Goal: Answer question/provide support: Share knowledge or assist other users

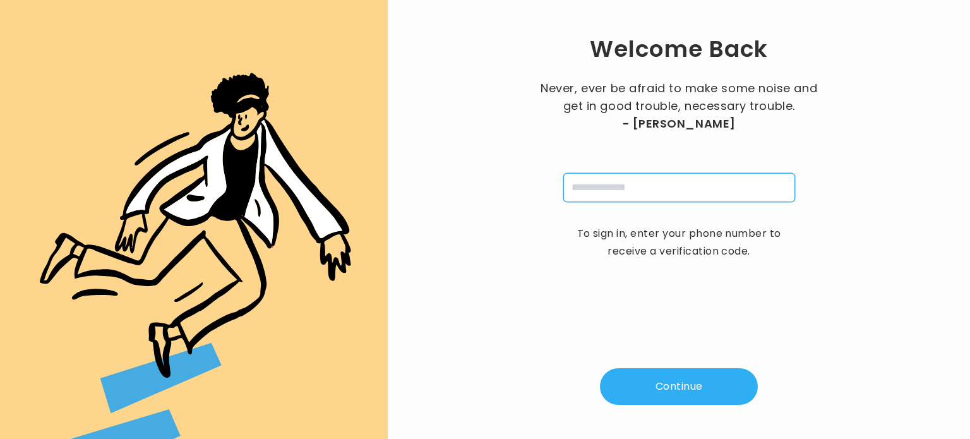
click at [600, 195] on input "tel" at bounding box center [679, 187] width 232 height 29
type input "**********"
click at [671, 380] on button "Continue" at bounding box center [679, 386] width 158 height 37
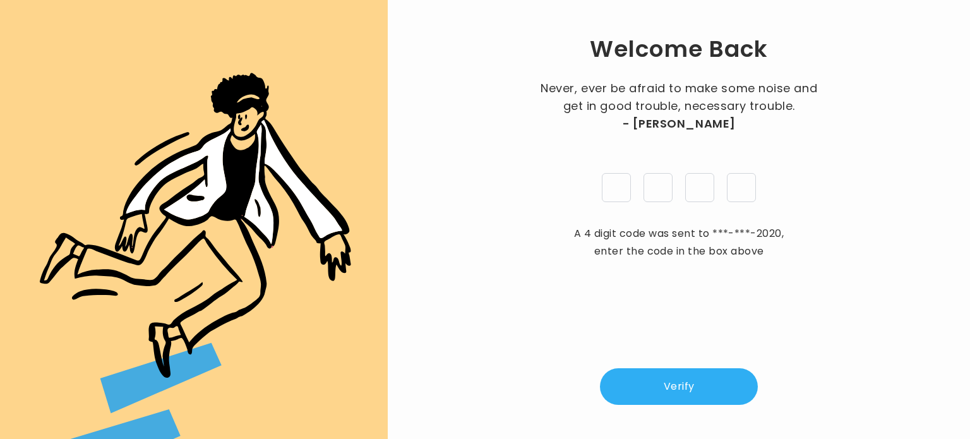
type input "*"
click at [681, 402] on button "Verify" at bounding box center [679, 386] width 158 height 37
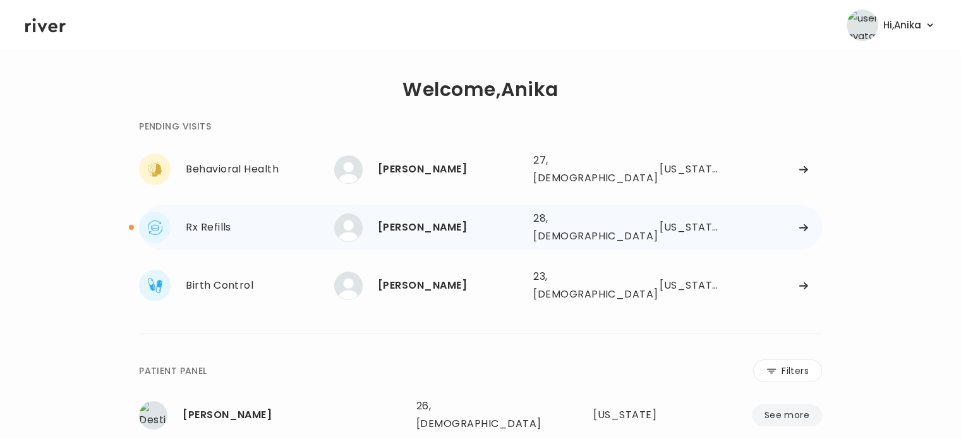
click at [442, 229] on div "ATHENA MONTGOMERY 28, Female See more" at bounding box center [428, 227] width 189 height 28
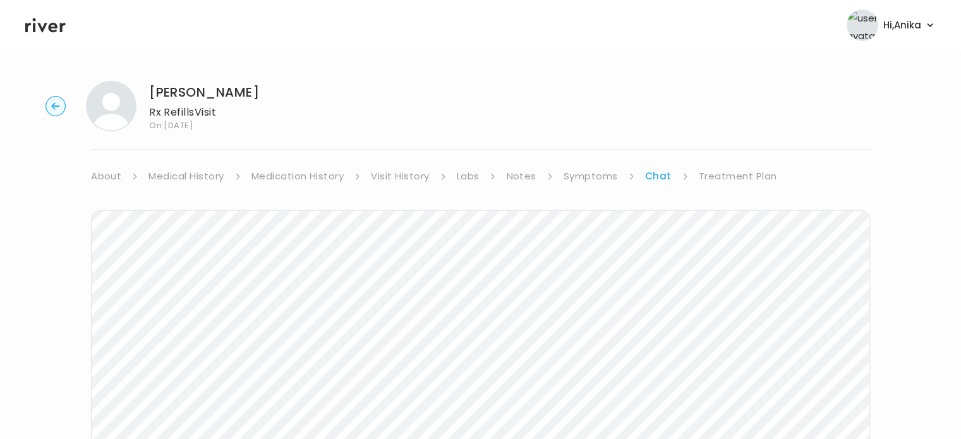
click at [380, 168] on link "Visit History" at bounding box center [400, 176] width 58 height 18
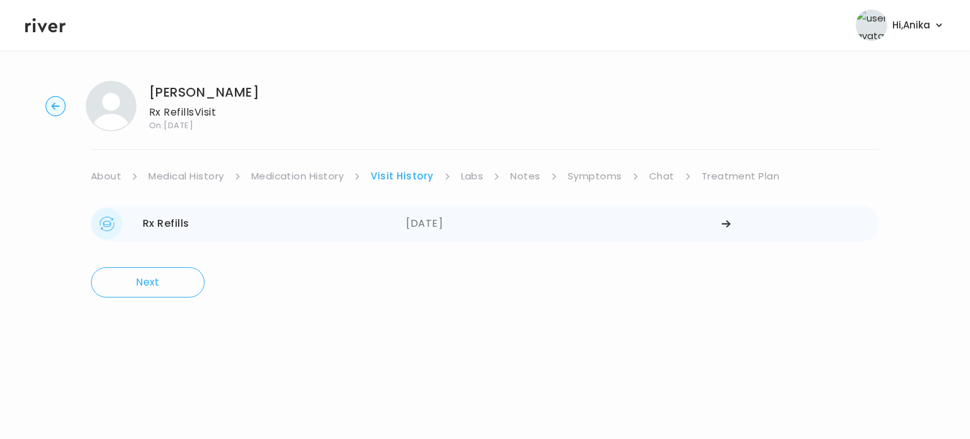
click at [435, 219] on div "09/06/2025" at bounding box center [563, 224] width 315 height 32
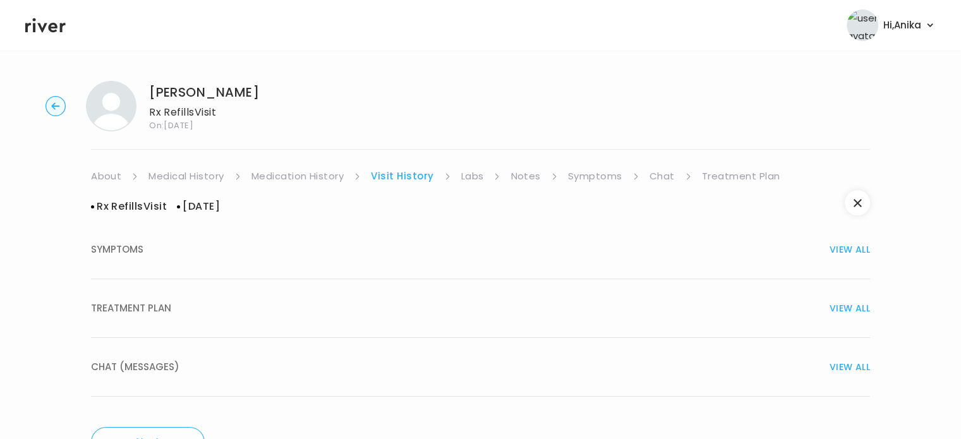
click at [390, 294] on button "TREATMENT PLAN VIEW ALL" at bounding box center [480, 308] width 779 height 59
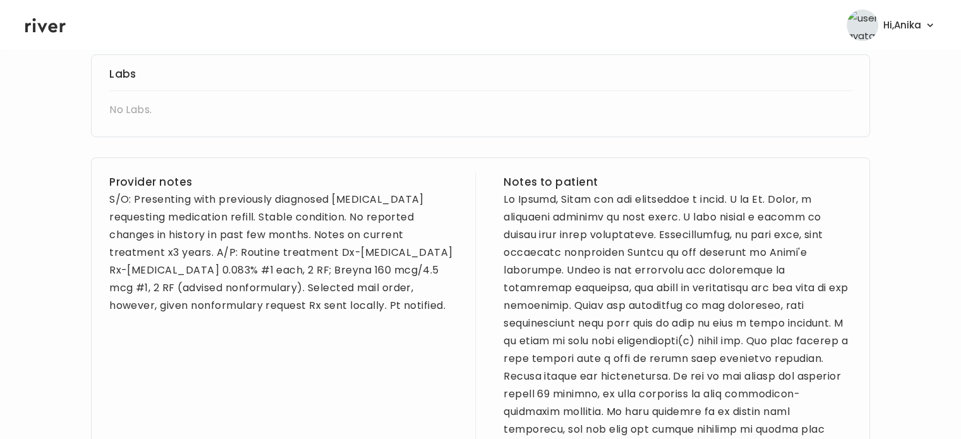
scroll to position [532, 0]
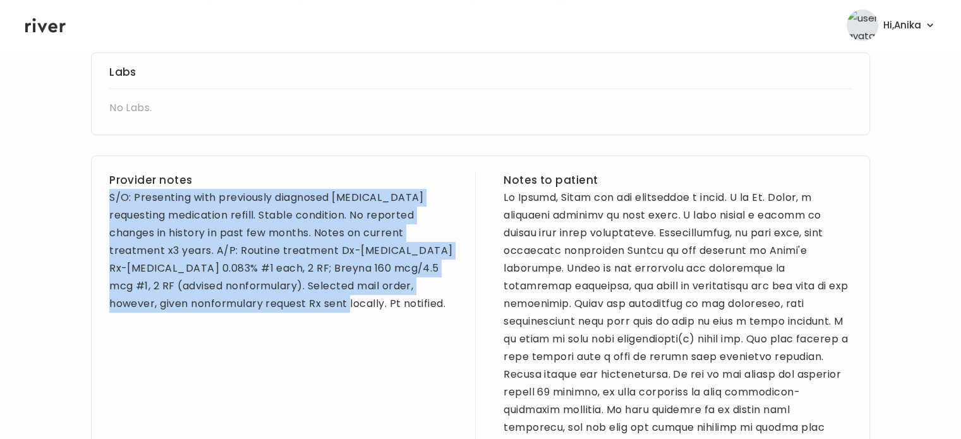
drag, startPoint x: 251, startPoint y: 314, endPoint x: 105, endPoint y: 205, distance: 181.9
click at [105, 205] on div "Provider notes S/O: Presenting with previously diagnosed asthma requesting medi…" at bounding box center [480, 349] width 779 height 388
copy div "S/O: Presenting with previously diagnosed asthma requesting medication refill. …"
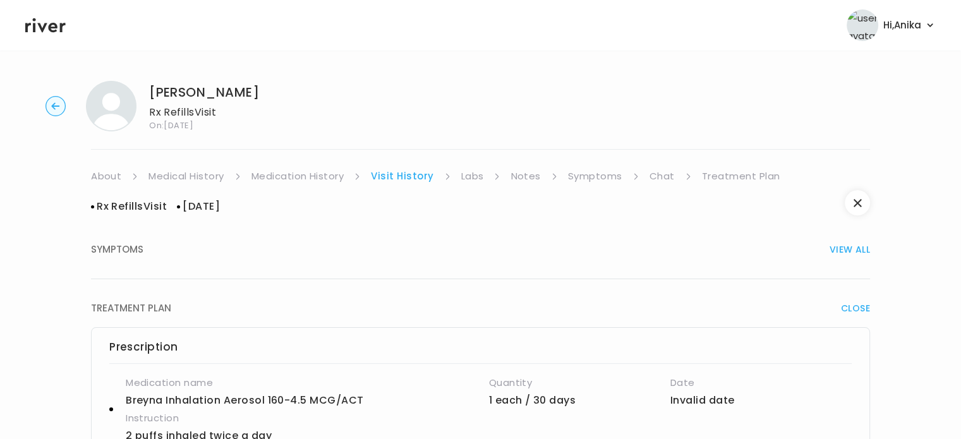
scroll to position [0, 0]
click at [652, 172] on link "Chat" at bounding box center [661, 176] width 25 height 18
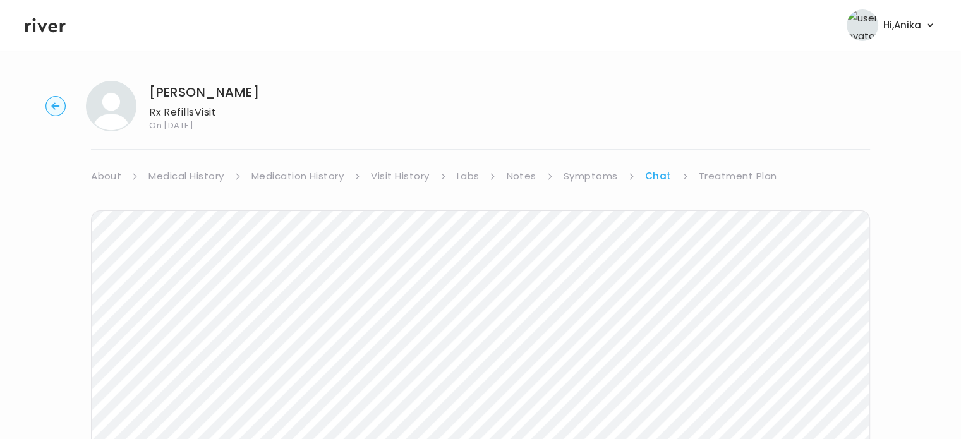
click at [740, 177] on link "Treatment Plan" at bounding box center [738, 176] width 78 height 18
click at [139, 333] on button "Add treatment notes" at bounding box center [151, 332] width 121 height 18
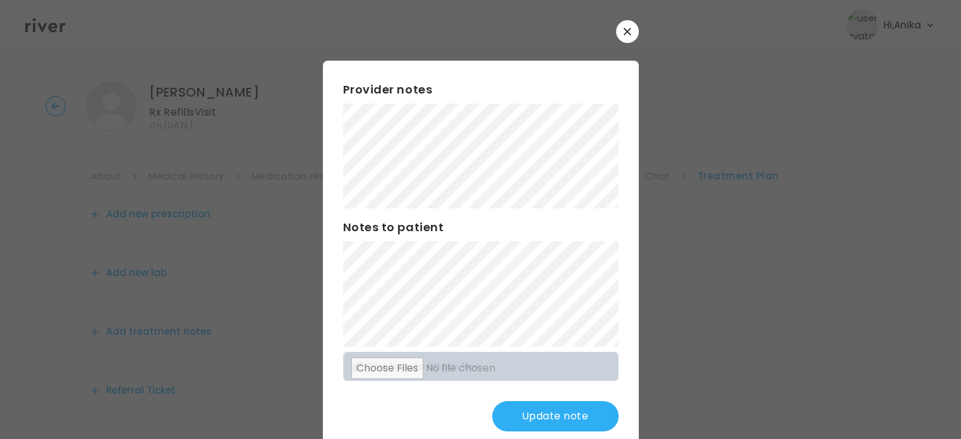
click at [543, 414] on button "Update note" at bounding box center [555, 416] width 126 height 30
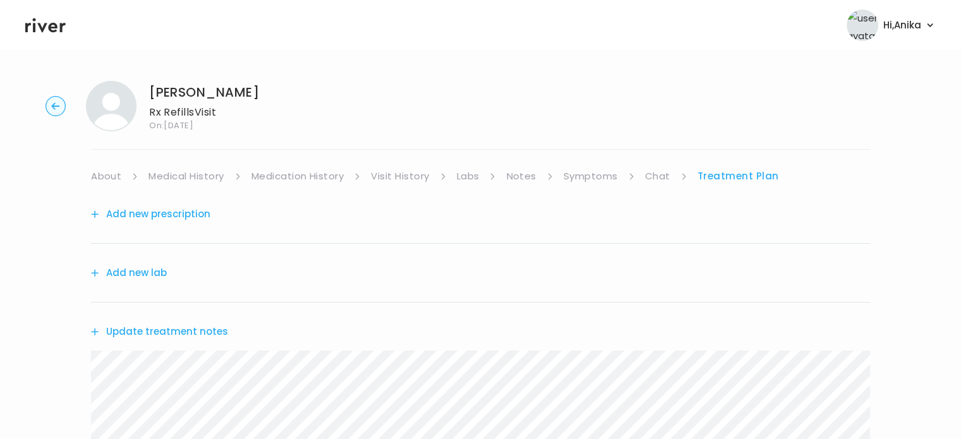
click at [590, 172] on link "Symptoms" at bounding box center [590, 176] width 54 height 18
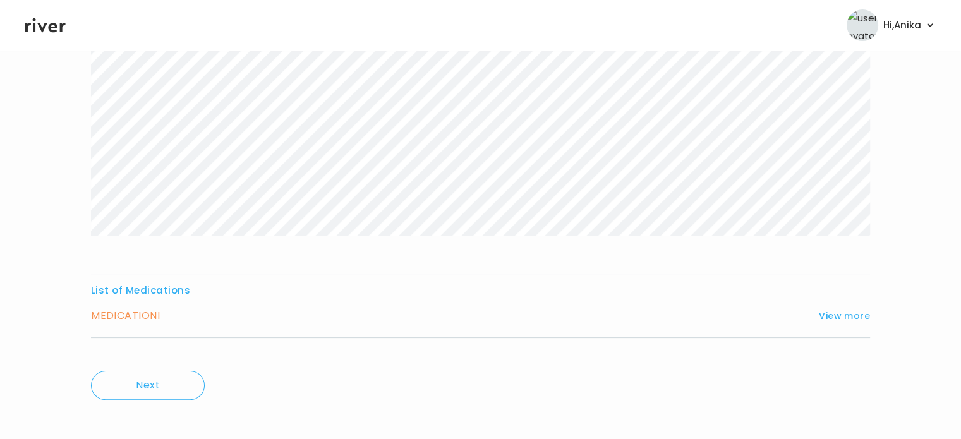
scroll to position [227, 0]
click at [849, 309] on button "View more" at bounding box center [843, 308] width 51 height 15
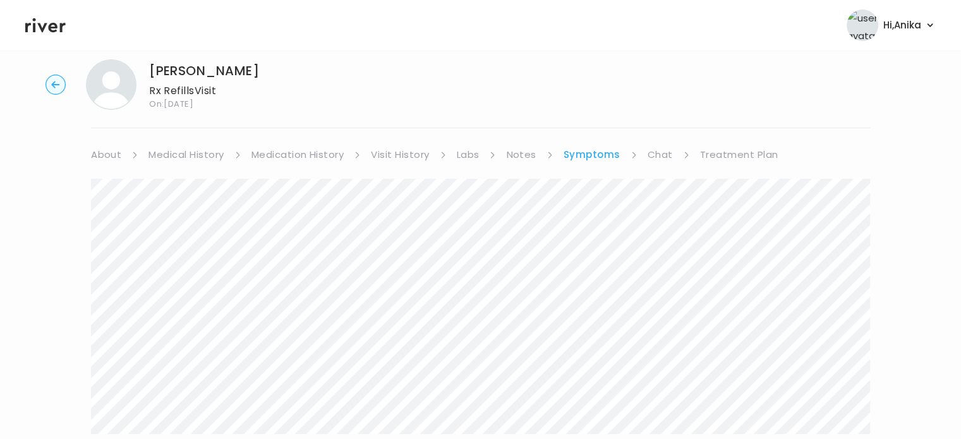
scroll to position [9, 0]
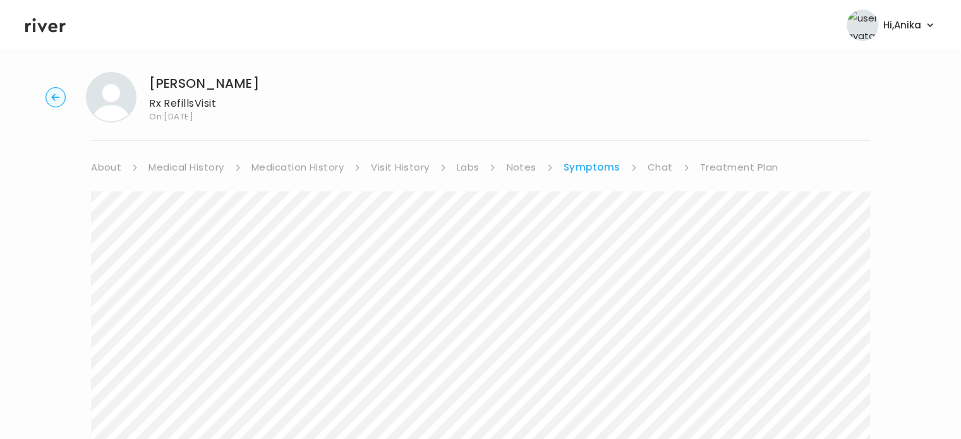
click at [721, 171] on link "Treatment Plan" at bounding box center [739, 168] width 78 height 18
click at [160, 324] on button "Update treatment notes" at bounding box center [159, 323] width 137 height 18
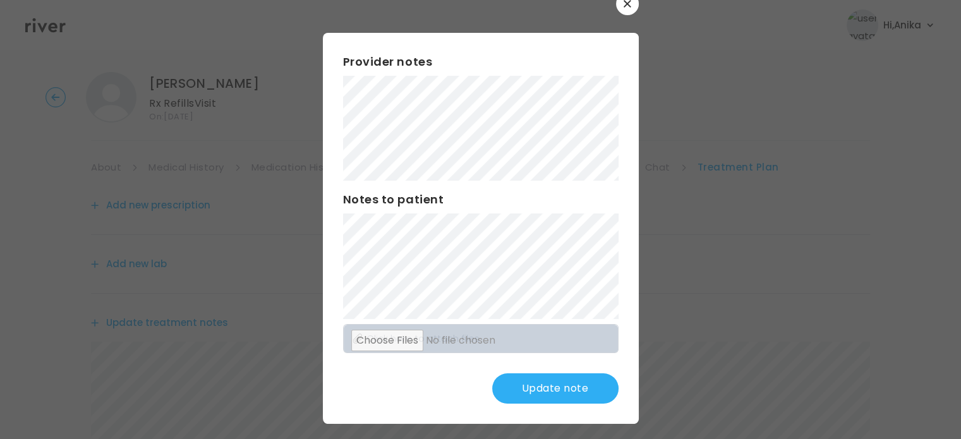
scroll to position [33, 0]
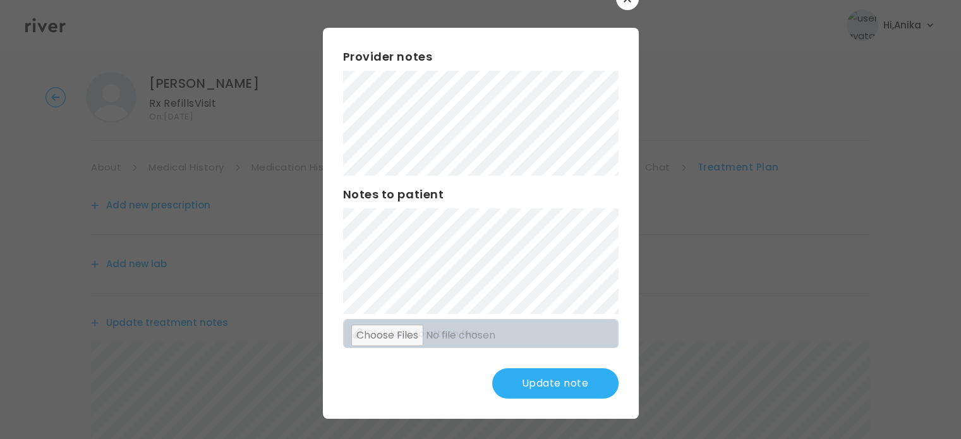
click at [544, 376] on button "Update note" at bounding box center [555, 383] width 126 height 30
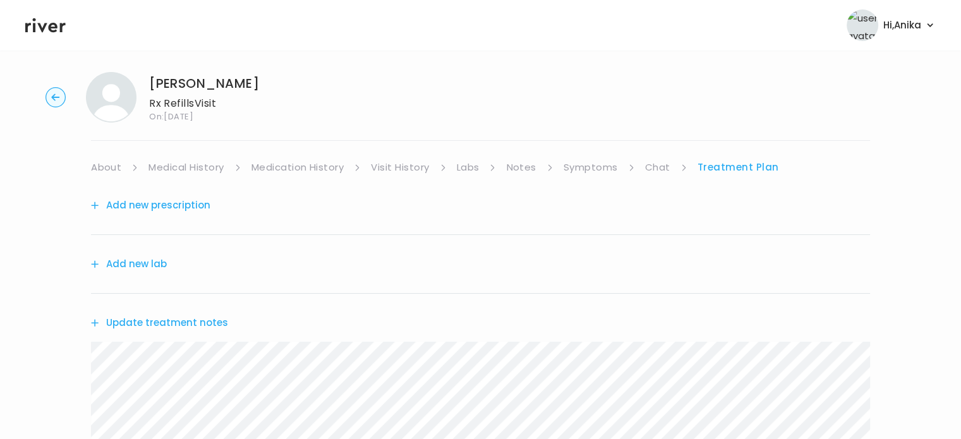
click at [159, 198] on button "Add new prescription" at bounding box center [150, 205] width 119 height 18
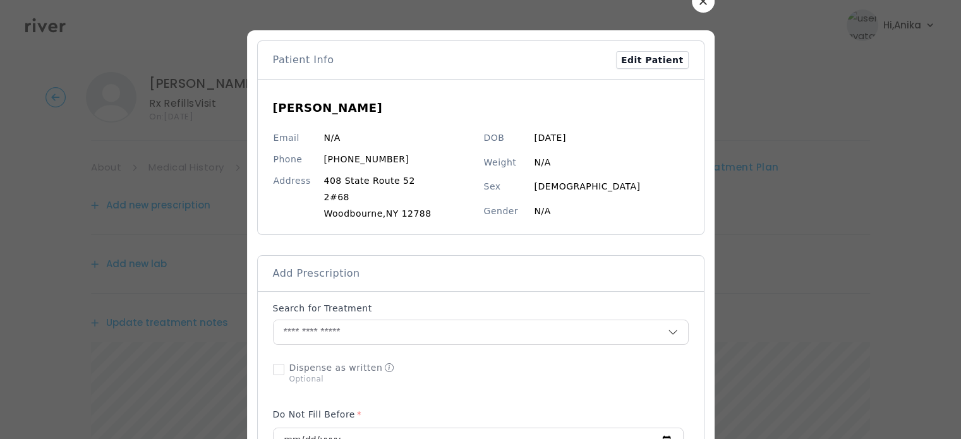
scroll to position [157, 0]
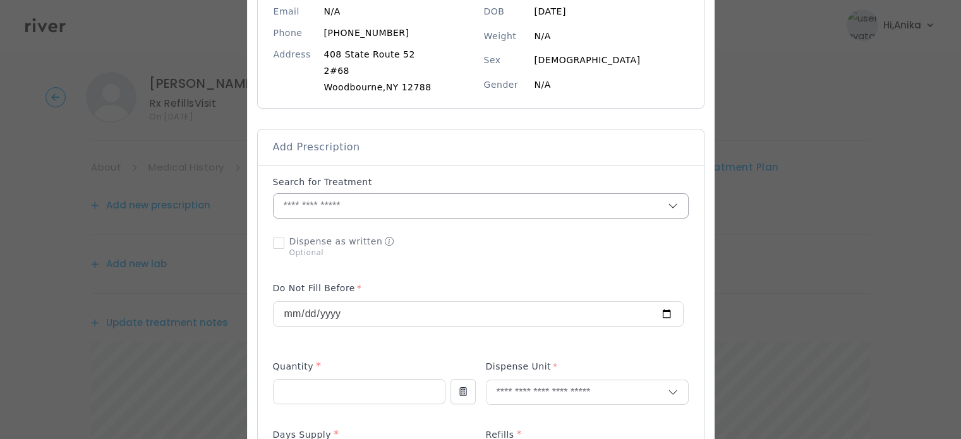
click at [404, 206] on input "text" at bounding box center [470, 206] width 394 height 24
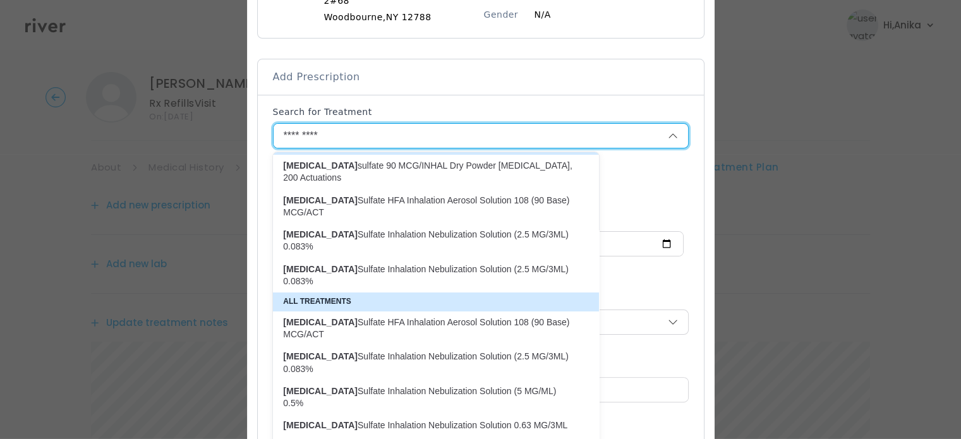
scroll to position [83, 0]
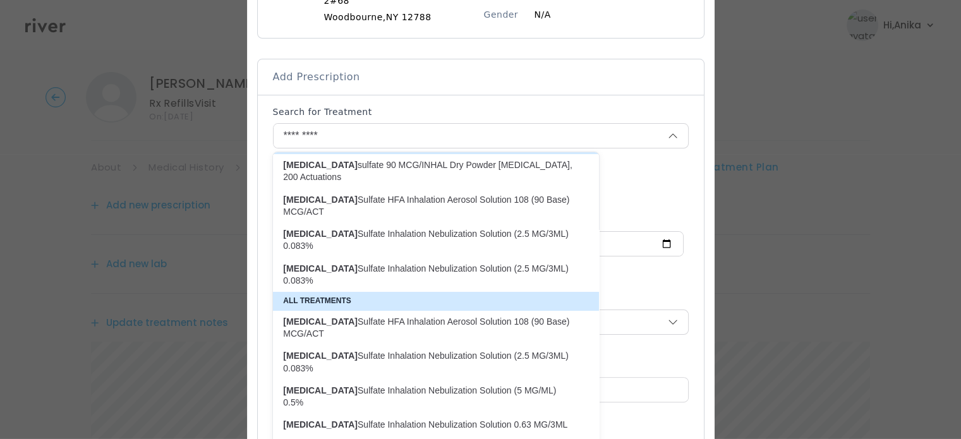
click at [417, 239] on p "Albuterol Sulfate Inhalation Nebulization Solution (2.5 MG/3ML) 0.083%" at bounding box center [428, 240] width 291 height 25
type input "**********"
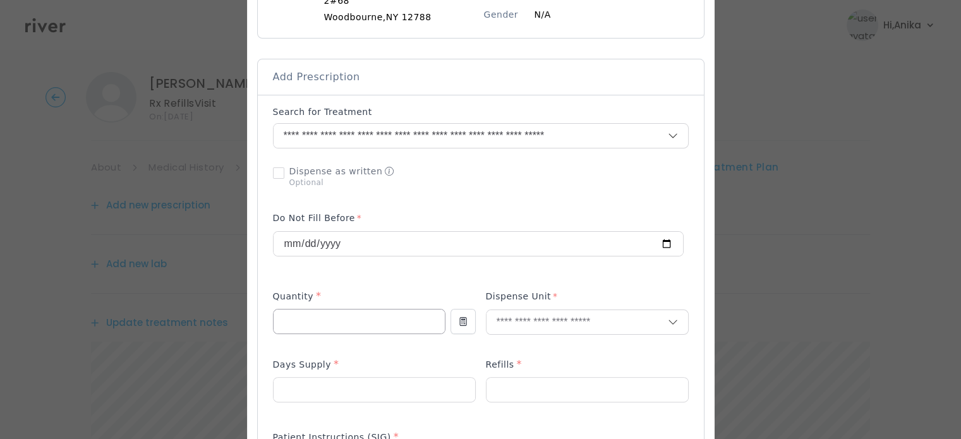
click at [362, 323] on input "number" at bounding box center [358, 321] width 171 height 24
type input "*"
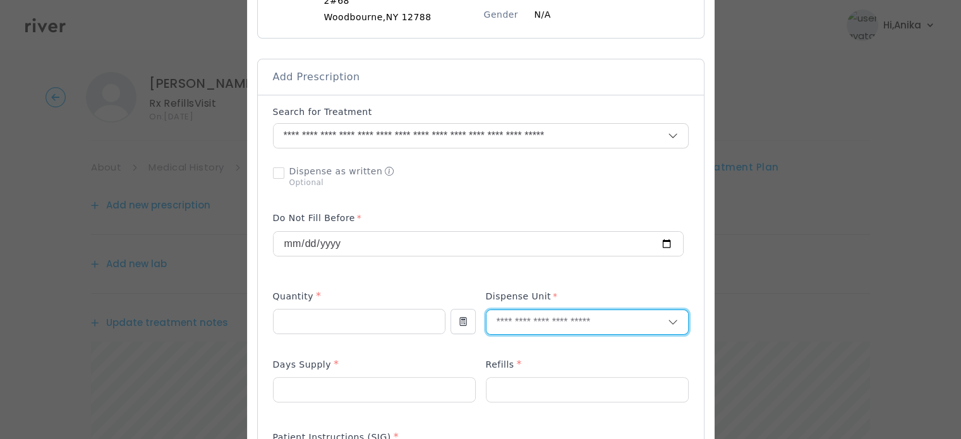
click at [496, 326] on input "text" at bounding box center [576, 322] width 181 height 24
type input "****"
click at [504, 341] on p "Each" at bounding box center [587, 349] width 166 height 18
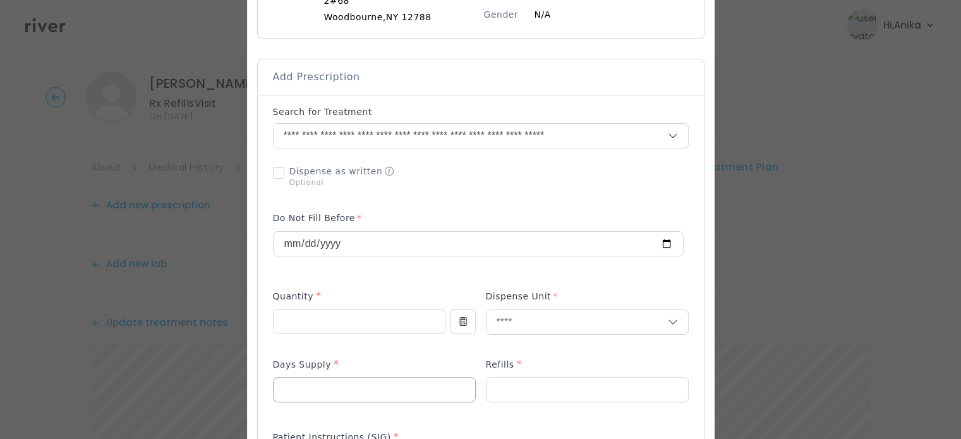
click at [339, 395] on input "number" at bounding box center [373, 390] width 201 height 24
type input "**"
click at [523, 385] on input "number" at bounding box center [586, 390] width 201 height 24
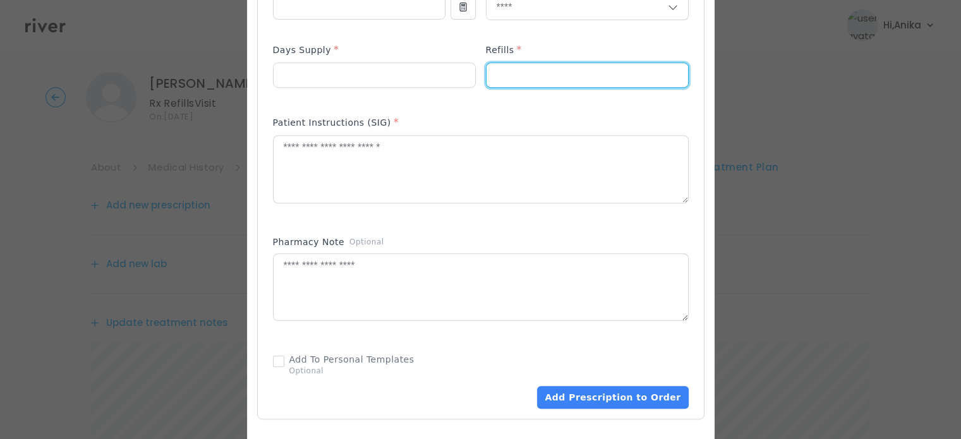
scroll to position [542, 0]
type input "*"
click at [404, 155] on textarea at bounding box center [480, 168] width 414 height 67
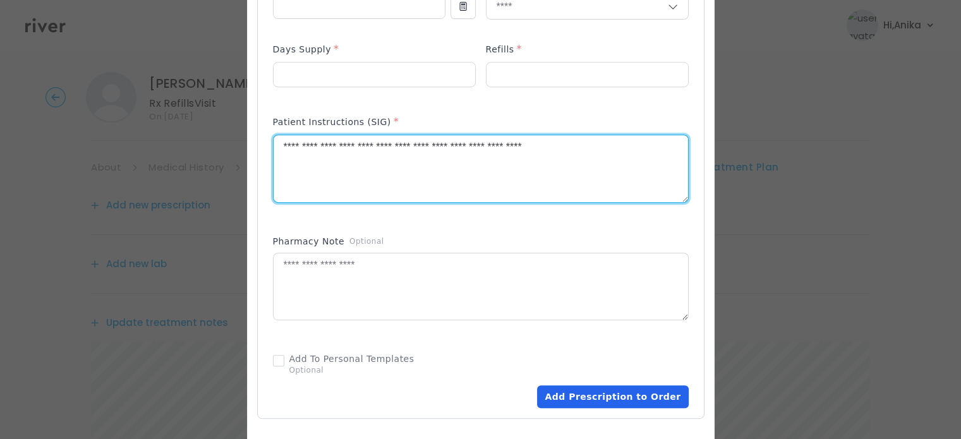
type textarea "**********"
click at [606, 386] on button "Add Prescription to Order" at bounding box center [612, 396] width 151 height 23
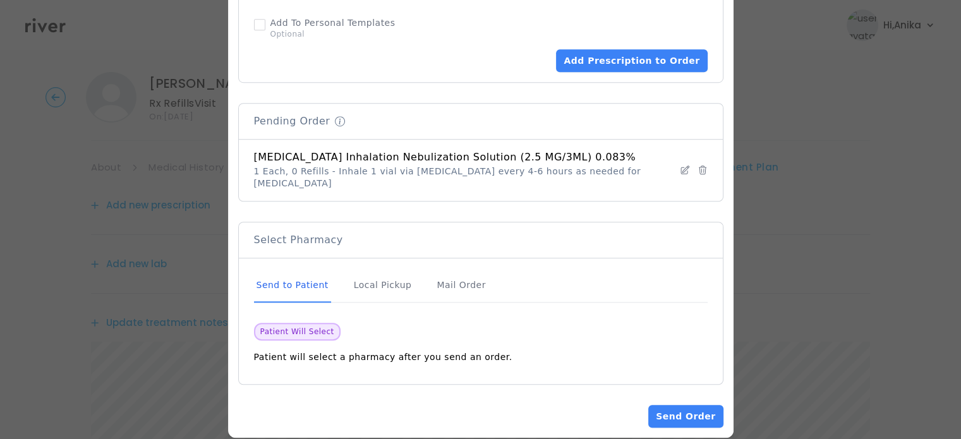
scroll to position [882, 0]
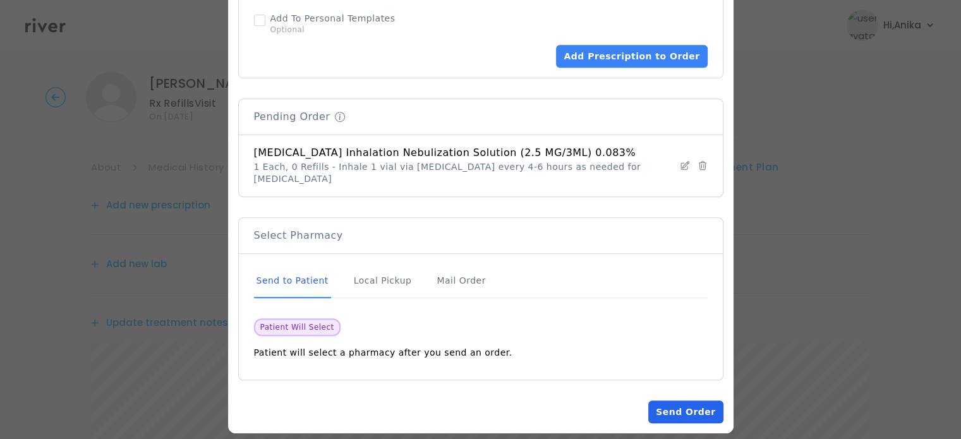
click at [657, 401] on button "Send Order" at bounding box center [685, 411] width 75 height 23
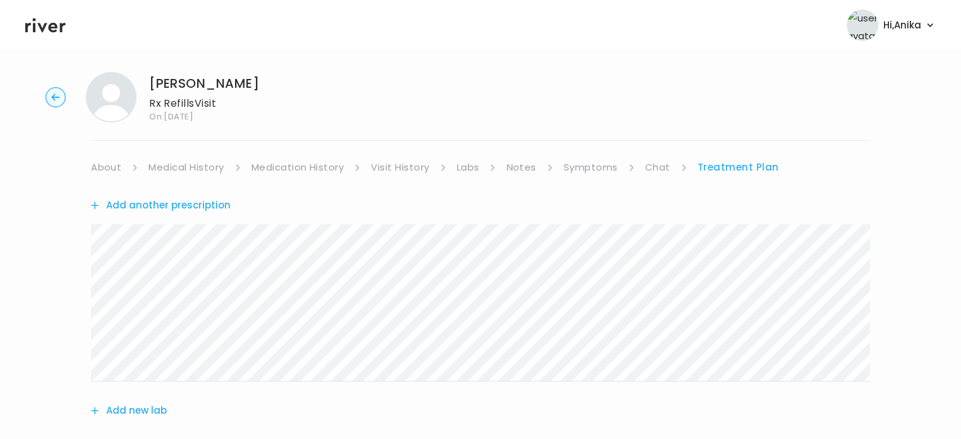
click at [332, 170] on link "Medication History" at bounding box center [297, 168] width 93 height 18
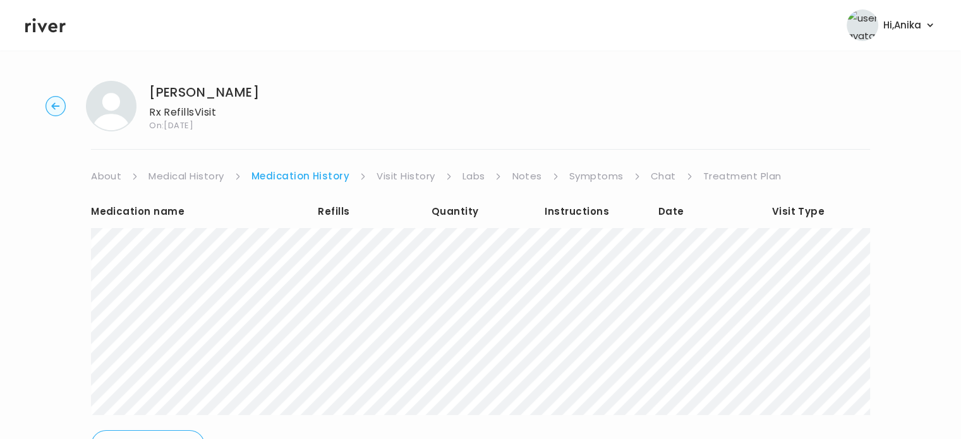
click at [733, 175] on link "Treatment Plan" at bounding box center [742, 176] width 78 height 18
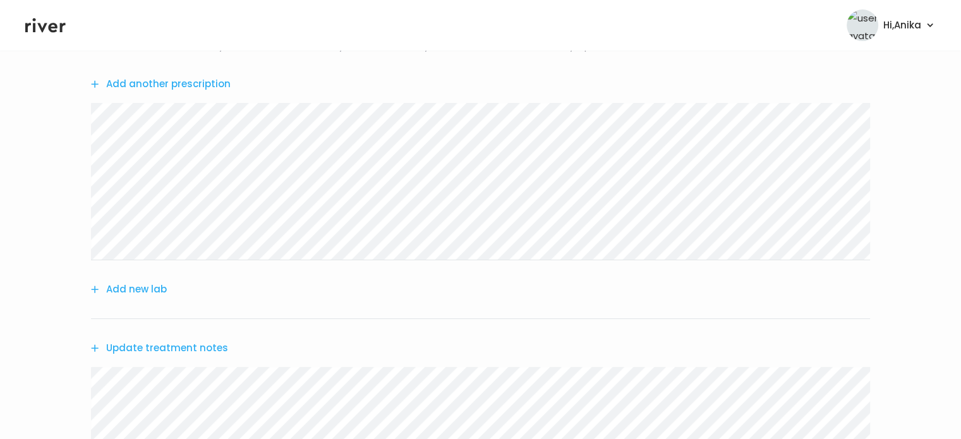
scroll to position [134, 0]
click at [149, 284] on button "Add new lab" at bounding box center [129, 286] width 76 height 18
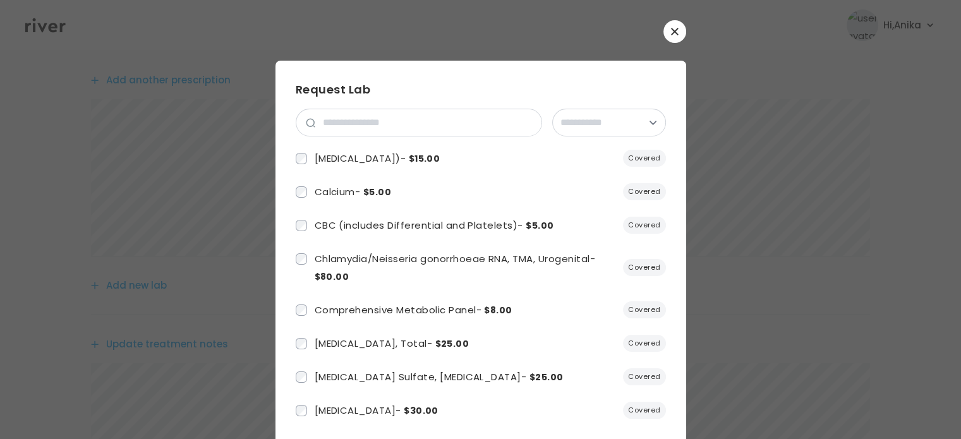
click at [671, 30] on icon "button" at bounding box center [674, 31] width 7 height 7
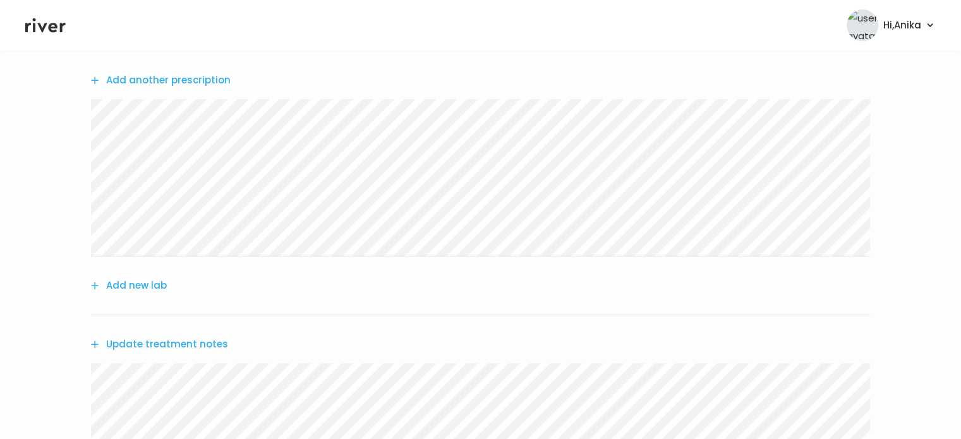
click at [179, 345] on button "Update treatment notes" at bounding box center [159, 344] width 137 height 18
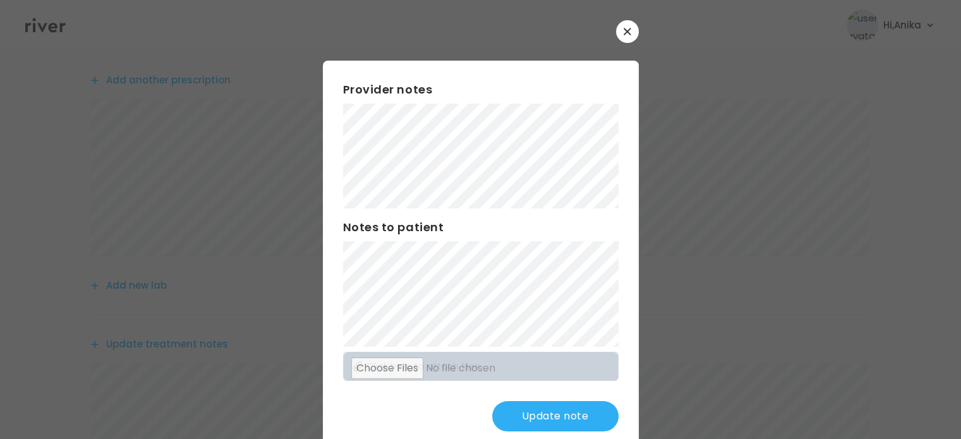
click at [525, 407] on button "Update note" at bounding box center [555, 416] width 126 height 30
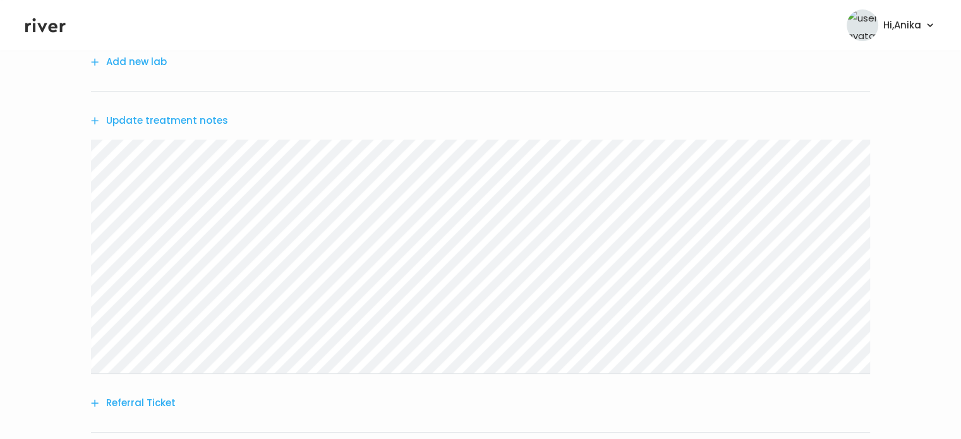
scroll to position [470, 0]
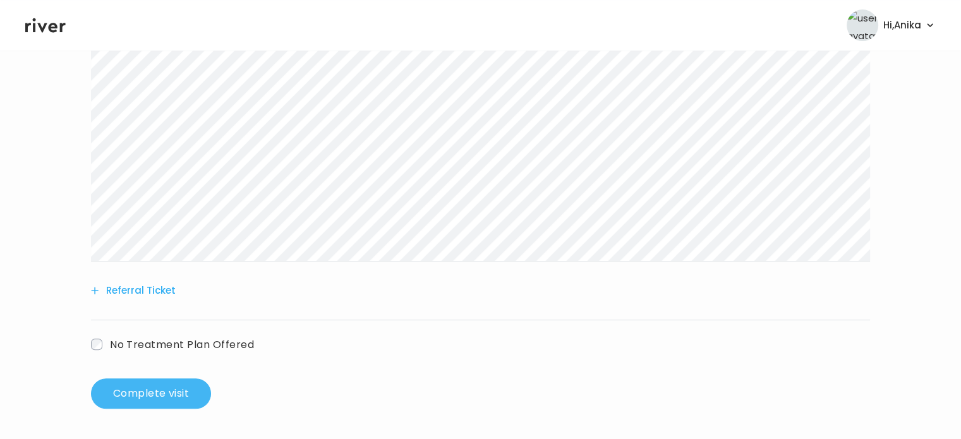
click at [172, 381] on button "Complete visit" at bounding box center [151, 393] width 120 height 30
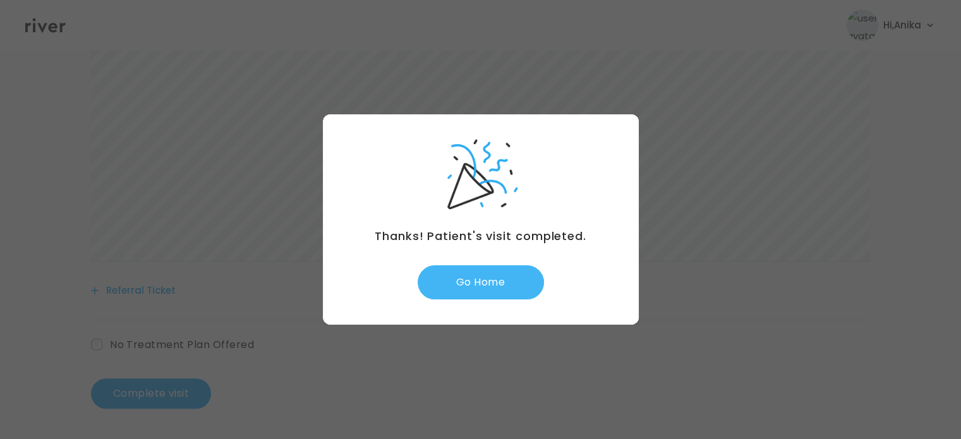
click at [487, 279] on button "Go Home" at bounding box center [480, 282] width 126 height 34
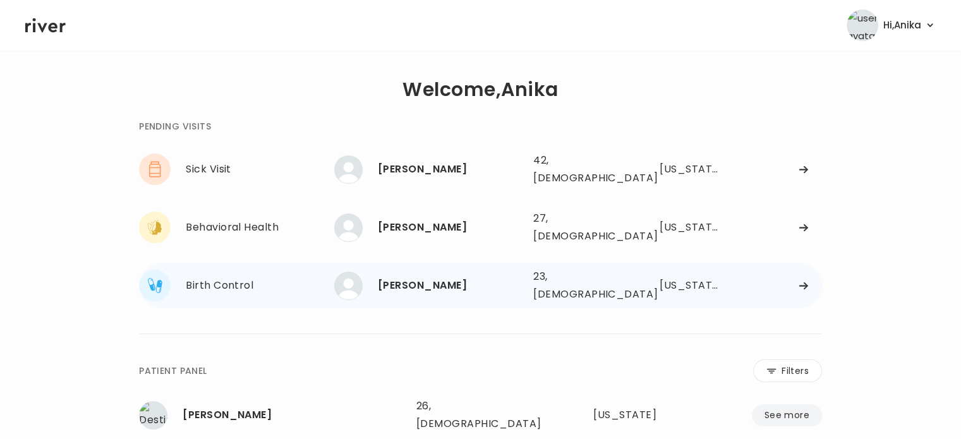
click at [432, 277] on div "[PERSON_NAME]" at bounding box center [450, 286] width 145 height 18
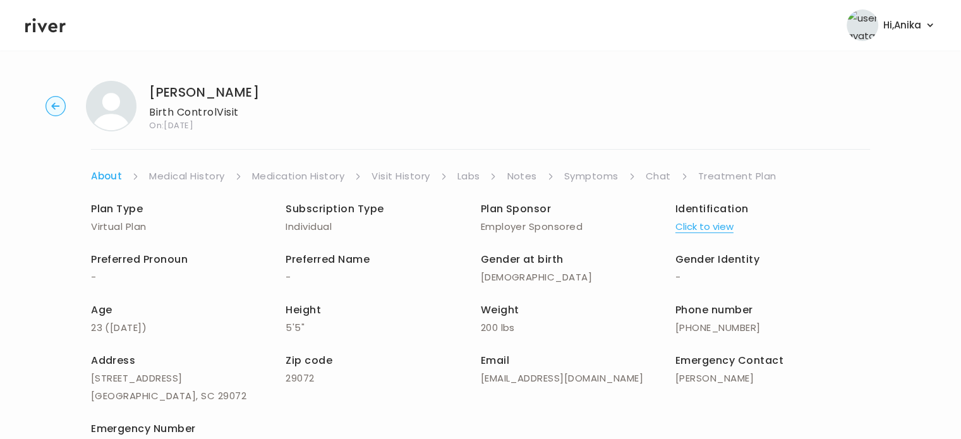
click at [651, 174] on link "Chat" at bounding box center [657, 176] width 25 height 18
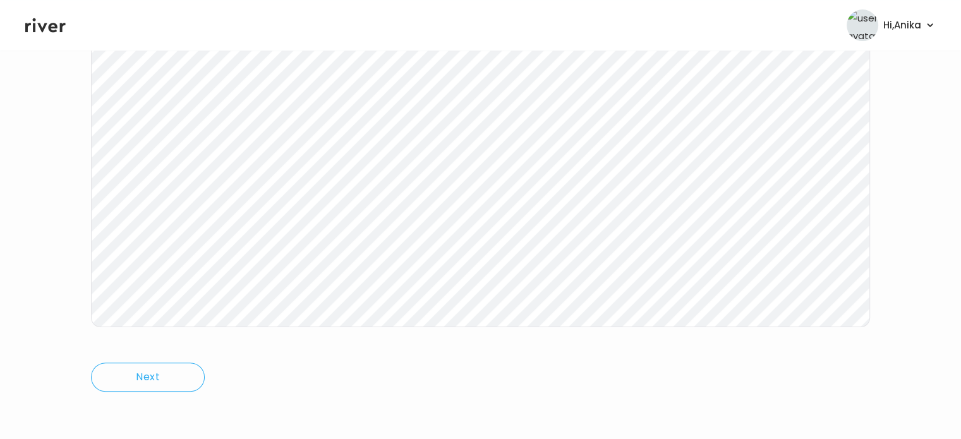
scroll to position [213, 0]
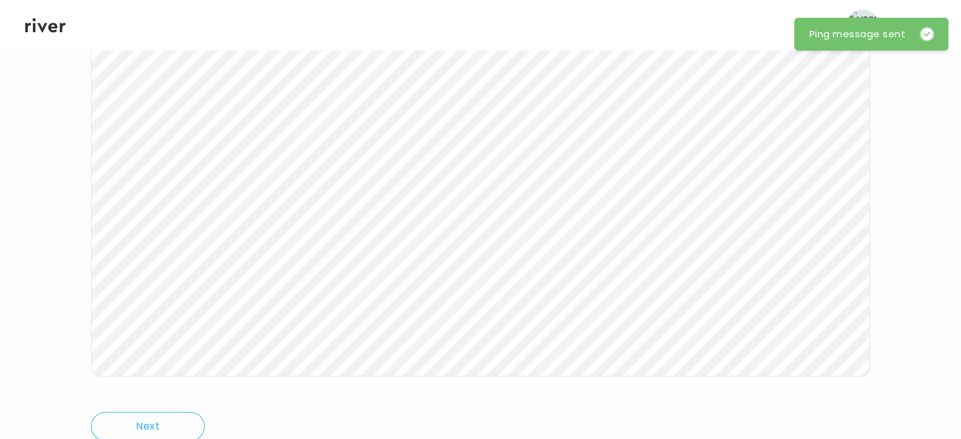
click at [56, 32] on icon at bounding box center [45, 25] width 40 height 15
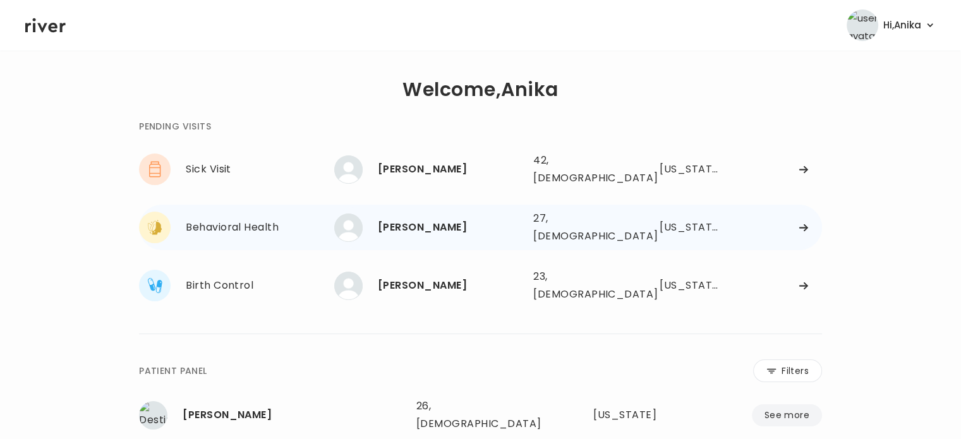
click at [399, 226] on div "Katie Pannell 27, Female See more" at bounding box center [428, 227] width 189 height 28
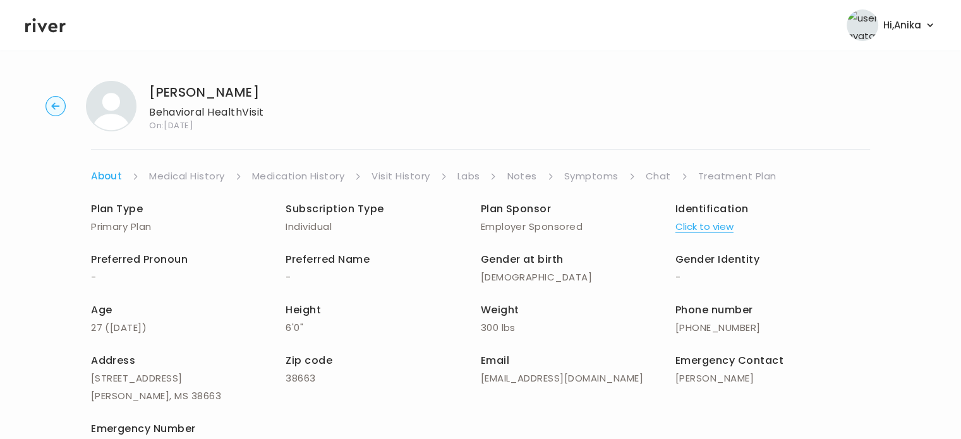
click at [692, 229] on button "Click to view" at bounding box center [704, 227] width 58 height 18
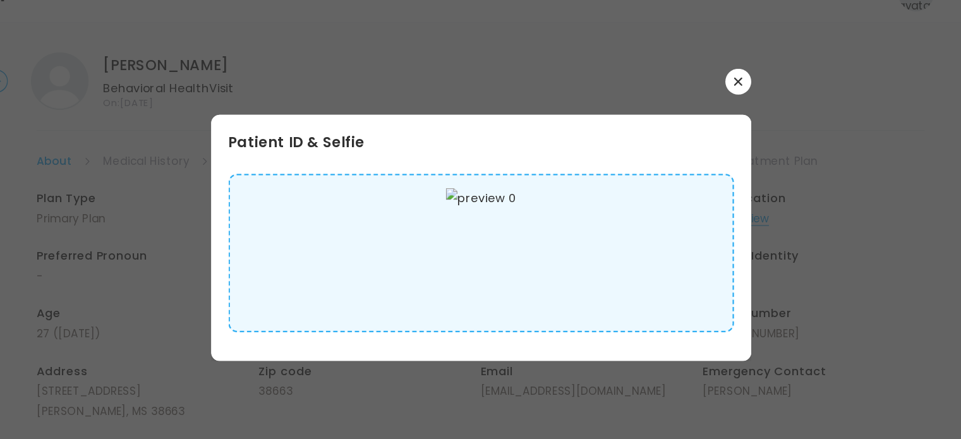
scroll to position [1, 0]
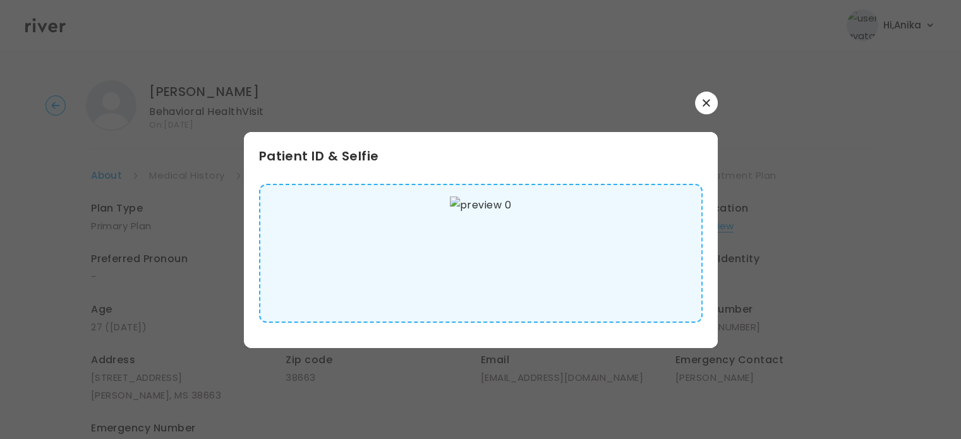
click at [707, 102] on icon "button" at bounding box center [705, 102] width 7 height 7
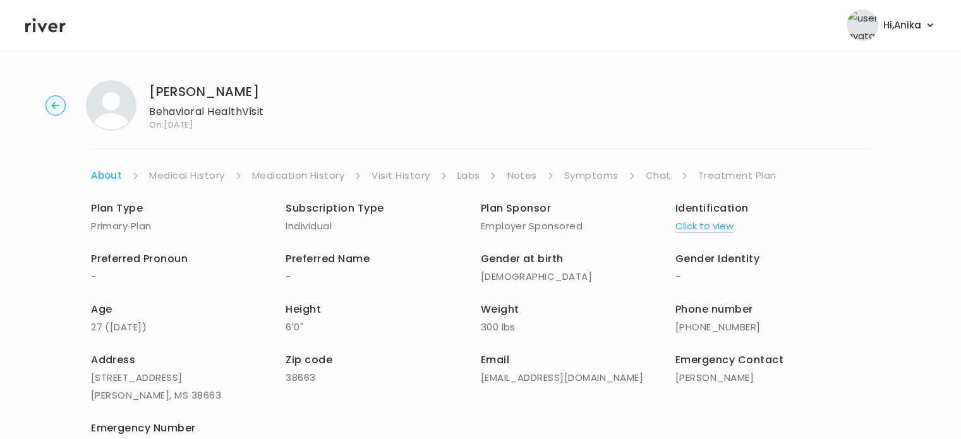
click at [203, 169] on link "Medical History" at bounding box center [186, 176] width 75 height 18
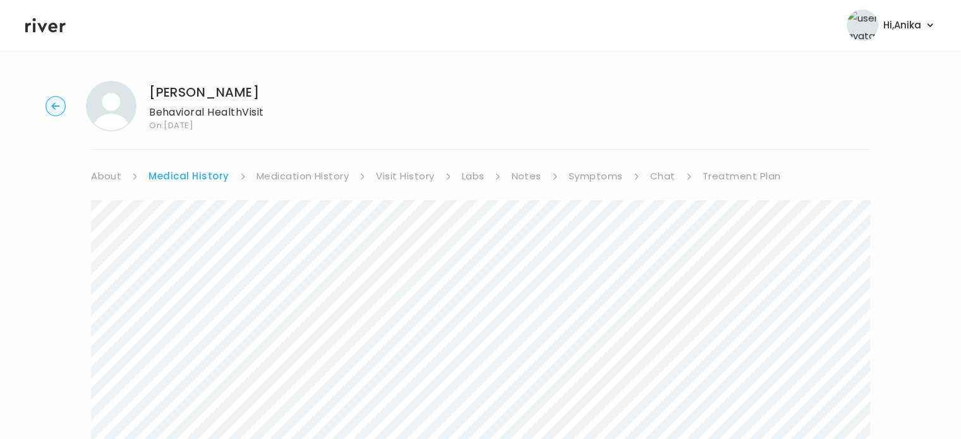
click at [299, 177] on link "Medication History" at bounding box center [302, 176] width 93 height 18
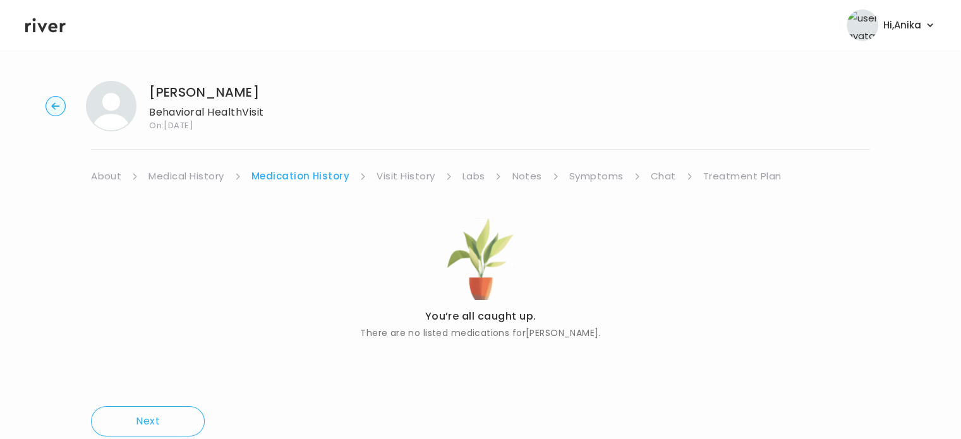
click at [397, 178] on link "Visit History" at bounding box center [405, 176] width 58 height 18
click at [479, 180] on link "Labs" at bounding box center [472, 176] width 23 height 18
click at [521, 181] on link "Notes" at bounding box center [523, 176] width 30 height 18
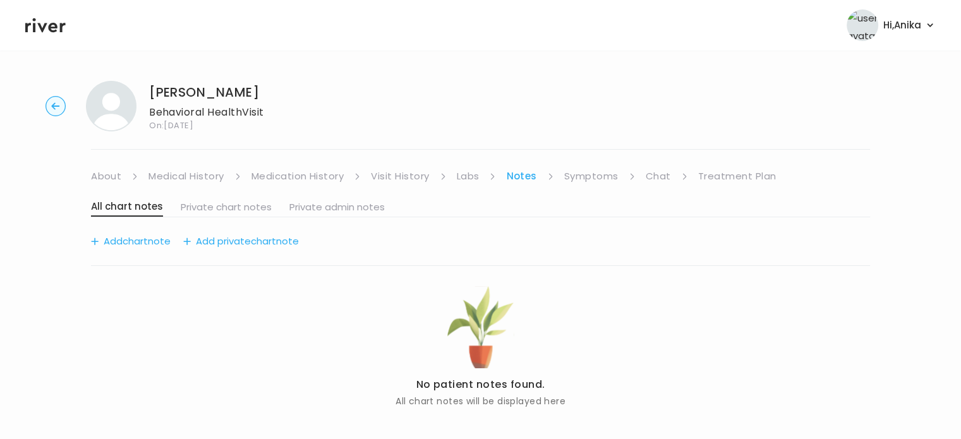
click at [589, 181] on link "Symptoms" at bounding box center [591, 176] width 54 height 18
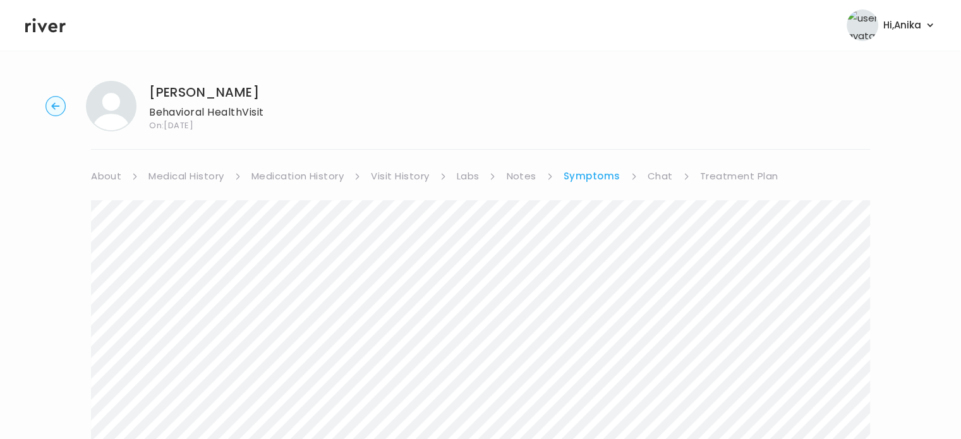
click at [654, 173] on link "Chat" at bounding box center [659, 176] width 25 height 18
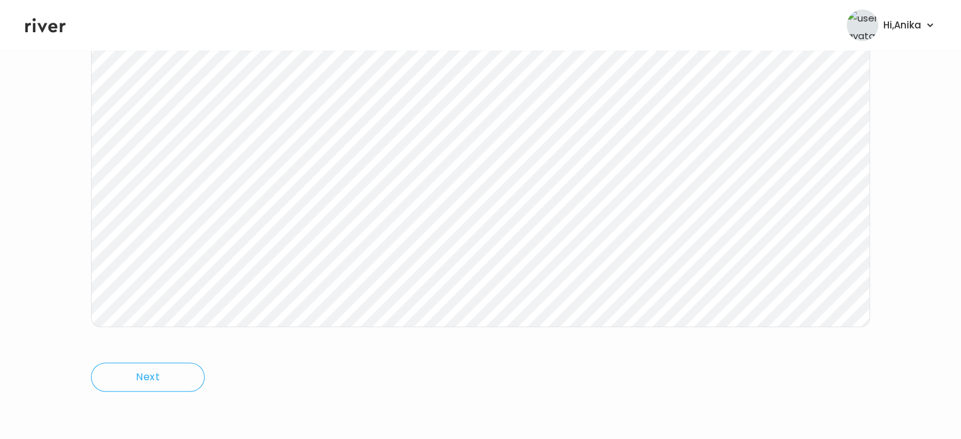
scroll to position [218, 0]
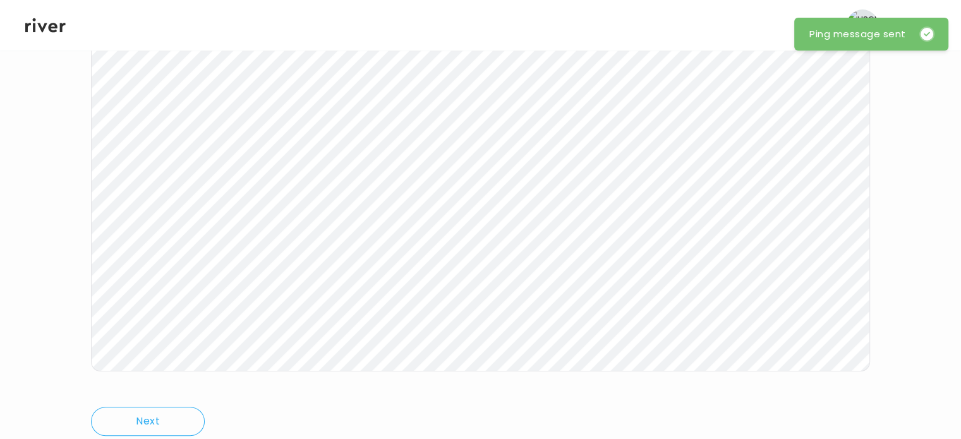
click at [43, 33] on icon at bounding box center [45, 25] width 40 height 19
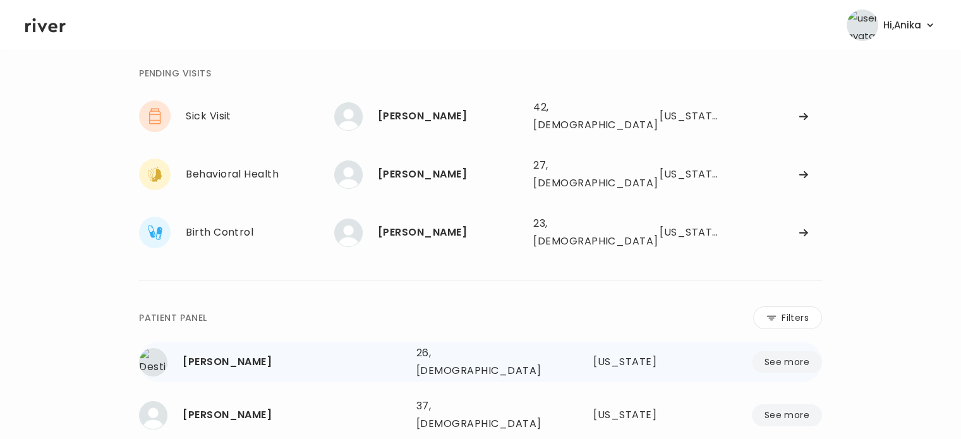
scroll to position [30, 0]
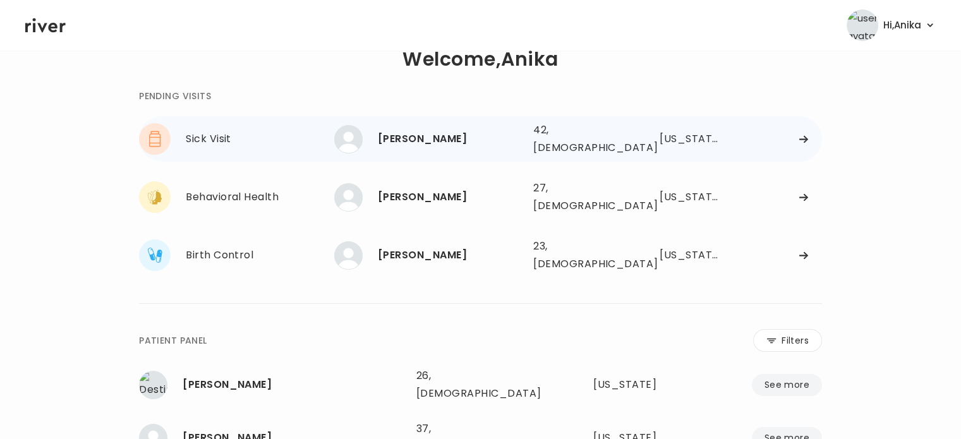
click at [421, 142] on div "Ashley Riegel" at bounding box center [450, 139] width 145 height 18
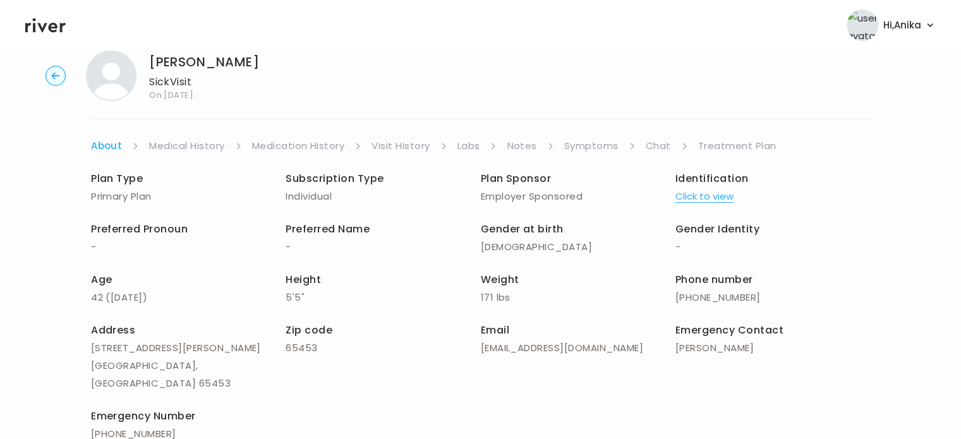
click at [685, 200] on button "Click to view" at bounding box center [704, 197] width 58 height 18
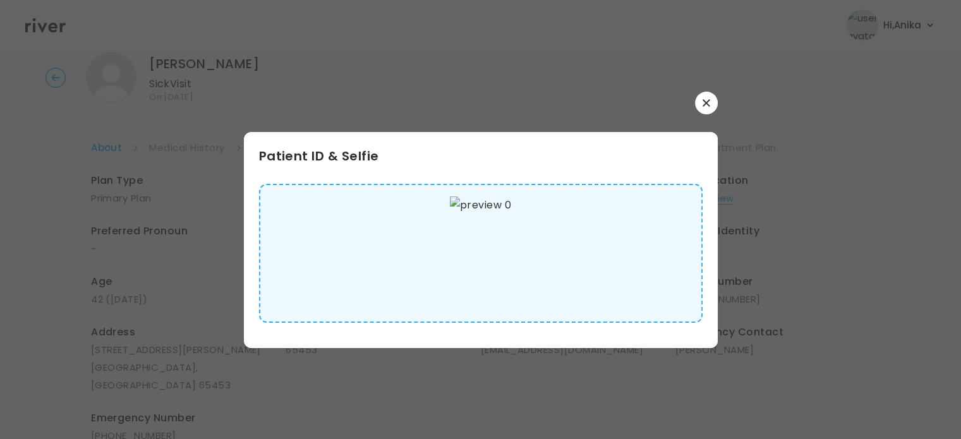
scroll to position [28, 0]
click at [701, 98] on button "button" at bounding box center [706, 103] width 23 height 23
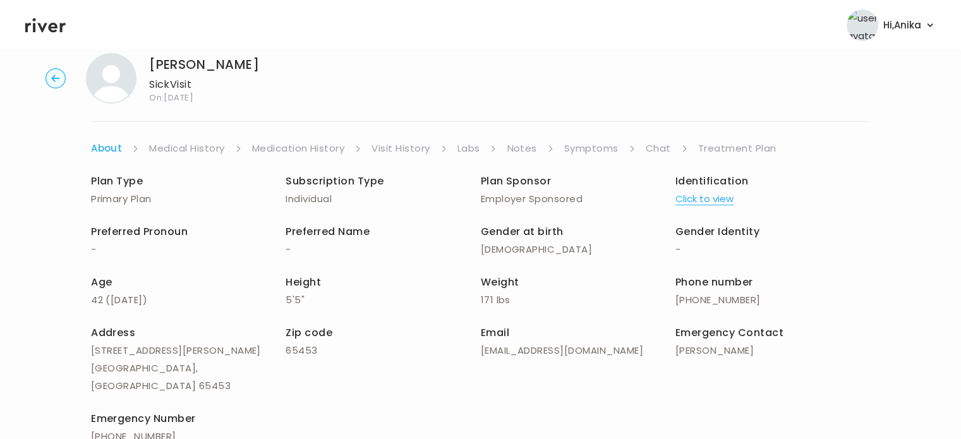
click at [183, 159] on div "Plan Type Primary Plan Subscription Type Individual Plan Sponsor Employer Spons…" at bounding box center [480, 310] width 779 height 306
click at [183, 151] on link "Medical History" at bounding box center [186, 149] width 75 height 18
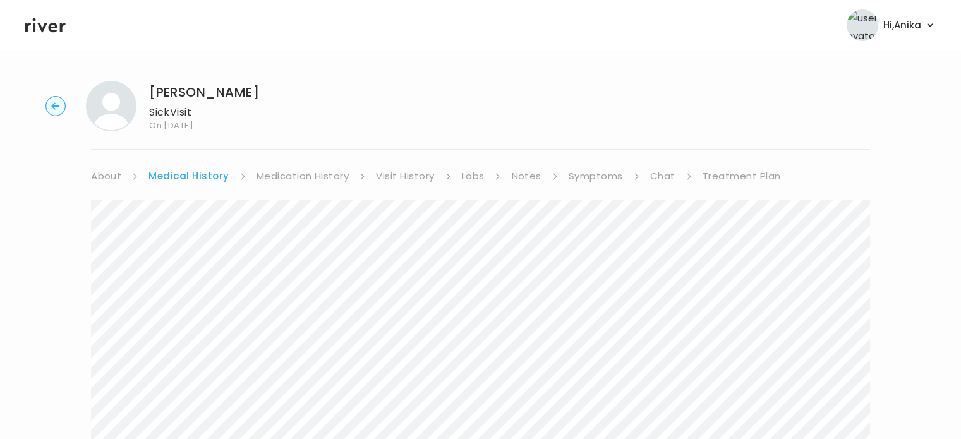
click at [292, 179] on link "Medication History" at bounding box center [302, 176] width 93 height 18
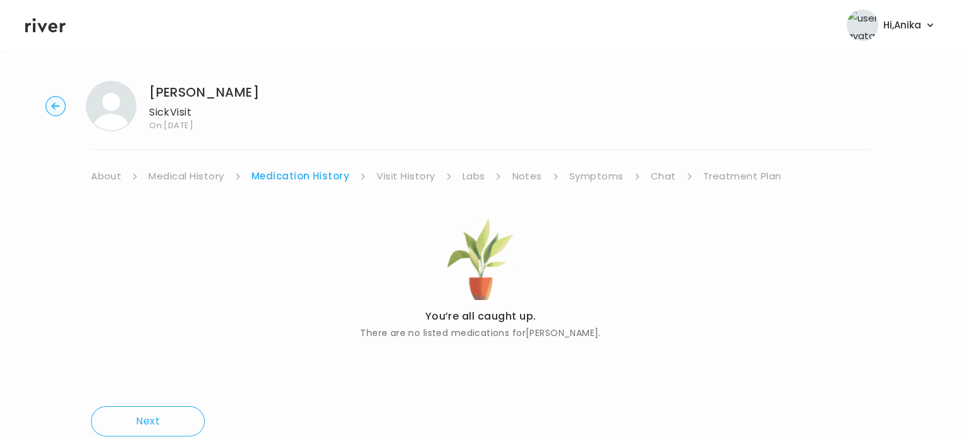
click at [395, 171] on link "Visit History" at bounding box center [405, 176] width 58 height 18
click at [470, 171] on link "Labs" at bounding box center [472, 176] width 23 height 18
click at [527, 174] on link "Notes" at bounding box center [523, 176] width 30 height 18
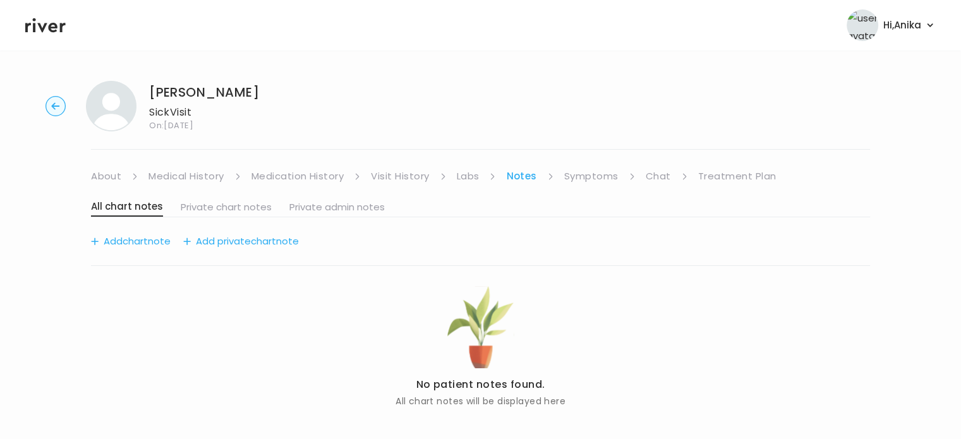
click at [591, 173] on link "Symptoms" at bounding box center [591, 176] width 54 height 18
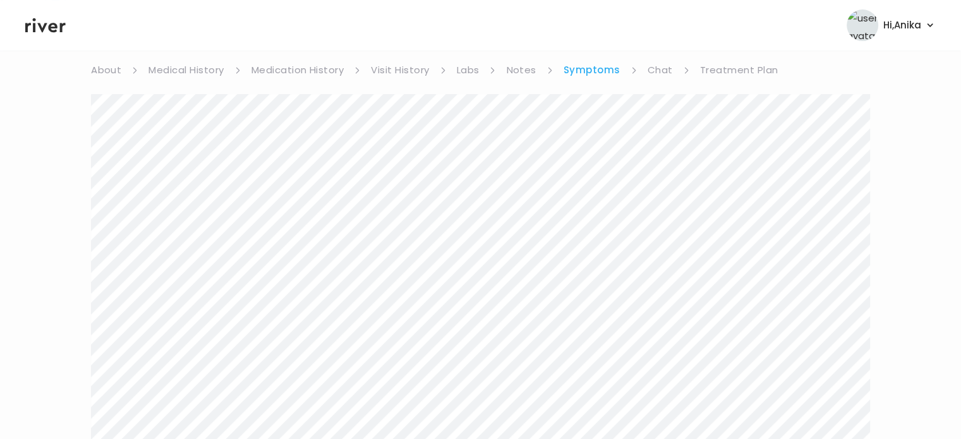
scroll to position [63, 0]
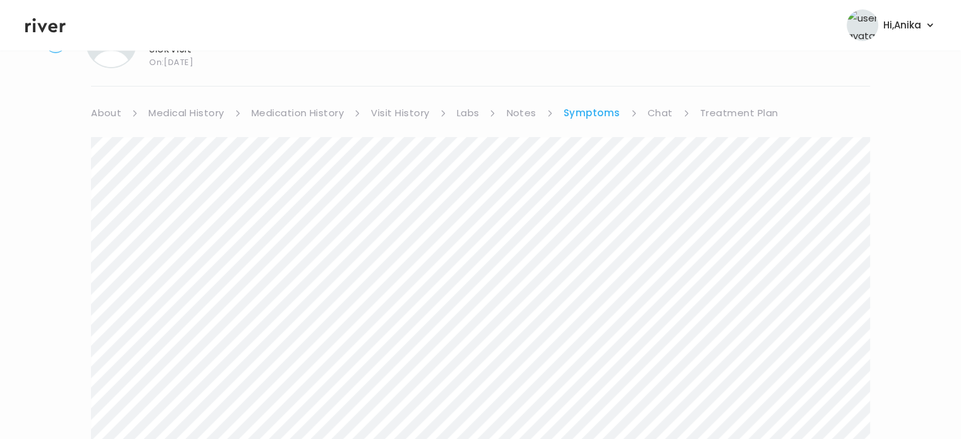
click at [724, 109] on link "Treatment Plan" at bounding box center [739, 113] width 78 height 18
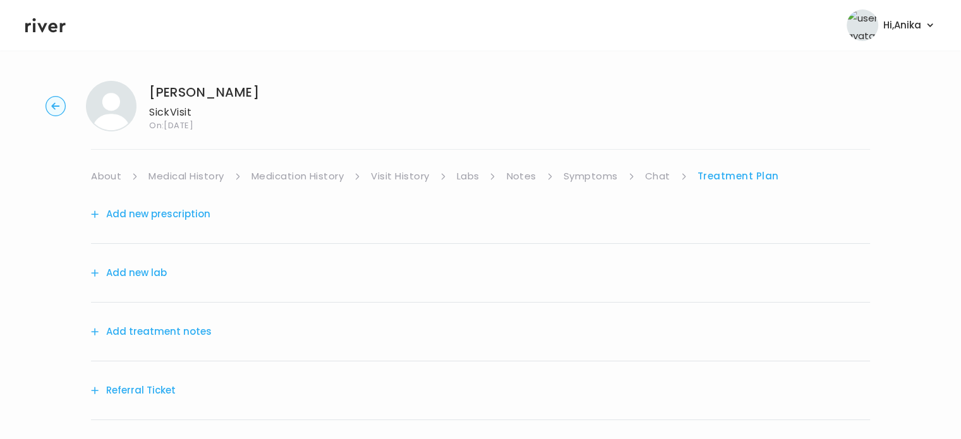
click at [177, 328] on button "Add treatment notes" at bounding box center [151, 332] width 121 height 18
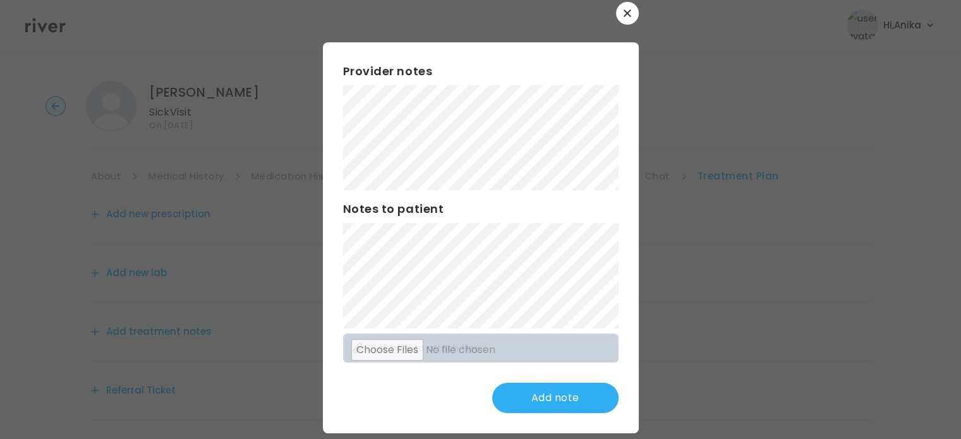
scroll to position [33, 0]
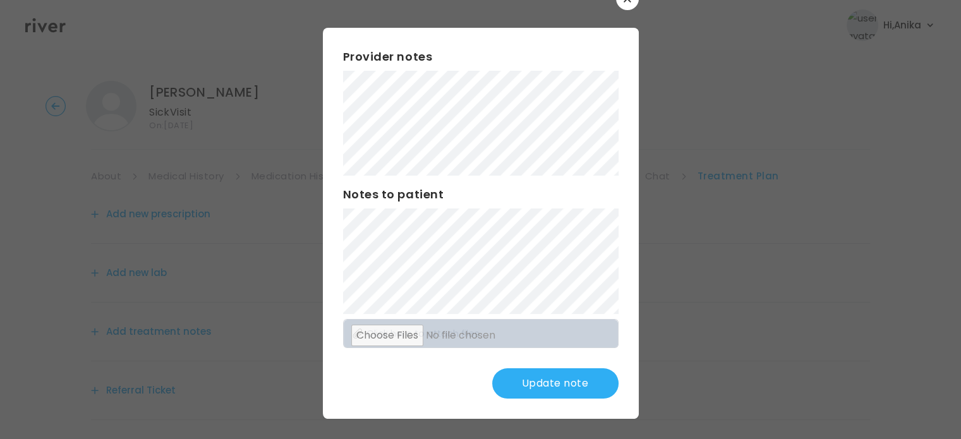
click at [337, 102] on div "Provider notes Notes to patient Click here to attach files Update note" at bounding box center [481, 223] width 316 height 391
click at [524, 383] on button "Update note" at bounding box center [555, 383] width 126 height 30
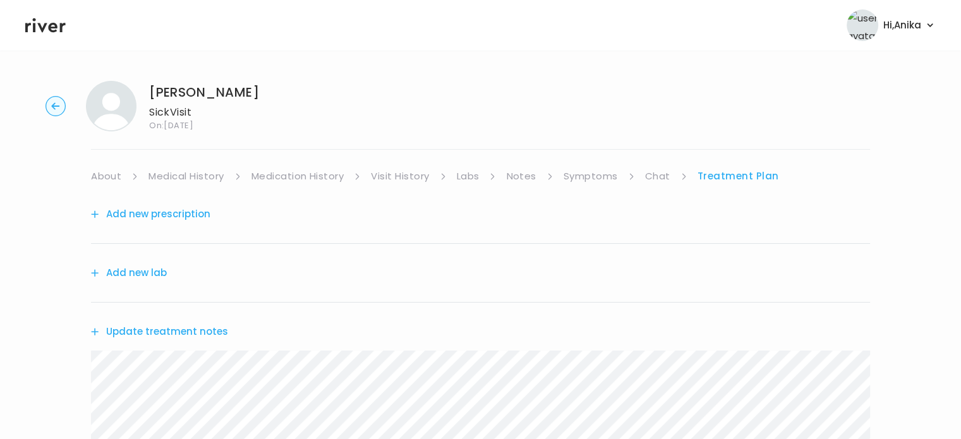
click at [181, 208] on button "Add new prescription" at bounding box center [150, 214] width 119 height 18
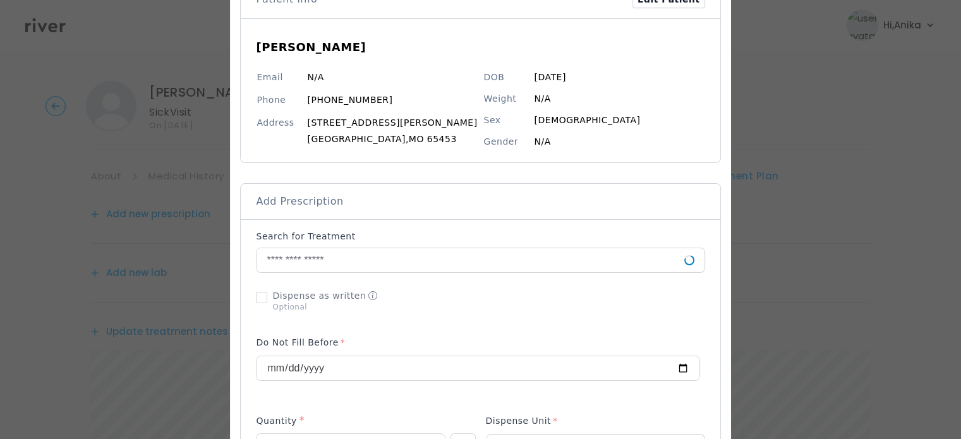
scroll to position [154, 0]
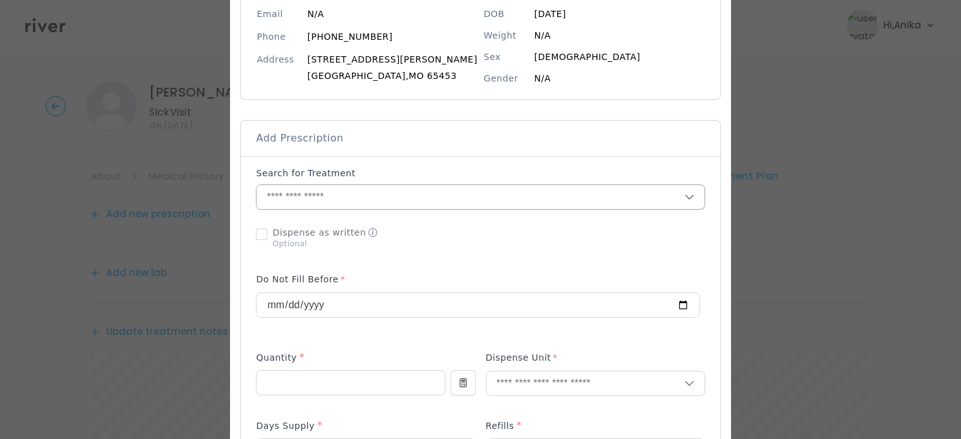
click at [381, 200] on input "text" at bounding box center [469, 197] width 427 height 24
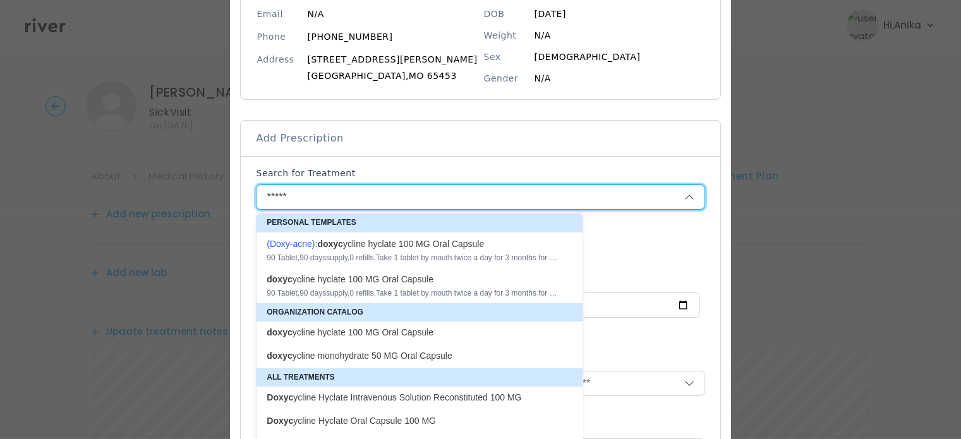
click at [388, 325] on p "doxyc ycline hyclate 100 MG Oral Capsule" at bounding box center [412, 332] width 306 height 17
type input "**********"
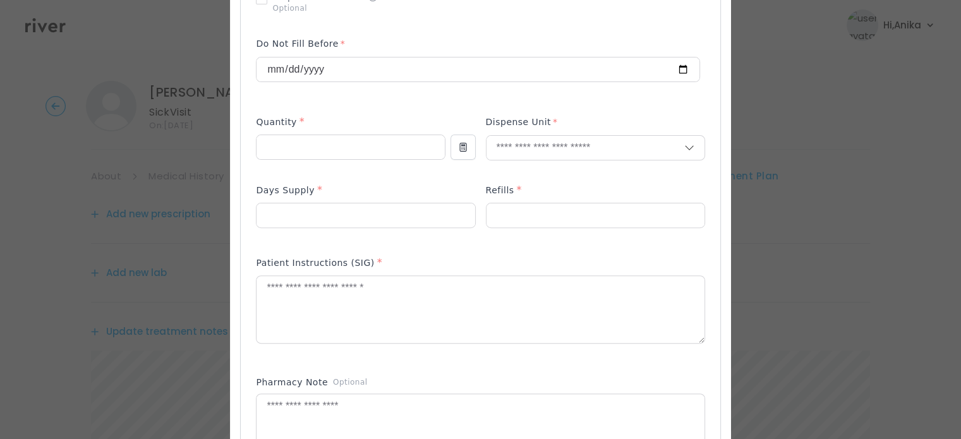
scroll to position [390, 0]
click at [373, 150] on input "number" at bounding box center [350, 147] width 188 height 24
type input "**"
click at [513, 147] on input "text" at bounding box center [585, 147] width 198 height 24
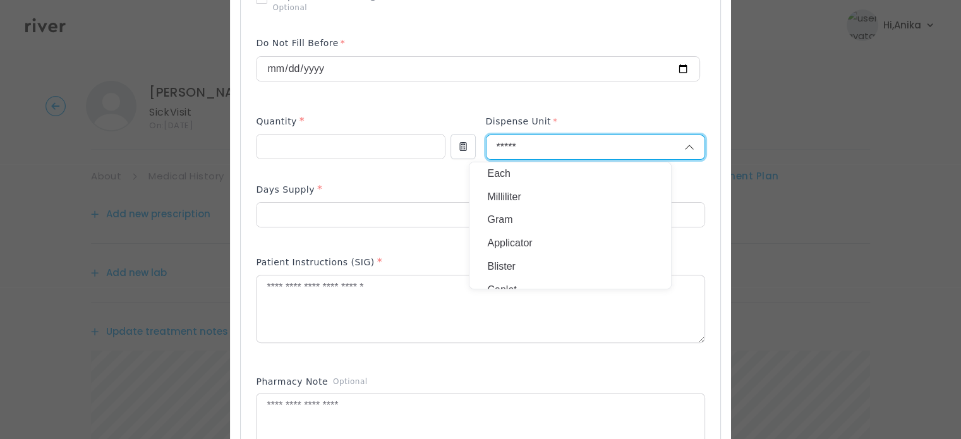
type input "******"
click at [513, 159] on input "******" at bounding box center [585, 147] width 198 height 24
click at [524, 146] on input "text" at bounding box center [585, 147] width 198 height 24
type input "*"
type input "******"
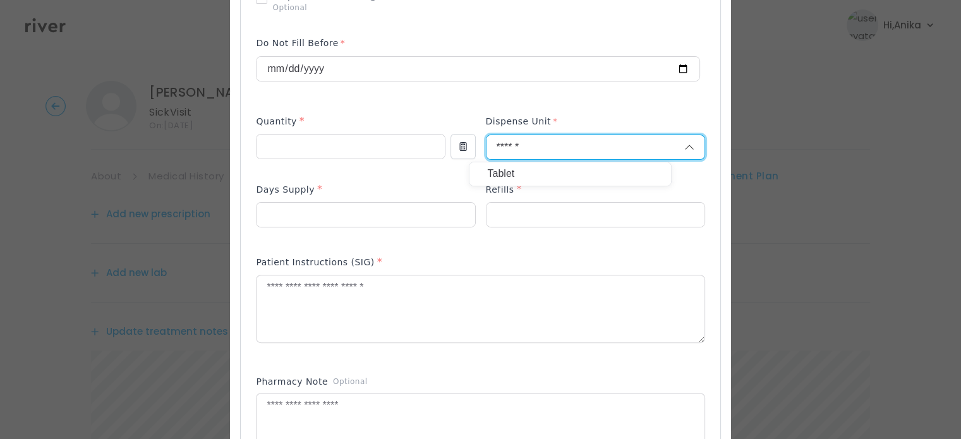
click at [518, 169] on p "Tablet" at bounding box center [570, 174] width 166 height 18
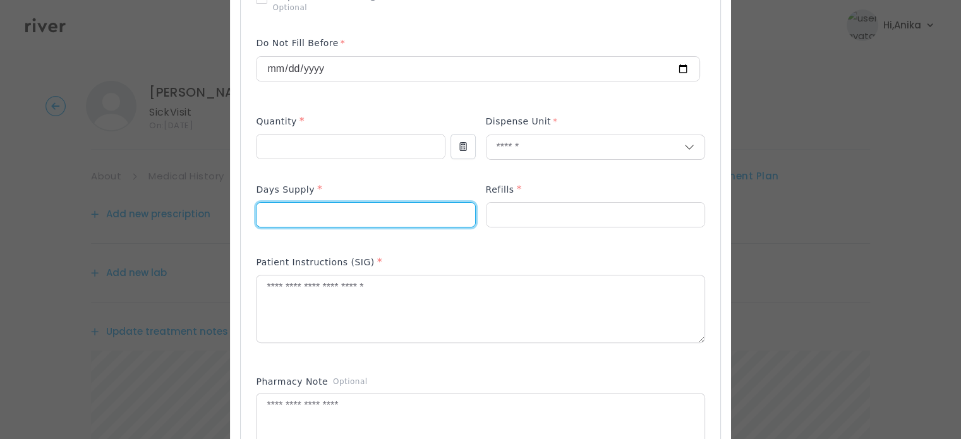
click at [398, 207] on input "number" at bounding box center [365, 215] width 218 height 24
type input "*"
click at [529, 200] on div "Refills *" at bounding box center [595, 192] width 219 height 20
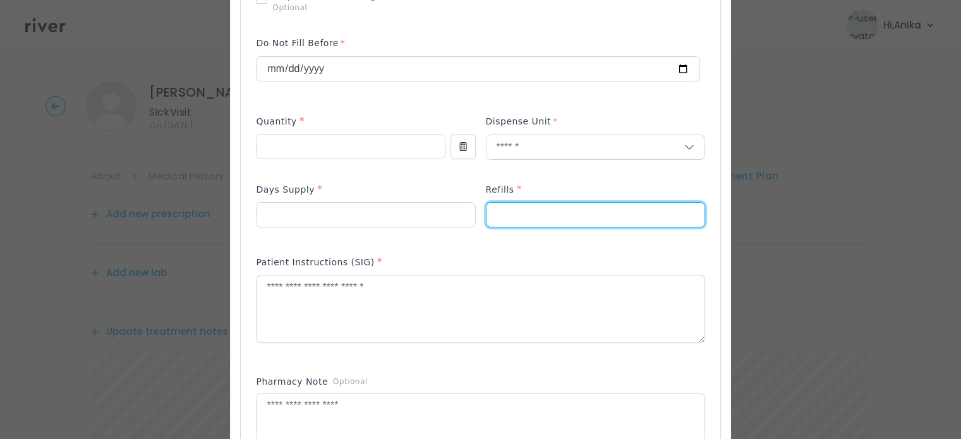
click at [520, 212] on input "number" at bounding box center [595, 215] width 218 height 24
type input "*"
click at [489, 301] on textarea at bounding box center [479, 308] width 447 height 67
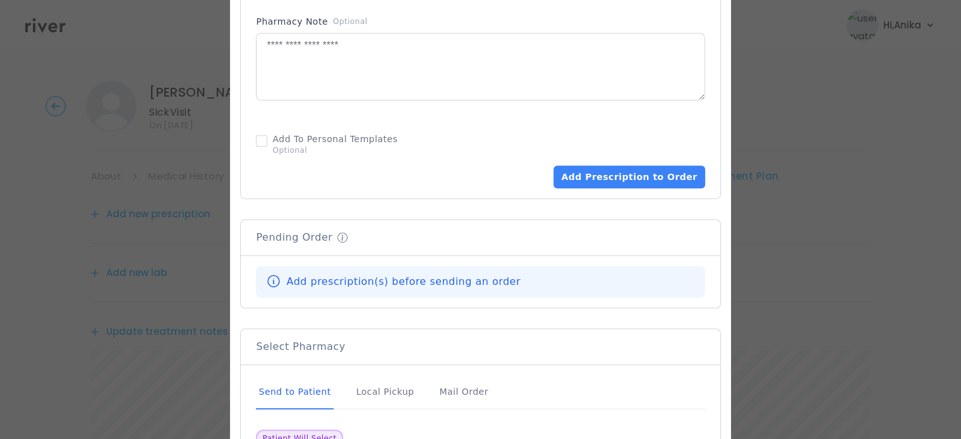
scroll to position [771, 0]
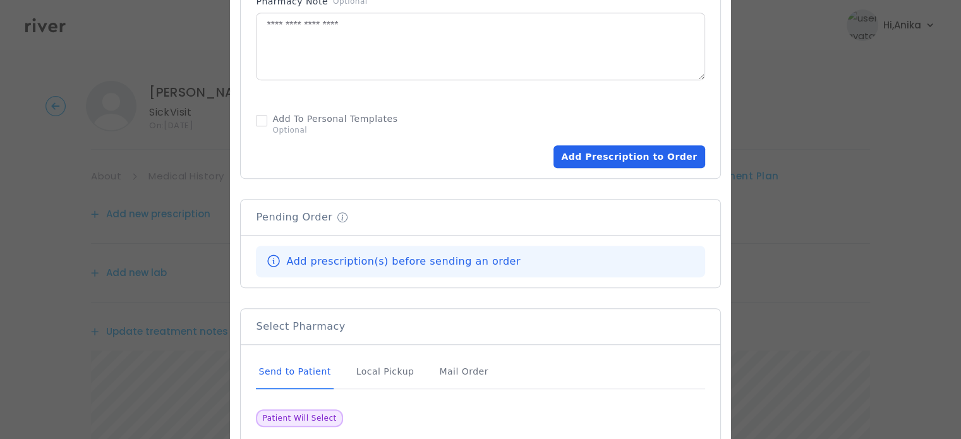
type textarea "**********"
click at [611, 156] on button "Add Prescription to Order" at bounding box center [628, 156] width 151 height 23
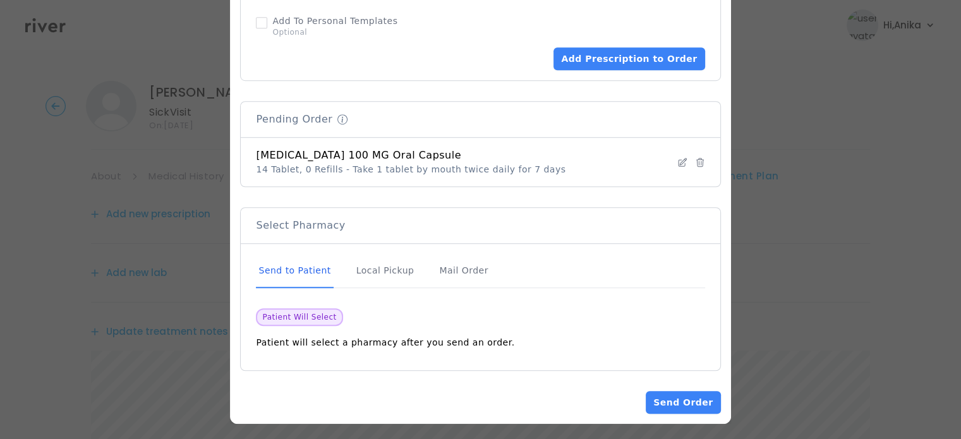
scroll to position [871, 0]
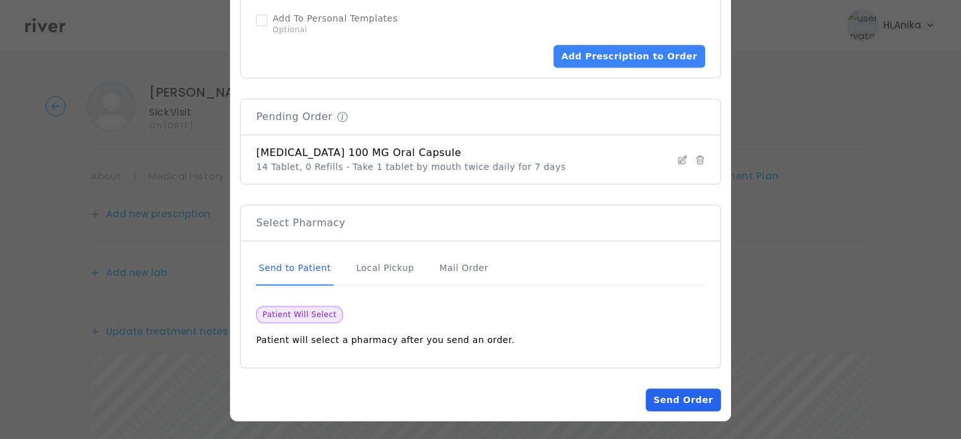
click at [652, 396] on button "Send Order" at bounding box center [682, 399] width 75 height 23
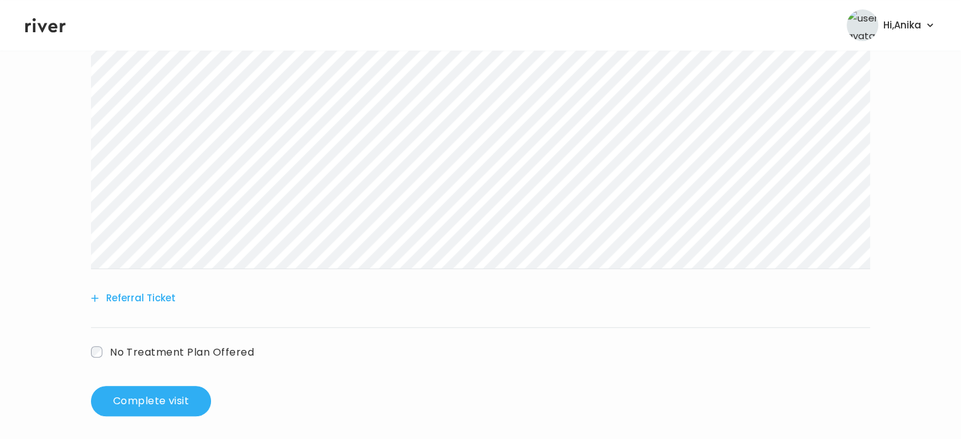
scroll to position [452, 0]
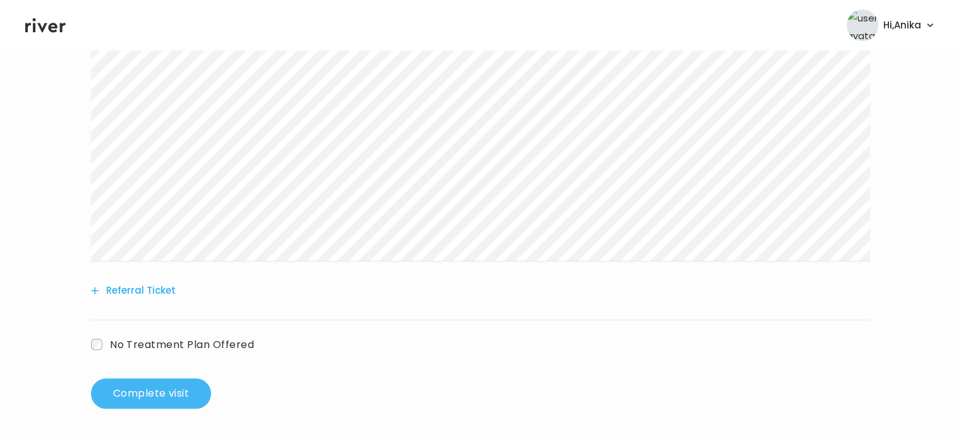
click at [175, 382] on button "Complete visit" at bounding box center [151, 393] width 120 height 30
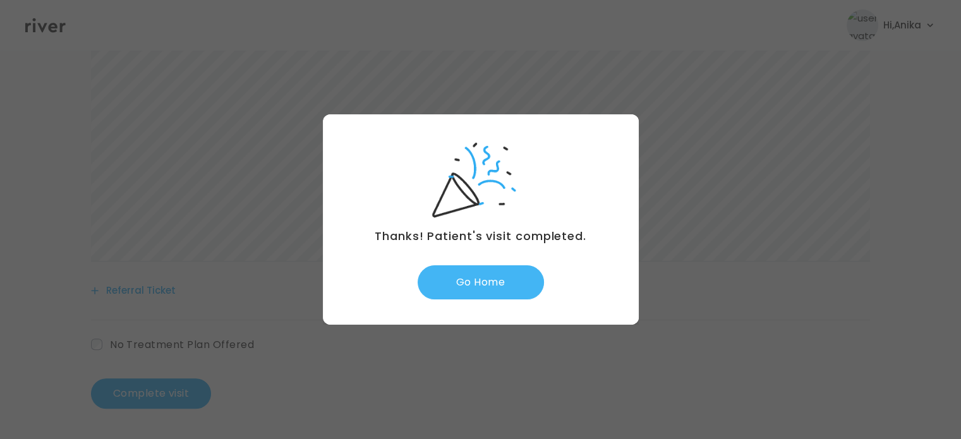
click at [490, 279] on button "Go Home" at bounding box center [480, 282] width 126 height 34
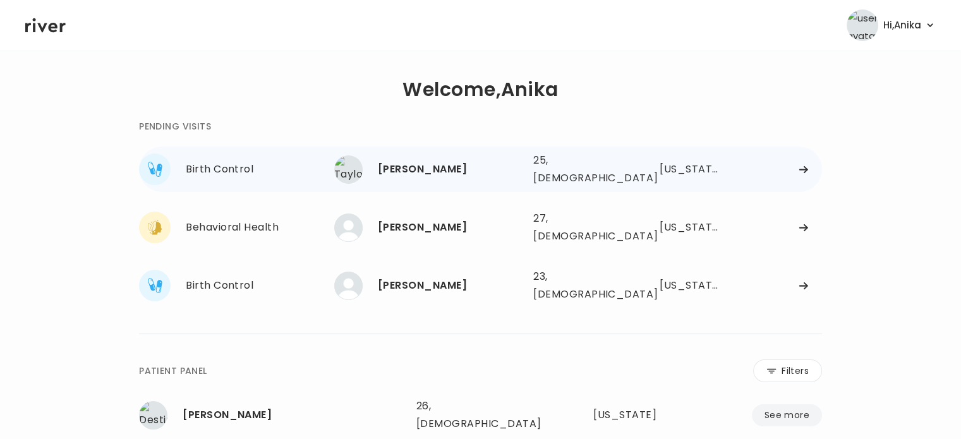
click at [453, 174] on div "[PERSON_NAME]" at bounding box center [450, 169] width 145 height 18
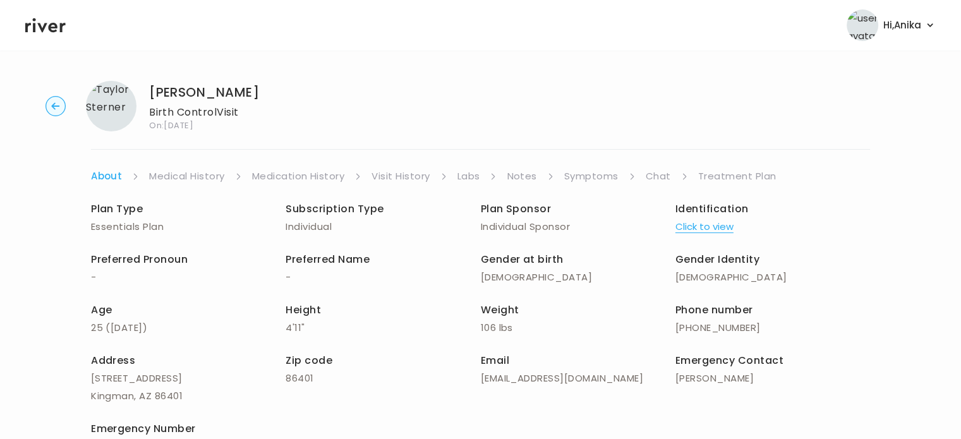
click at [692, 222] on button "Click to view" at bounding box center [704, 227] width 58 height 18
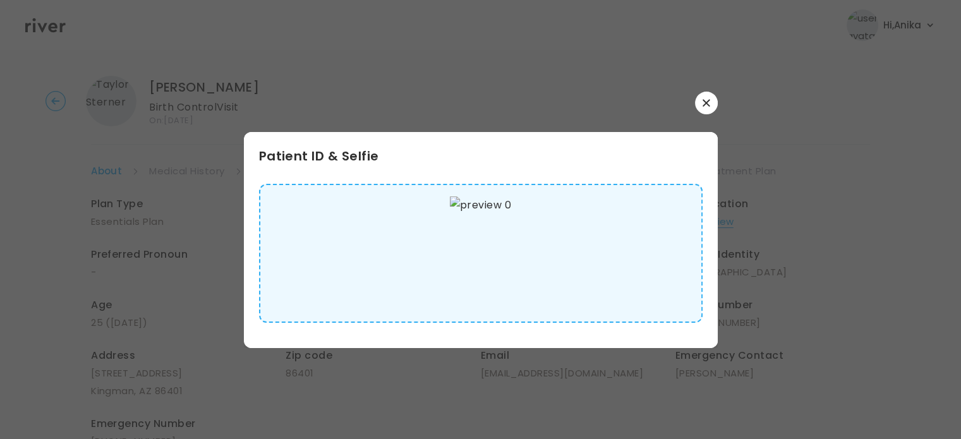
scroll to position [5, 0]
click at [707, 103] on icon "button" at bounding box center [706, 103] width 8 height 8
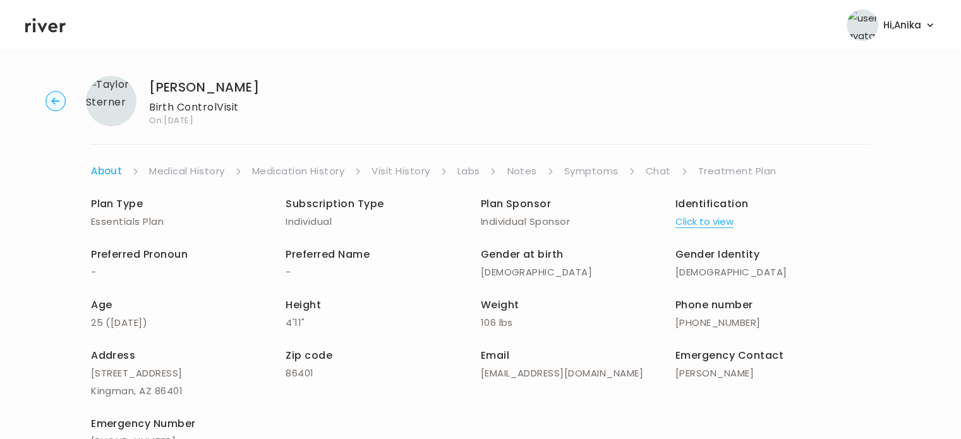
click at [212, 176] on link "Medical History" at bounding box center [186, 171] width 75 height 18
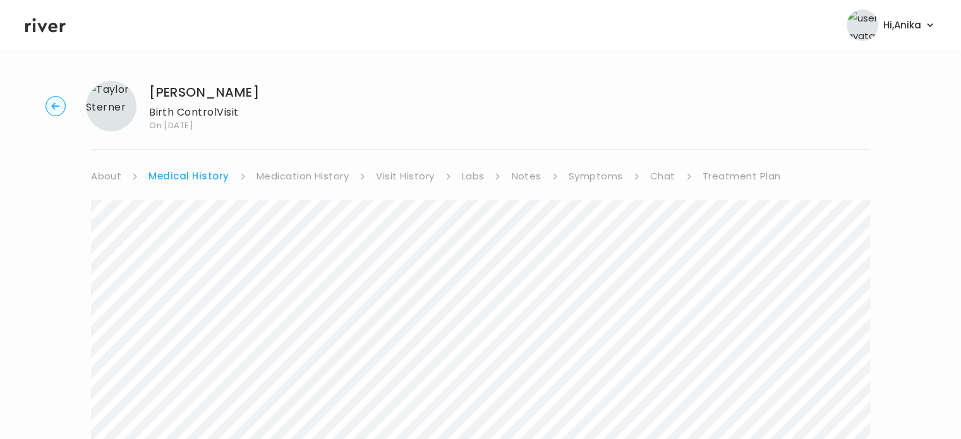
click at [317, 172] on link "Medication History" at bounding box center [302, 176] width 93 height 18
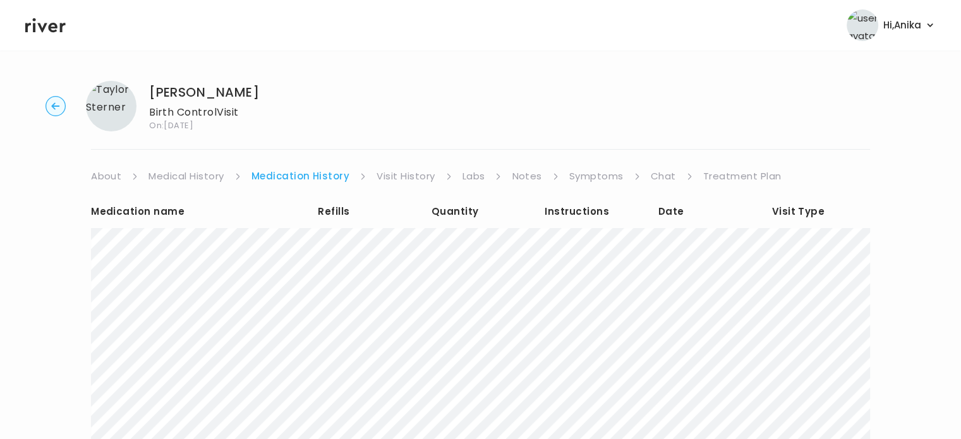
click at [586, 171] on link "Symptoms" at bounding box center [596, 176] width 54 height 18
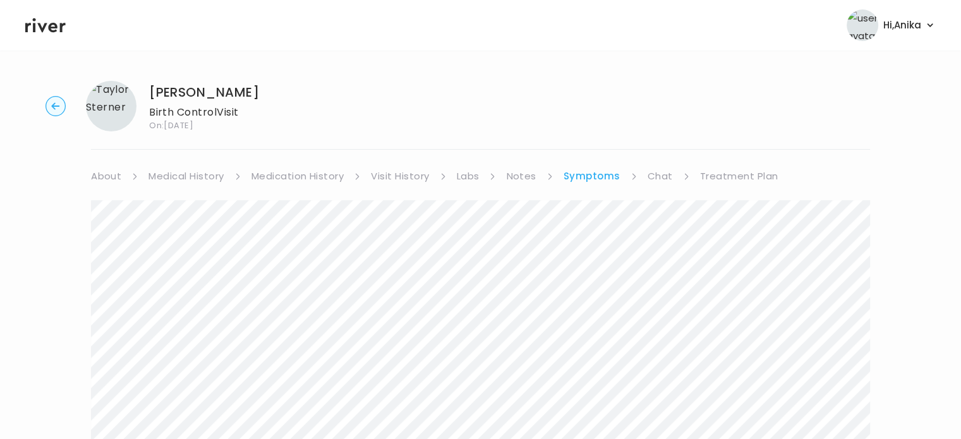
click at [316, 179] on link "Medication History" at bounding box center [297, 176] width 93 height 18
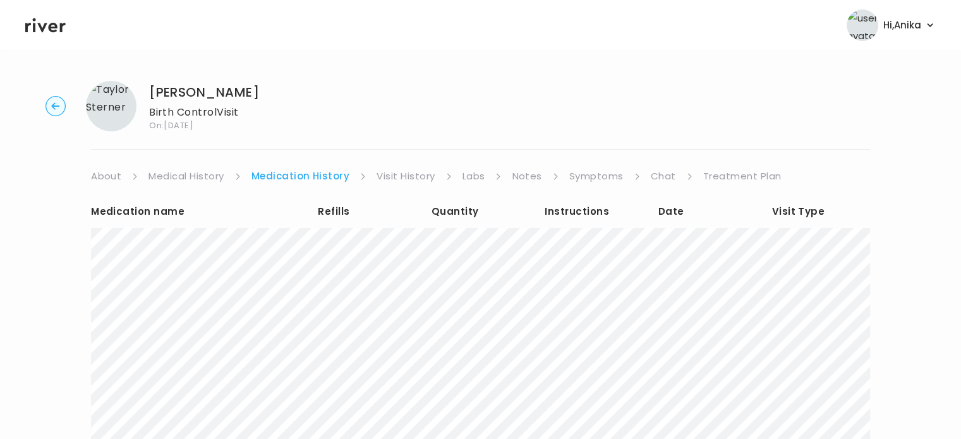
click at [409, 165] on div "Taylor Sterner Birth Control Visit On: 30 Sep 2025 About Medical History Medica…" at bounding box center [480, 346] width 961 height 551
click at [409, 173] on link "Visit History" at bounding box center [405, 176] width 58 height 18
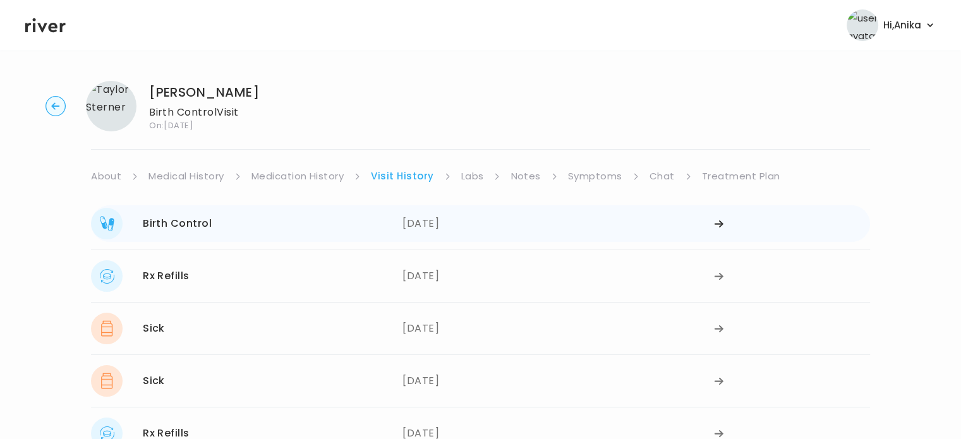
click at [719, 225] on icon at bounding box center [719, 223] width 10 height 9
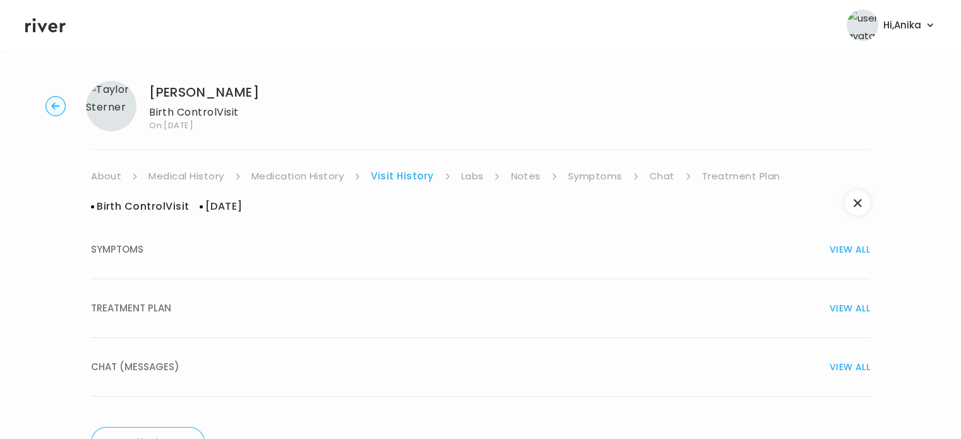
click at [747, 300] on div "TREATMENT PLAN VIEW ALL" at bounding box center [480, 308] width 779 height 18
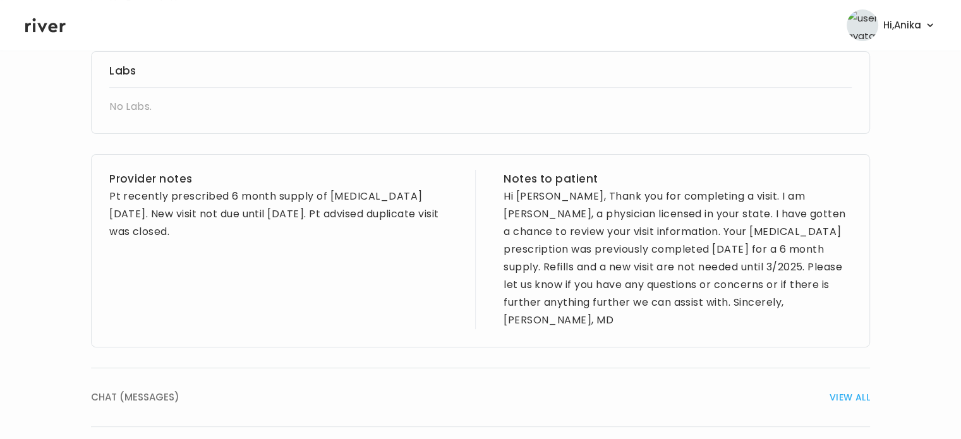
scroll to position [380, 0]
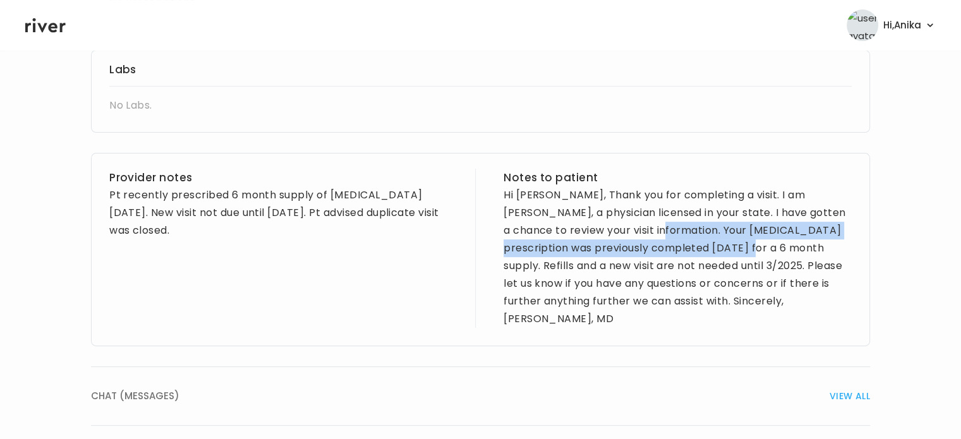
drag, startPoint x: 659, startPoint y: 229, endPoint x: 788, endPoint y: 255, distance: 132.2
click at [788, 255] on div "Hi Taylor, Thank you for completing a visit. I am Dr. Ramos, a physician licens…" at bounding box center [677, 256] width 348 height 141
copy div "Your Yaz prescription was previously completed 9/8/2025 for a 6 month supply."
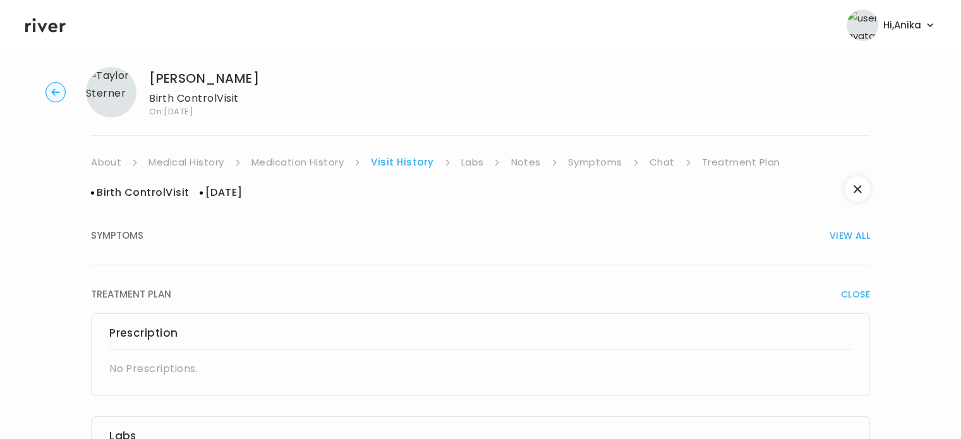
scroll to position [0, 0]
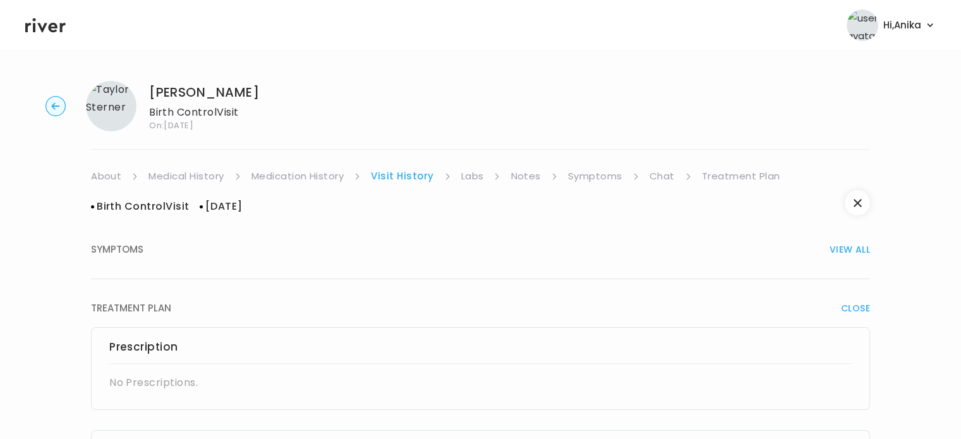
click at [592, 178] on link "Symptoms" at bounding box center [595, 176] width 54 height 18
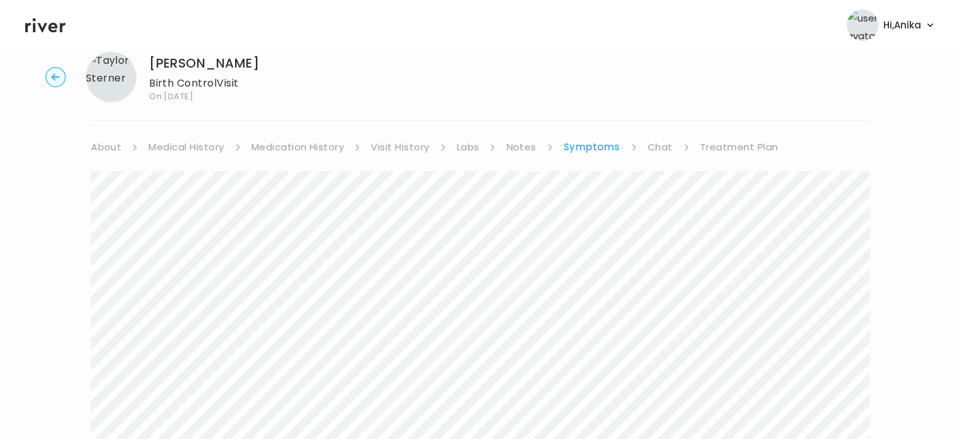
scroll to position [28, 0]
click at [657, 147] on link "Chat" at bounding box center [659, 148] width 25 height 18
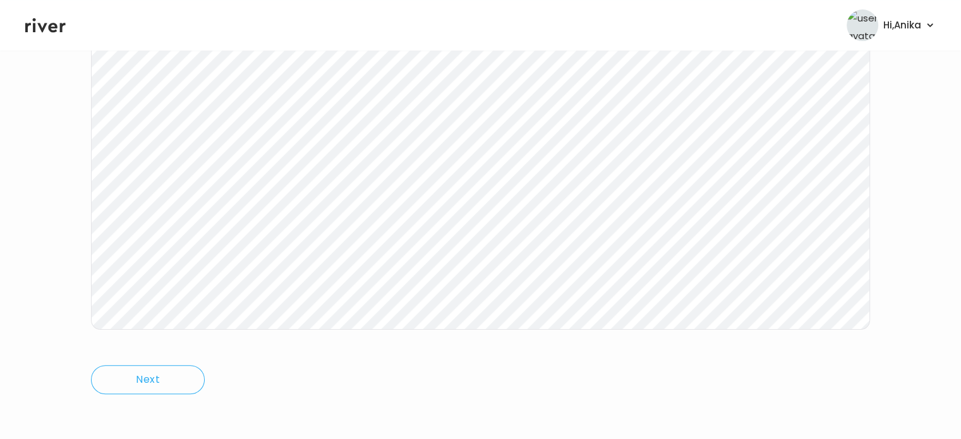
scroll to position [262, 0]
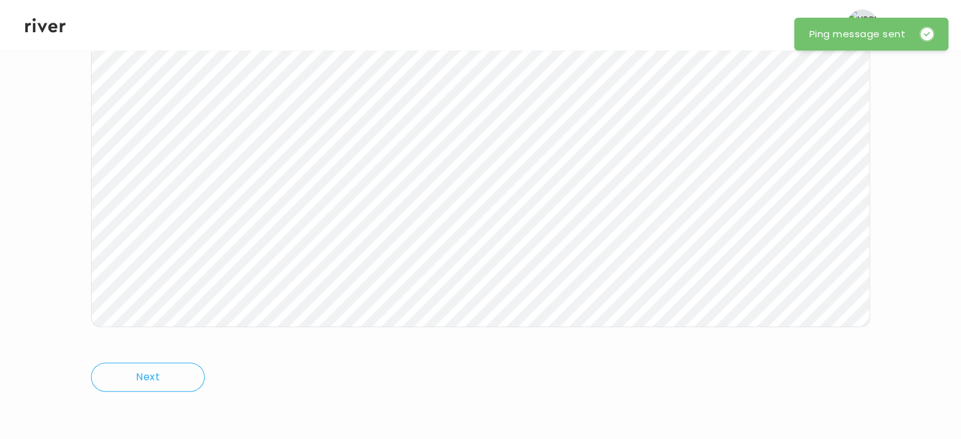
click at [51, 37] on header "Hi, Anika Profile Logout" at bounding box center [480, 25] width 961 height 51
click at [42, 15] on header "Hi, Anika Profile Logout" at bounding box center [480, 25] width 961 height 51
click at [44, 28] on icon at bounding box center [45, 25] width 40 height 15
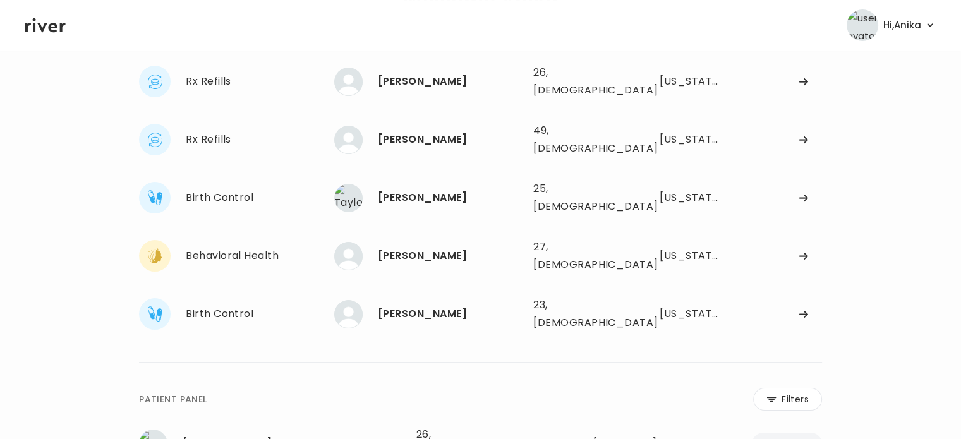
scroll to position [90, 0]
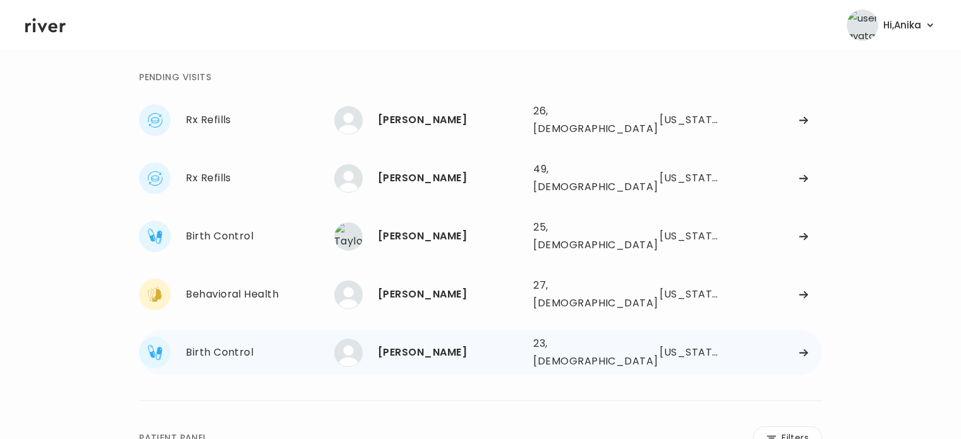
scroll to position [36, 0]
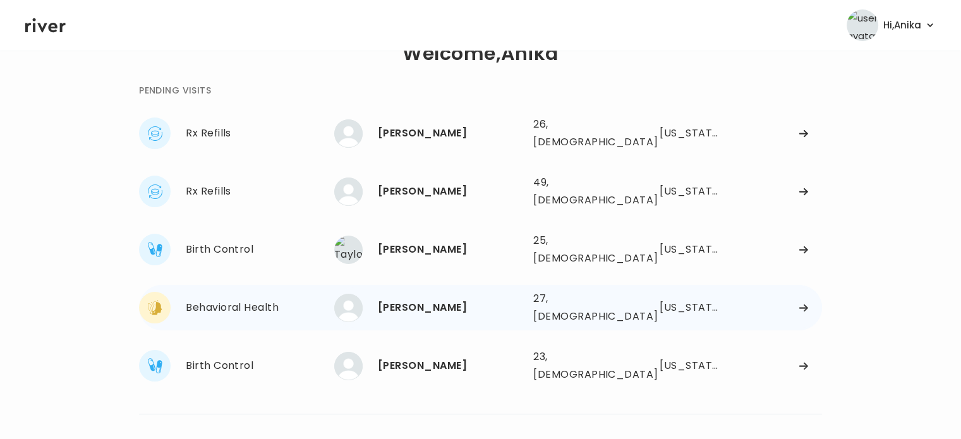
click at [400, 299] on div "[PERSON_NAME]" at bounding box center [450, 308] width 145 height 18
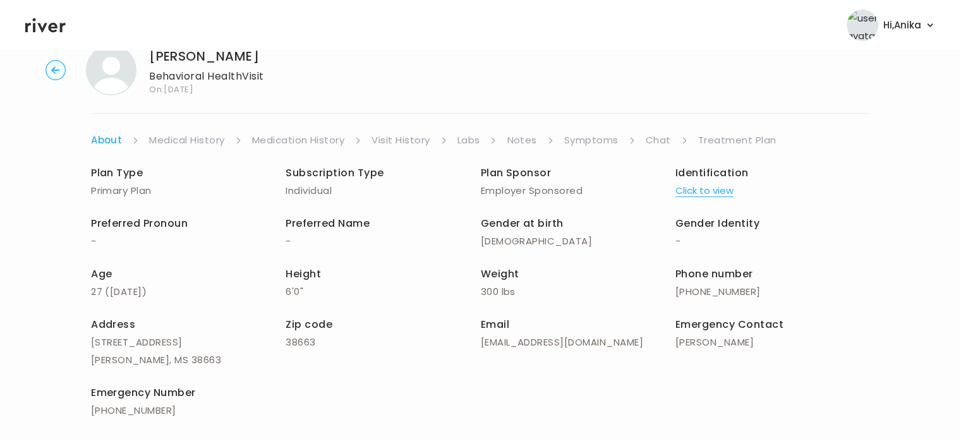
click at [639, 141] on ul "About Medical History Medication History Visit History Labs Notes Symptoms Chat…" at bounding box center [480, 140] width 779 height 18
click at [658, 139] on link "Chat" at bounding box center [657, 140] width 25 height 18
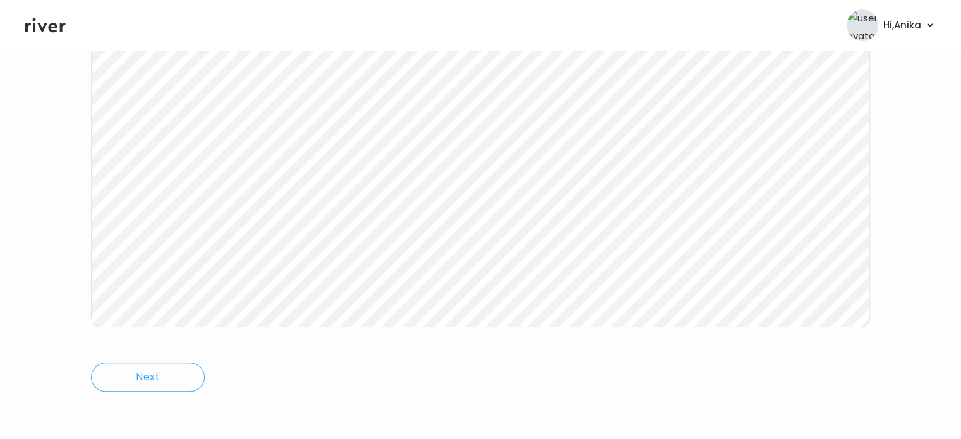
scroll to position [212, 0]
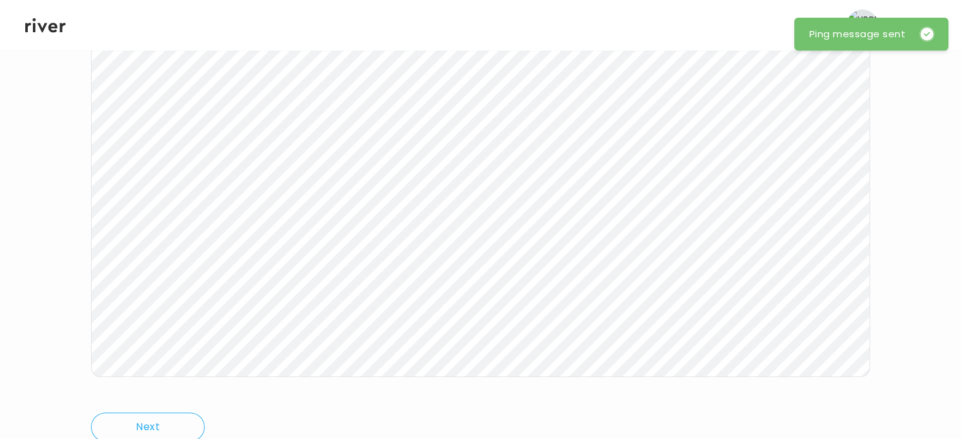
click at [47, 27] on icon at bounding box center [45, 25] width 40 height 19
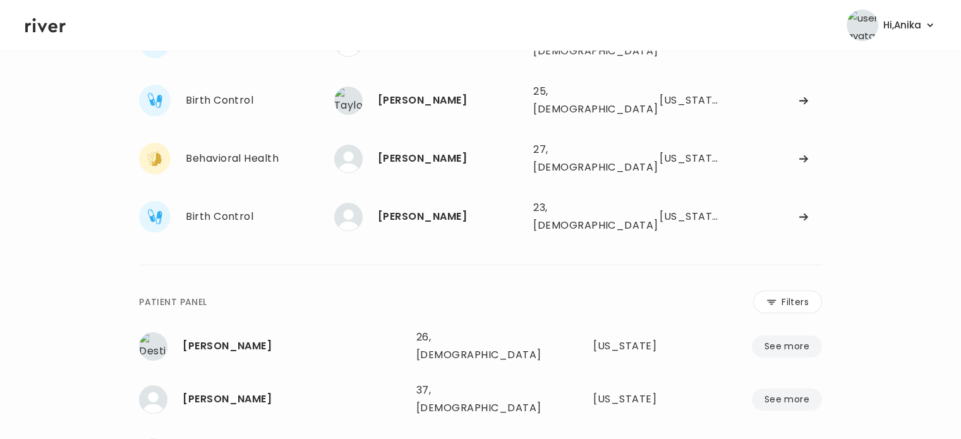
scroll to position [92, 0]
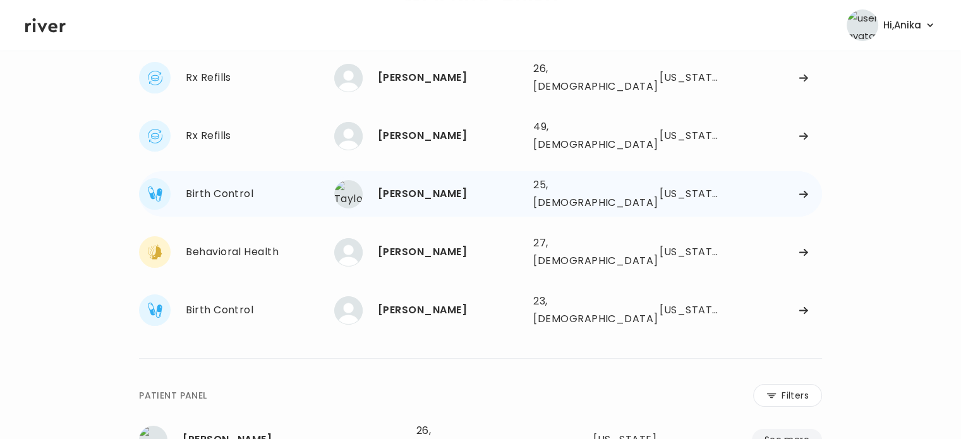
click at [423, 185] on div "Taylor Sterner" at bounding box center [450, 194] width 145 height 18
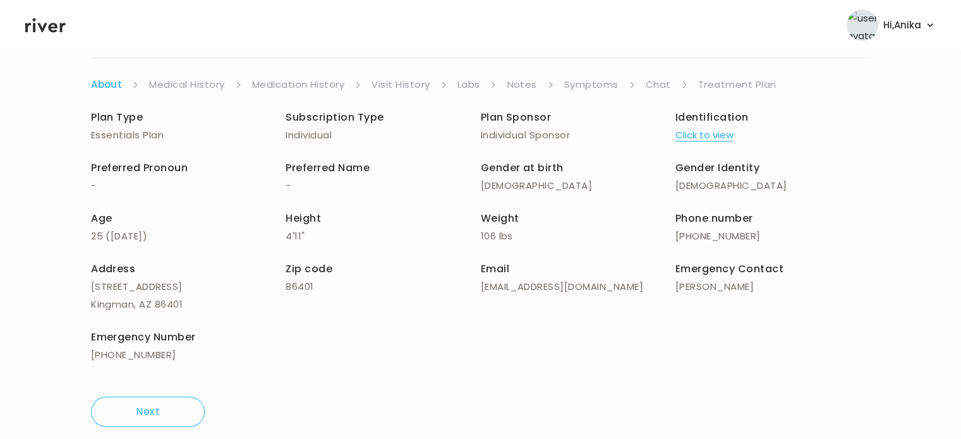
click at [656, 87] on link "Chat" at bounding box center [657, 85] width 25 height 18
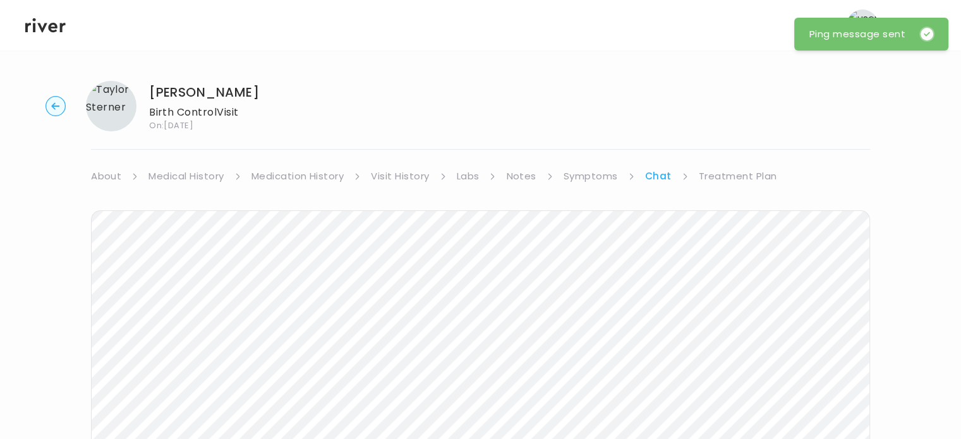
click at [53, 32] on icon at bounding box center [45, 25] width 40 height 15
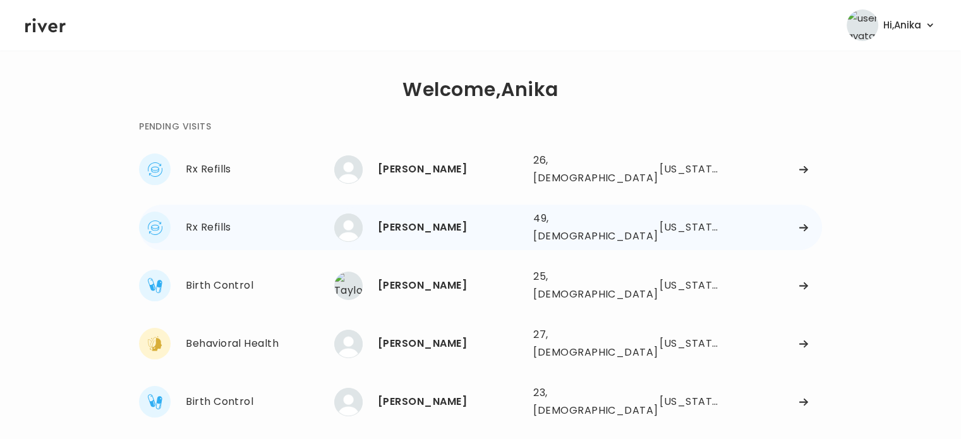
click at [404, 219] on div "[PERSON_NAME]" at bounding box center [450, 228] width 145 height 18
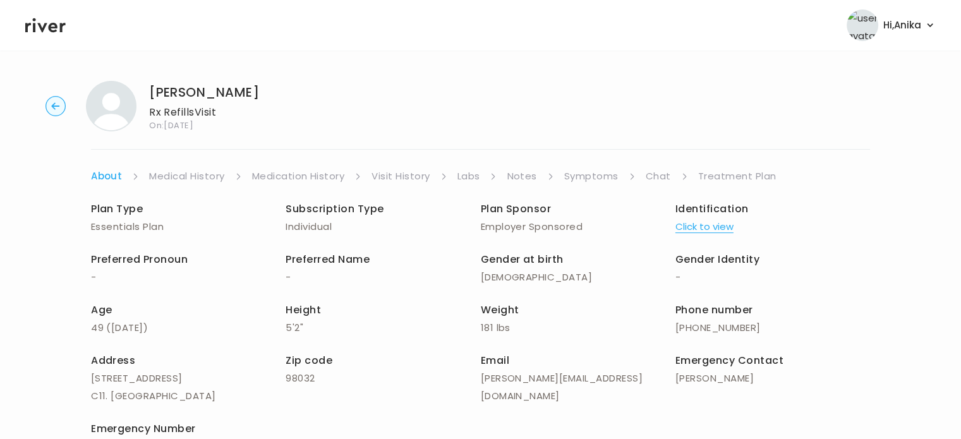
click at [693, 229] on button "Click to view" at bounding box center [704, 227] width 58 height 18
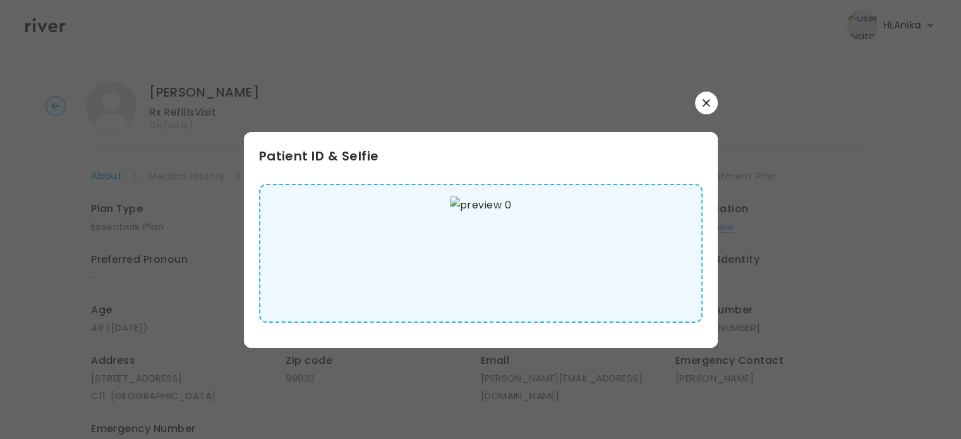
click at [704, 103] on icon "button" at bounding box center [706, 103] width 8 height 8
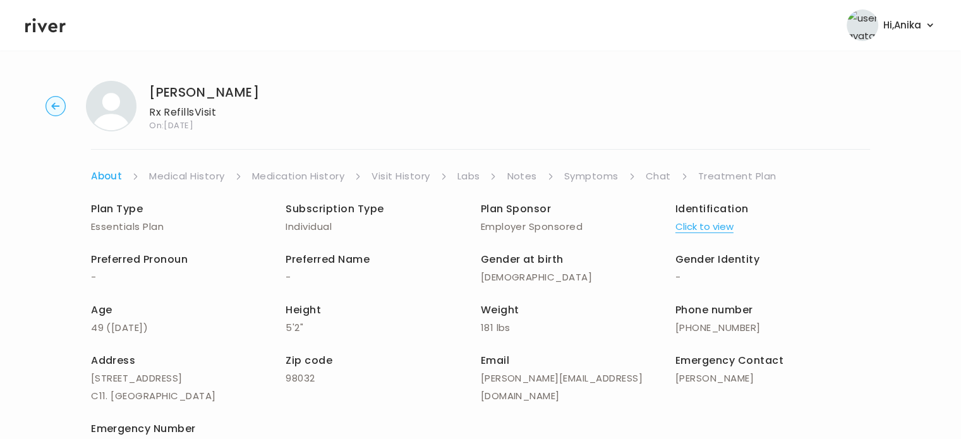
click at [191, 179] on link "Medical History" at bounding box center [186, 176] width 75 height 18
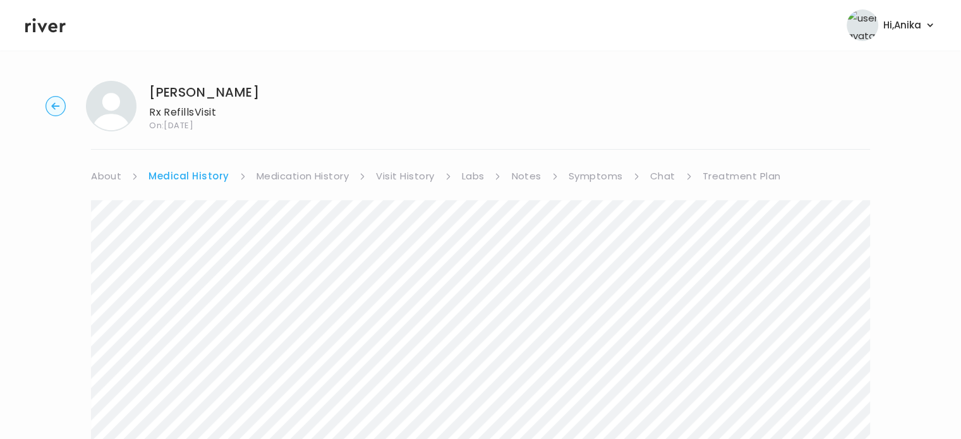
click at [320, 179] on link "Medication History" at bounding box center [302, 176] width 93 height 18
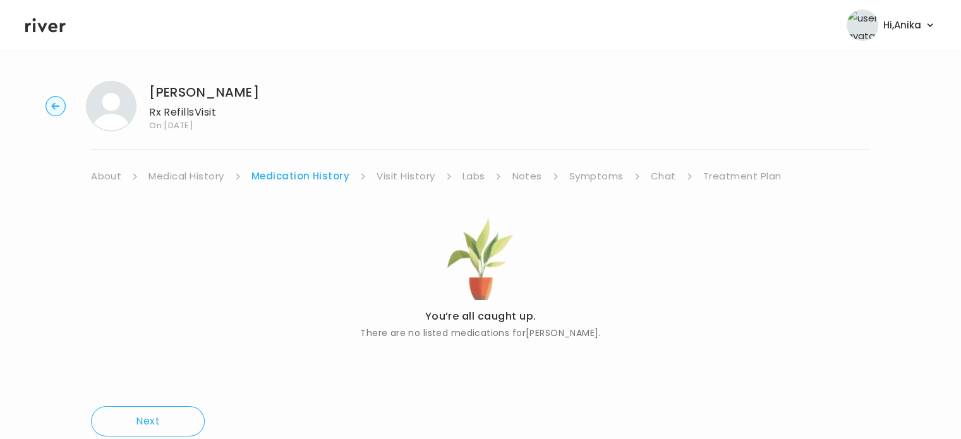
click at [400, 178] on link "Visit History" at bounding box center [405, 176] width 58 height 18
click at [472, 181] on link "Labs" at bounding box center [472, 176] width 23 height 18
click at [523, 181] on link "Notes" at bounding box center [523, 176] width 30 height 18
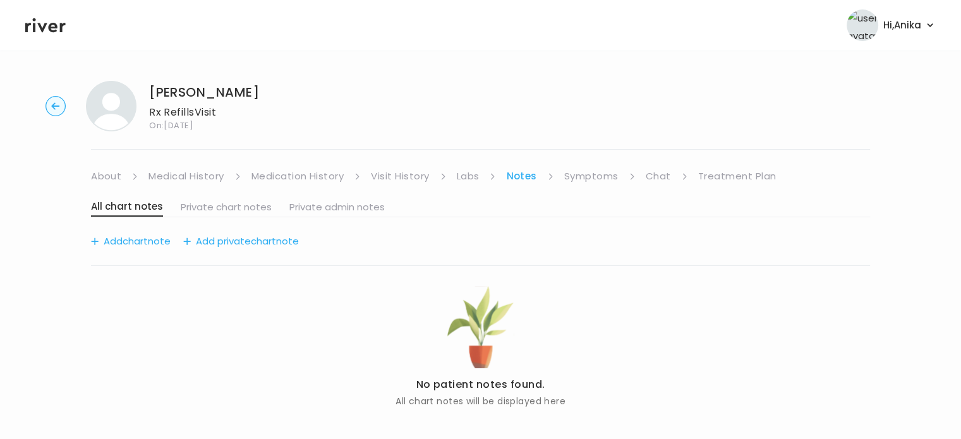
click at [576, 182] on link "Symptoms" at bounding box center [591, 176] width 54 height 18
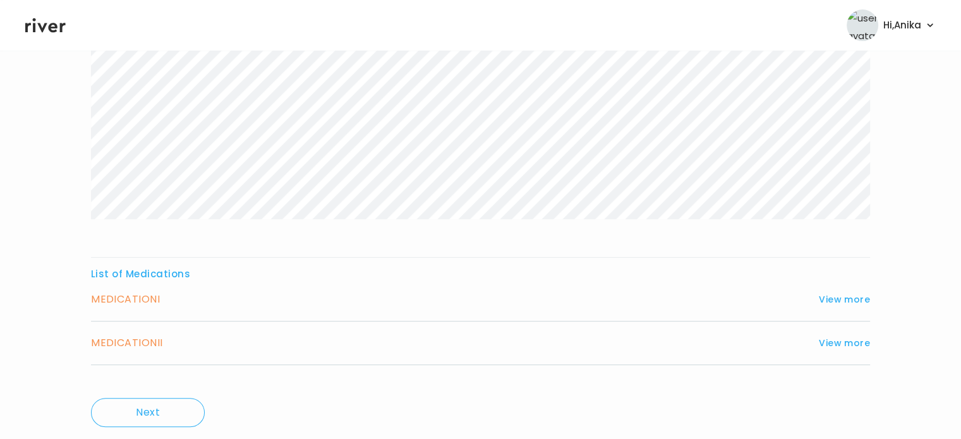
scroll to position [337, 0]
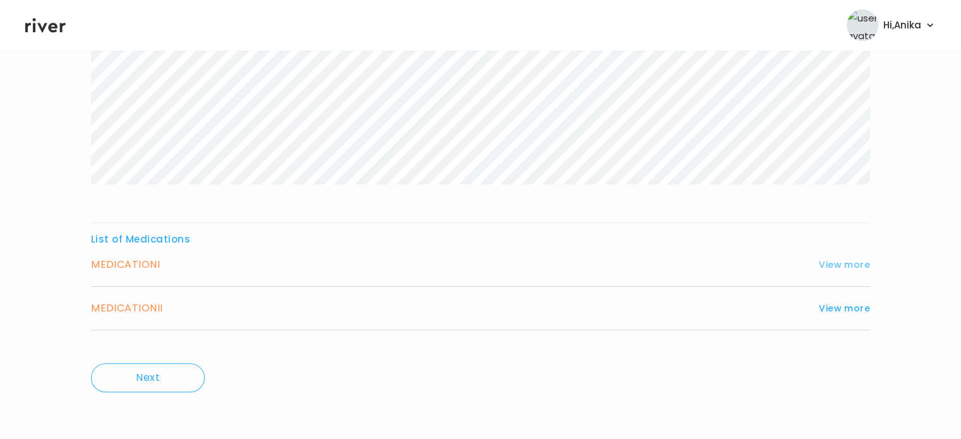
click at [829, 257] on button "View more" at bounding box center [843, 264] width 51 height 15
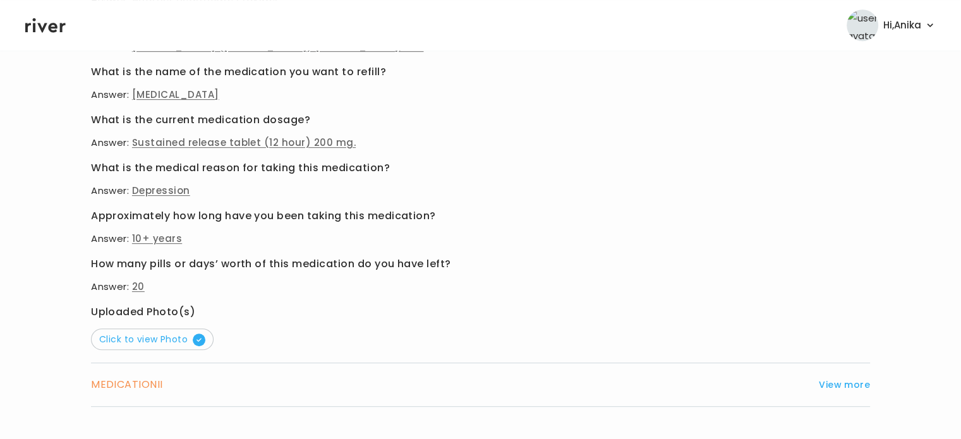
scroll to position [655, 0]
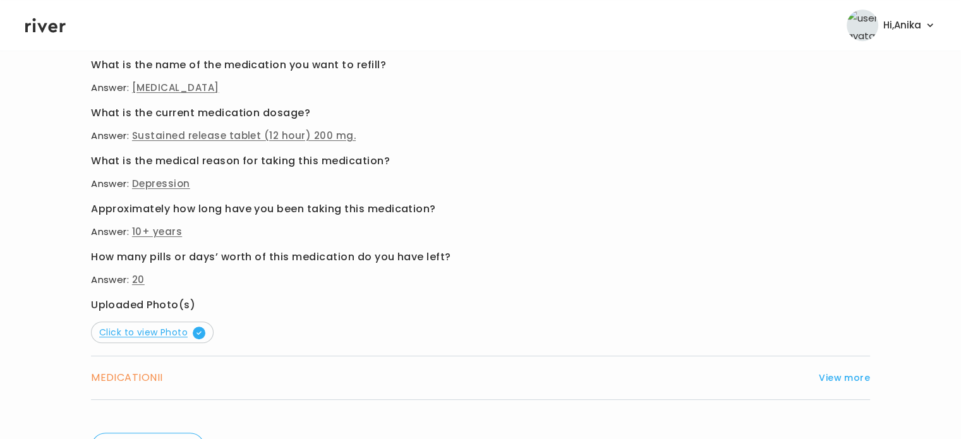
click at [150, 332] on span "Click to view Photo" at bounding box center [152, 332] width 106 height 13
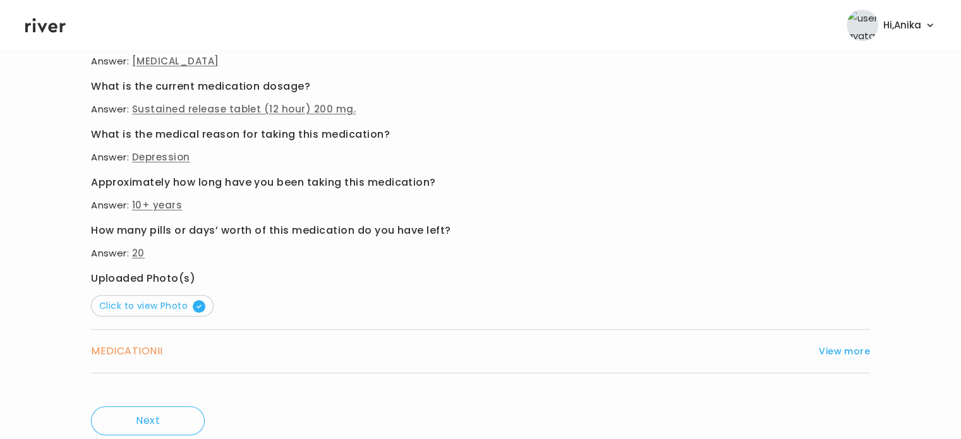
scroll to position [724, 0]
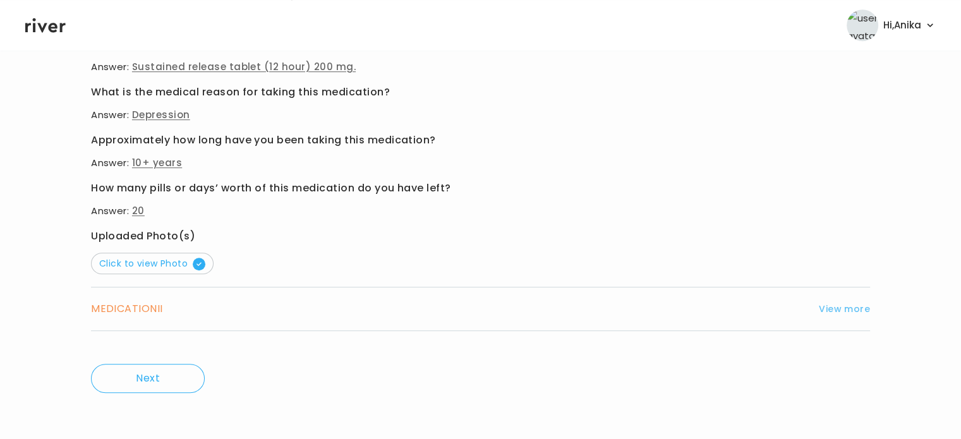
click at [839, 304] on button "View more" at bounding box center [843, 308] width 51 height 15
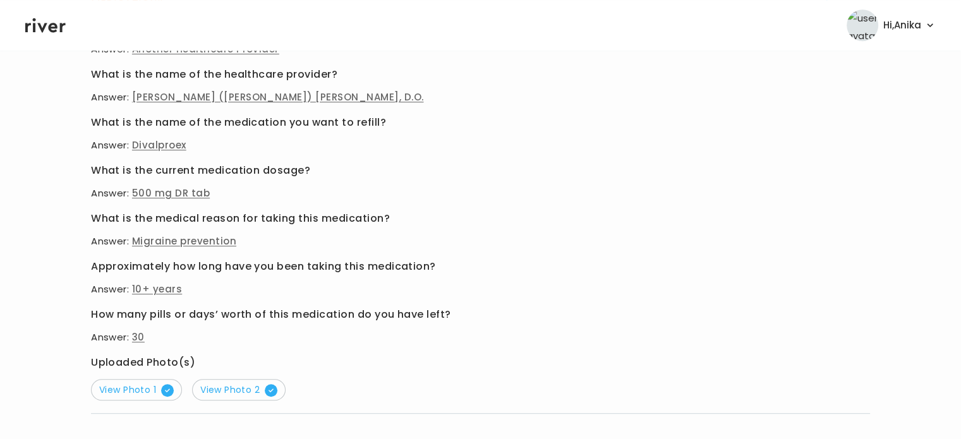
scroll to position [670, 0]
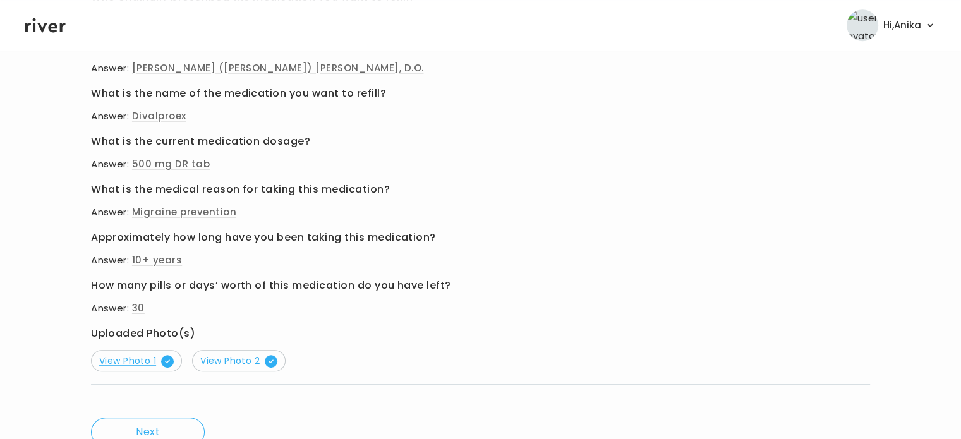
click at [126, 359] on span "View Photo 1" at bounding box center [136, 360] width 75 height 13
click at [236, 356] on span "View Photo 2" at bounding box center [238, 360] width 77 height 13
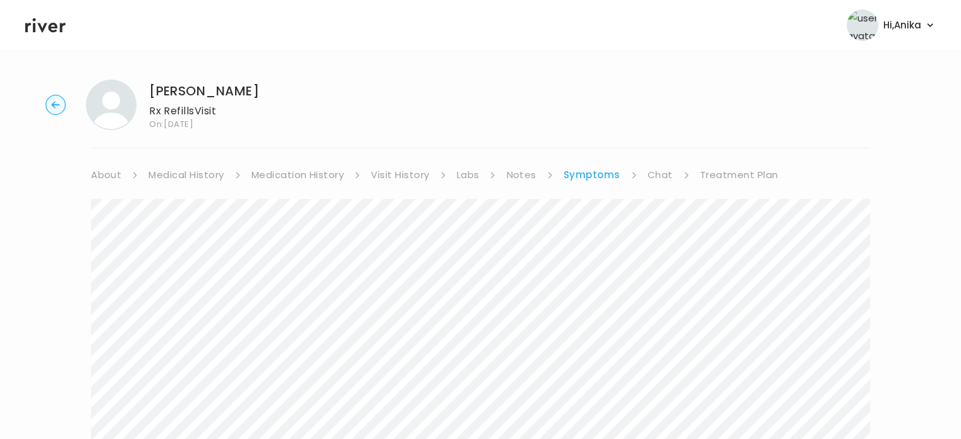
scroll to position [0, 0]
click at [747, 172] on link "Treatment Plan" at bounding box center [739, 176] width 78 height 18
click at [733, 175] on link "Treatment Plan" at bounding box center [739, 176] width 78 height 18
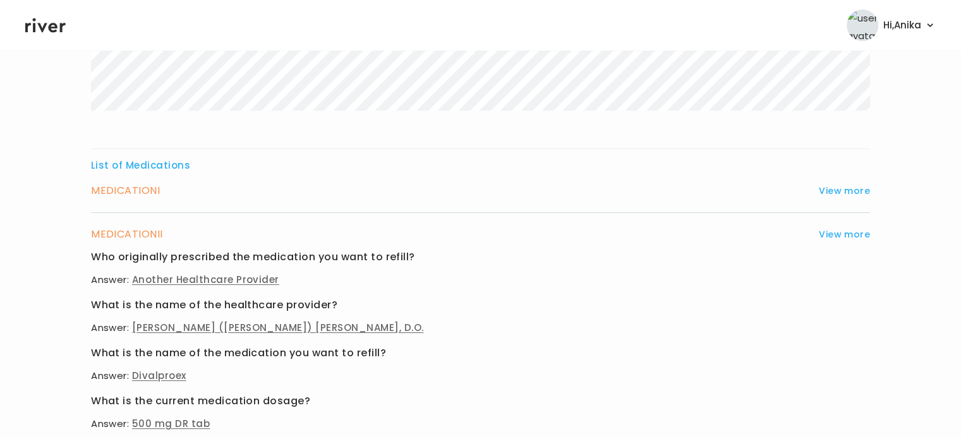
scroll to position [399, 0]
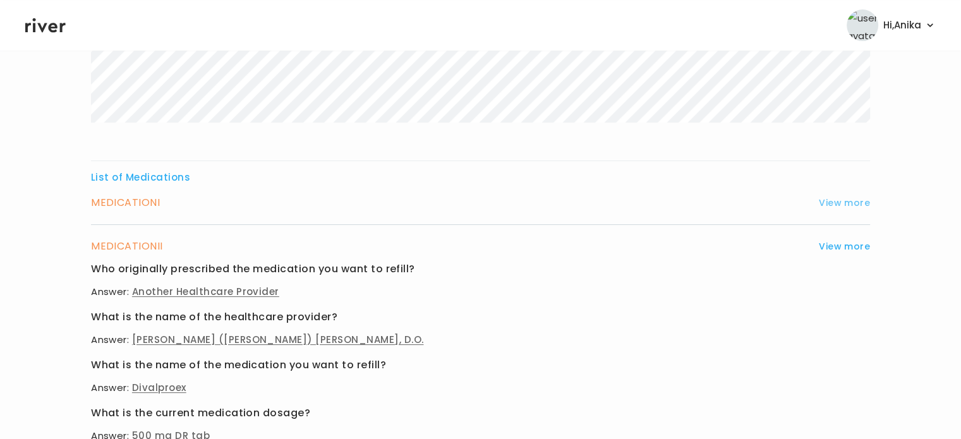
click at [842, 206] on button "View more" at bounding box center [843, 202] width 51 height 15
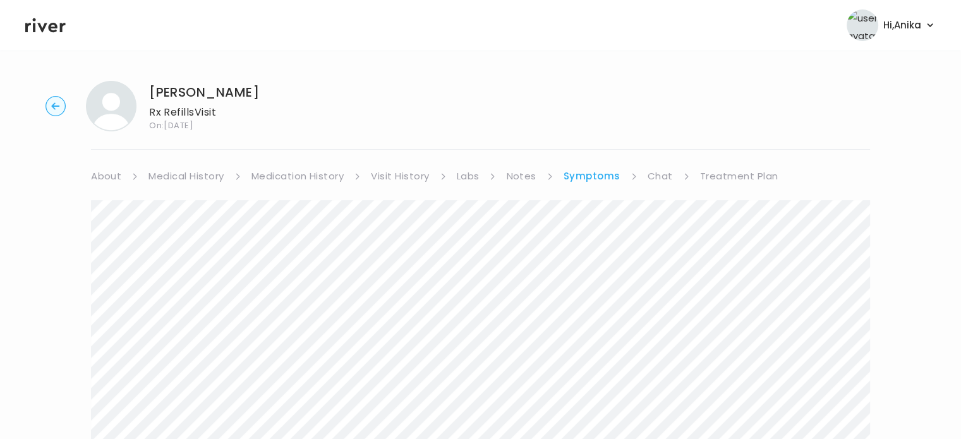
scroll to position [0, 0]
click at [48, 27] on icon at bounding box center [45, 25] width 40 height 19
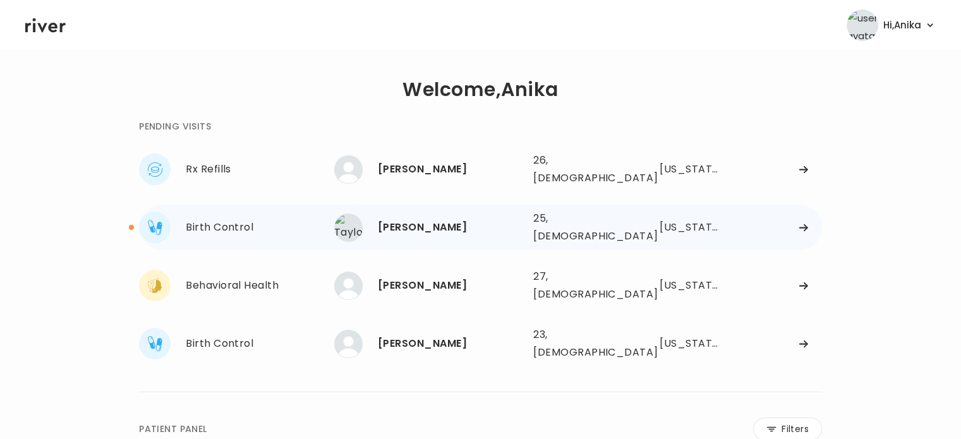
click at [404, 219] on div "Taylor Sterner" at bounding box center [450, 228] width 145 height 18
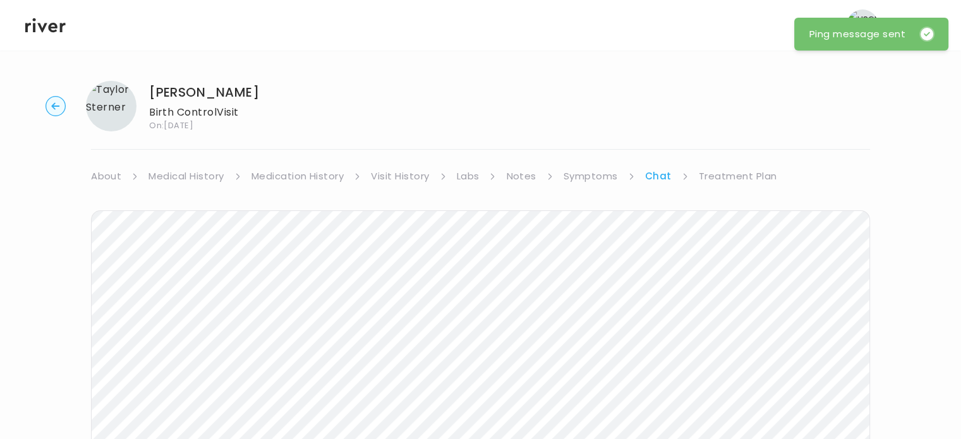
click at [732, 174] on link "Treatment Plan" at bounding box center [738, 176] width 78 height 18
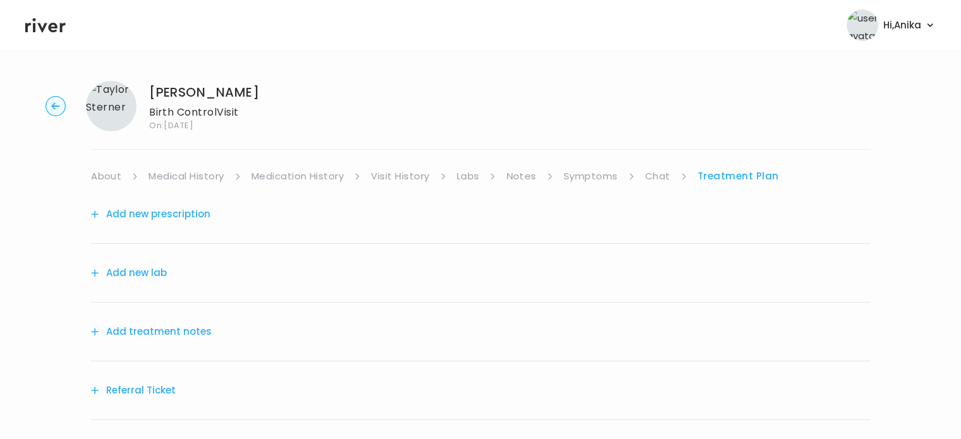
click at [187, 335] on button "Add treatment notes" at bounding box center [151, 332] width 121 height 18
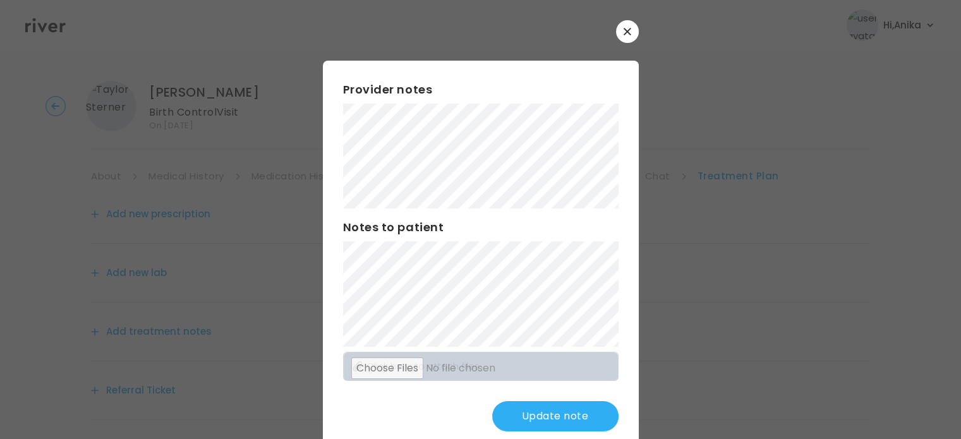
click at [550, 416] on button "Update note" at bounding box center [555, 416] width 126 height 30
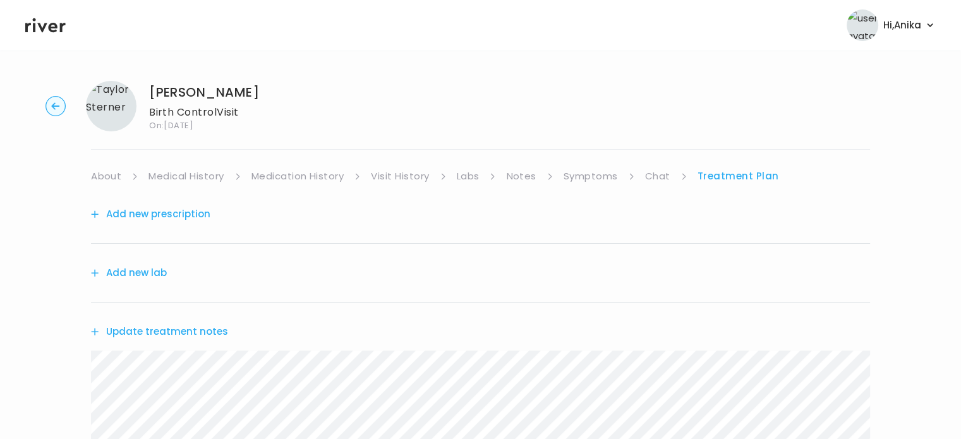
click at [661, 169] on link "Chat" at bounding box center [657, 176] width 25 height 18
click at [710, 176] on link "Treatment Plan" at bounding box center [738, 176] width 78 height 18
click at [477, 176] on link "Labs" at bounding box center [468, 176] width 23 height 18
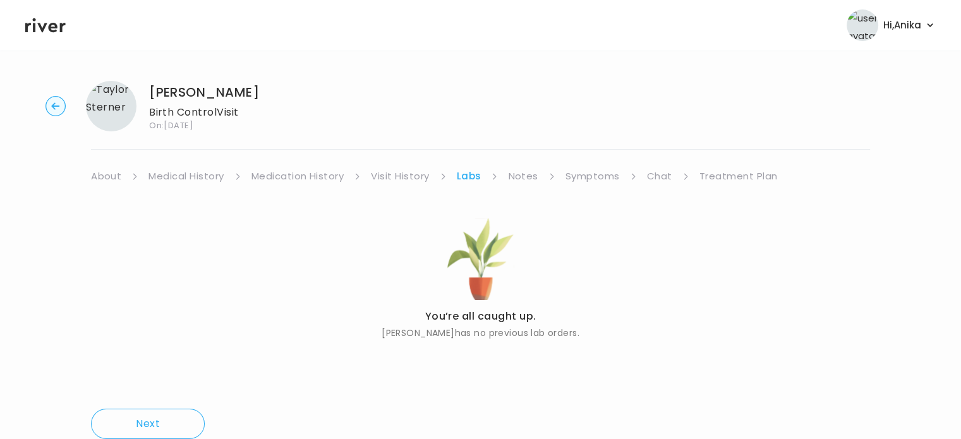
click at [417, 174] on link "Visit History" at bounding box center [400, 176] width 58 height 18
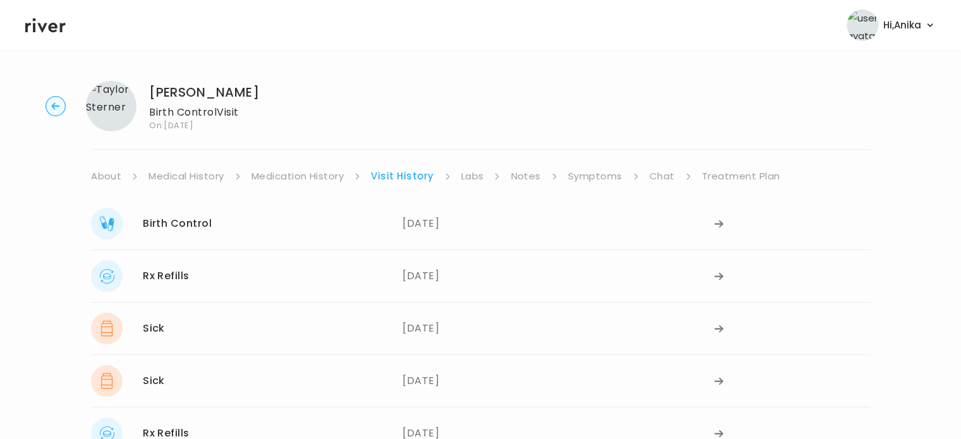
click at [327, 171] on link "Medication History" at bounding box center [297, 176] width 93 height 18
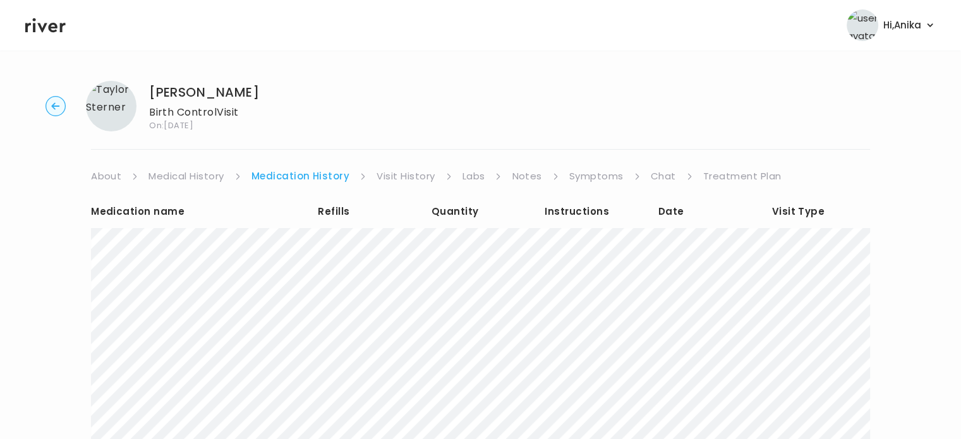
click at [725, 175] on link "Treatment Plan" at bounding box center [742, 176] width 78 height 18
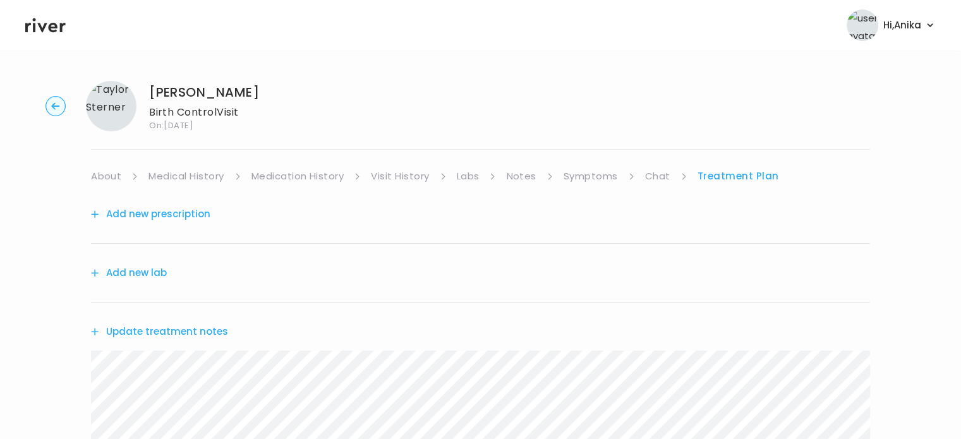
click at [174, 328] on button "Update treatment notes" at bounding box center [159, 332] width 137 height 18
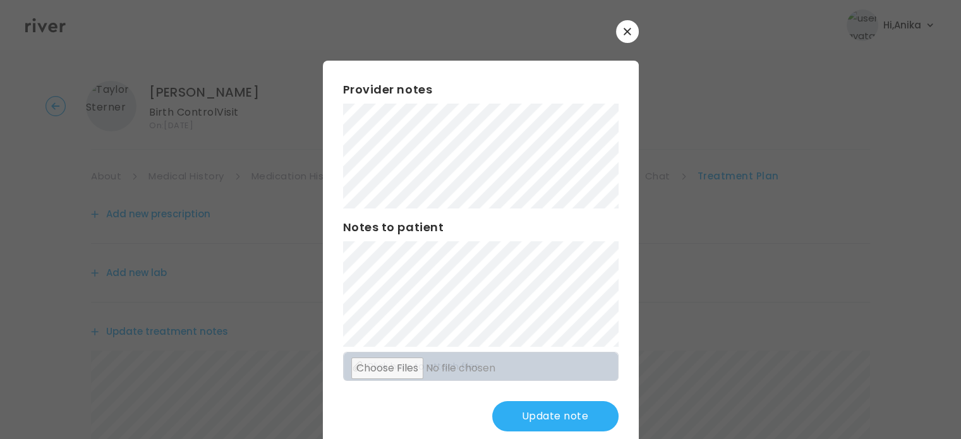
click at [627, 26] on button "button" at bounding box center [627, 31] width 23 height 23
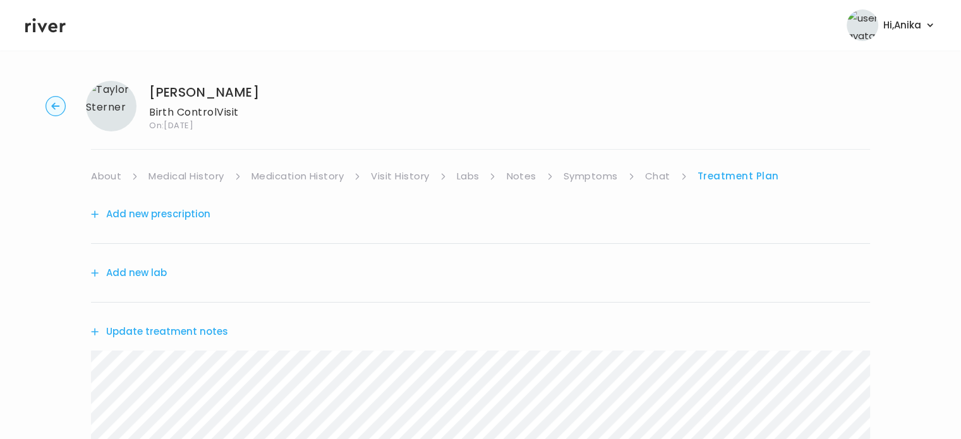
click at [174, 214] on button "Add new prescription" at bounding box center [150, 214] width 119 height 18
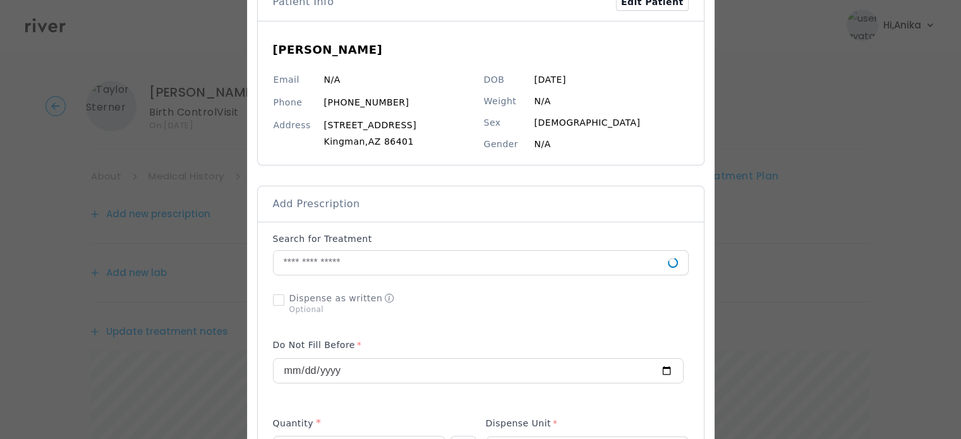
scroll to position [144, 0]
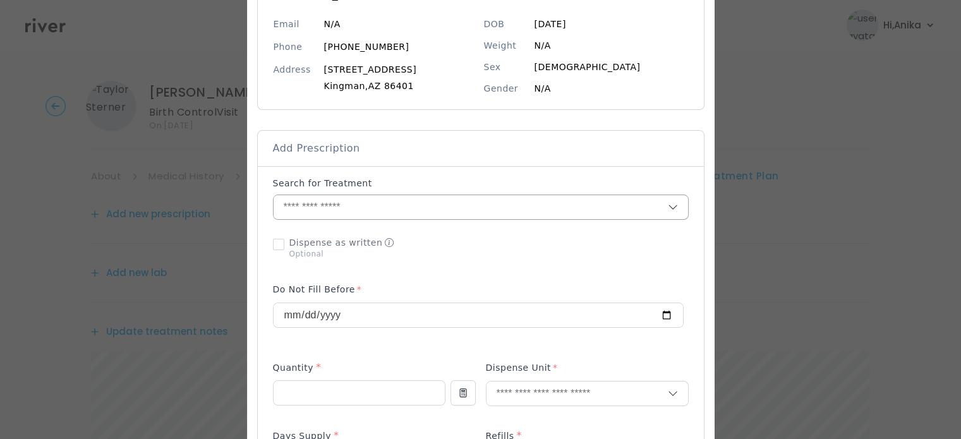
click at [427, 203] on input "text" at bounding box center [470, 207] width 394 height 24
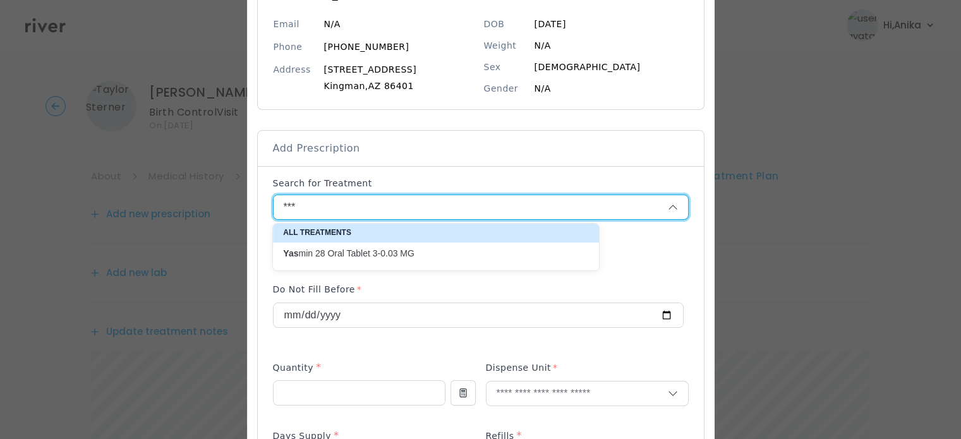
click at [394, 255] on p "Yas min 28 Oral Tablet 3-0.03 MG" at bounding box center [428, 254] width 291 height 12
type input "**********"
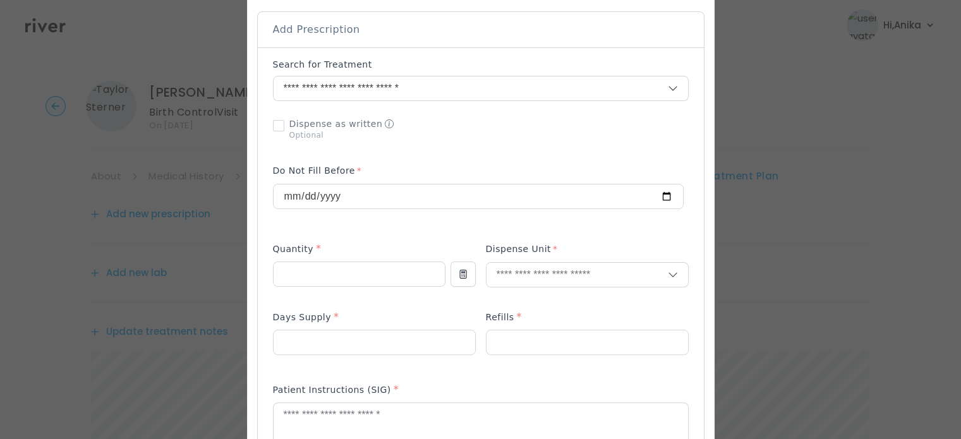
scroll to position [266, 0]
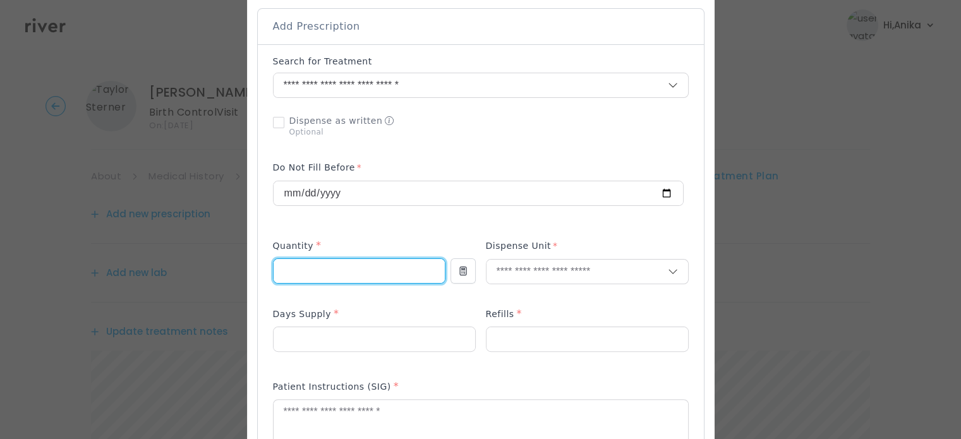
click at [332, 270] on input "number" at bounding box center [358, 271] width 171 height 24
type input "*"
click at [530, 264] on input "text" at bounding box center [576, 272] width 181 height 24
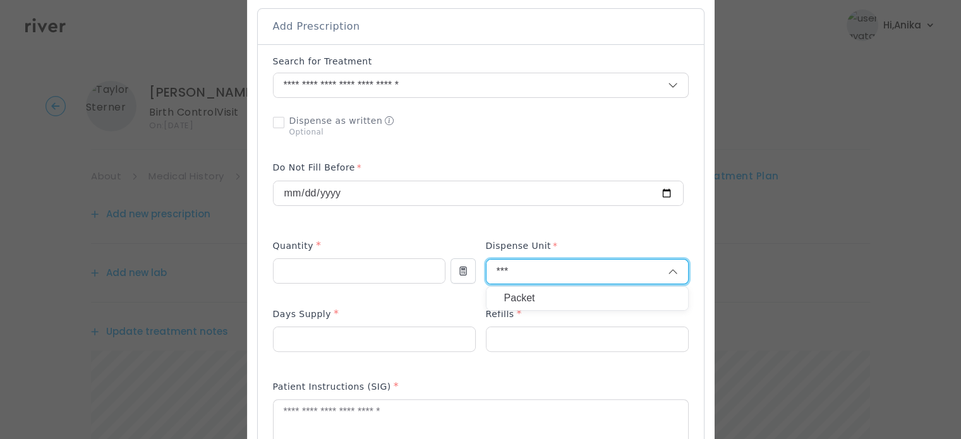
type input "***"
click at [525, 292] on p "Packet" at bounding box center [587, 298] width 166 height 18
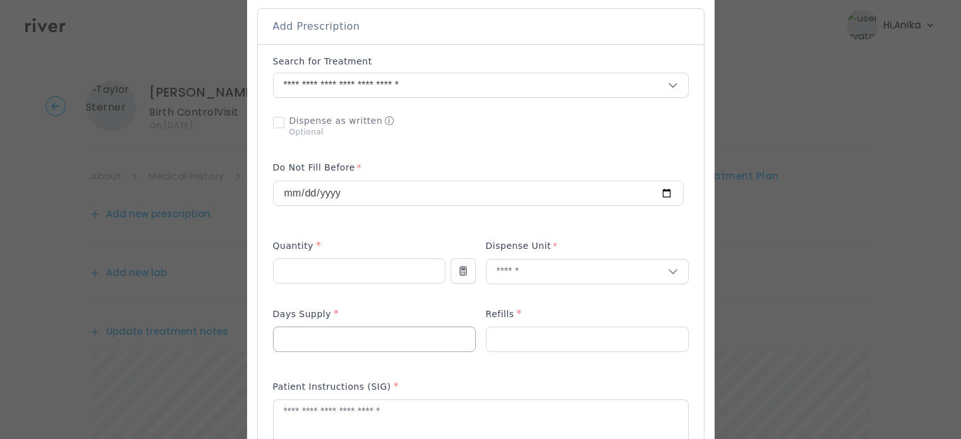
click at [394, 340] on input "number" at bounding box center [373, 339] width 201 height 24
type input "**"
click at [542, 332] on input "number" at bounding box center [586, 339] width 201 height 24
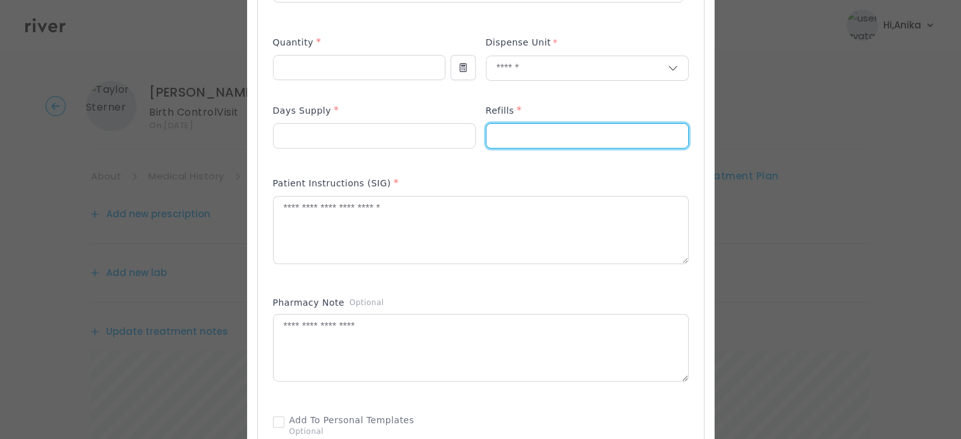
scroll to position [471, 0]
type input "*"
click at [465, 230] on textarea at bounding box center [480, 228] width 414 height 67
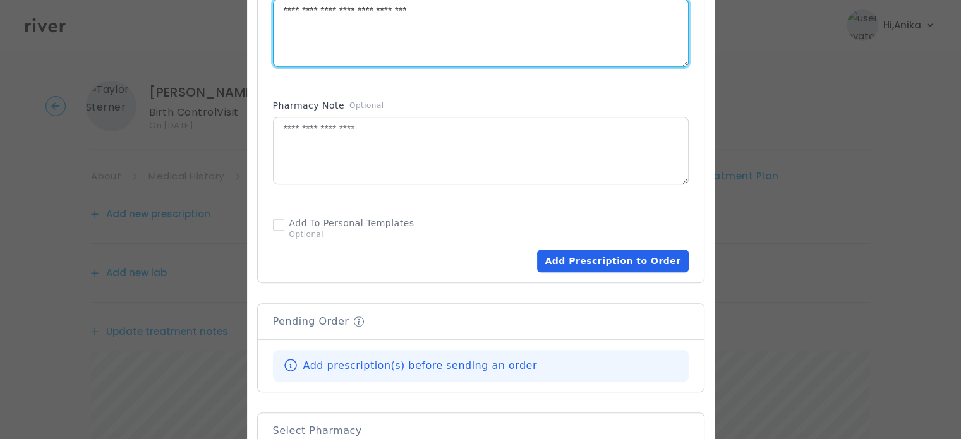
scroll to position [675, 0]
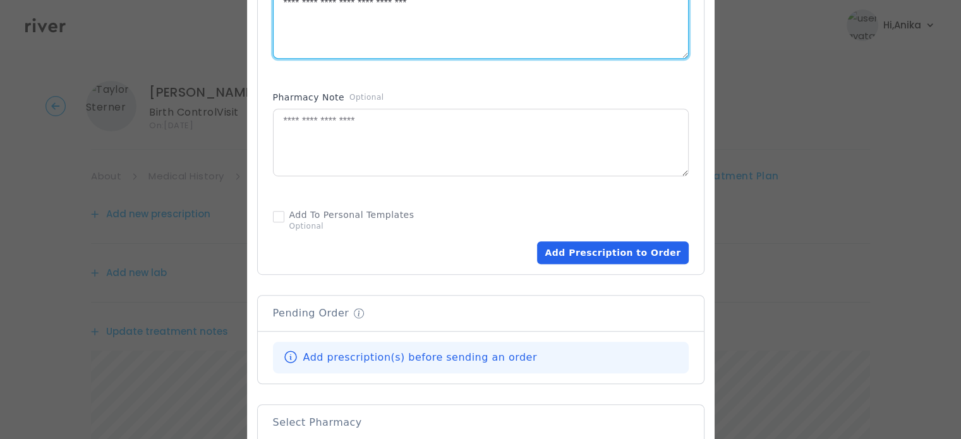
type textarea "**********"
click at [581, 252] on button "Add Prescription to Order" at bounding box center [612, 252] width 151 height 23
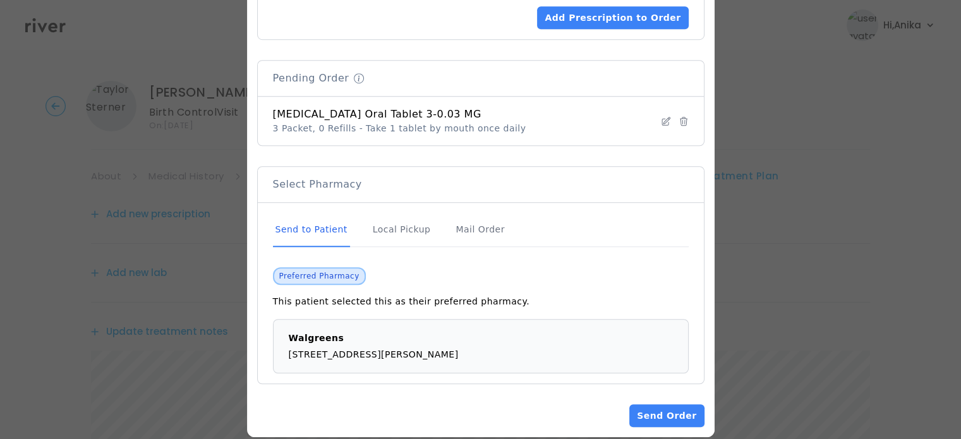
scroll to position [921, 0]
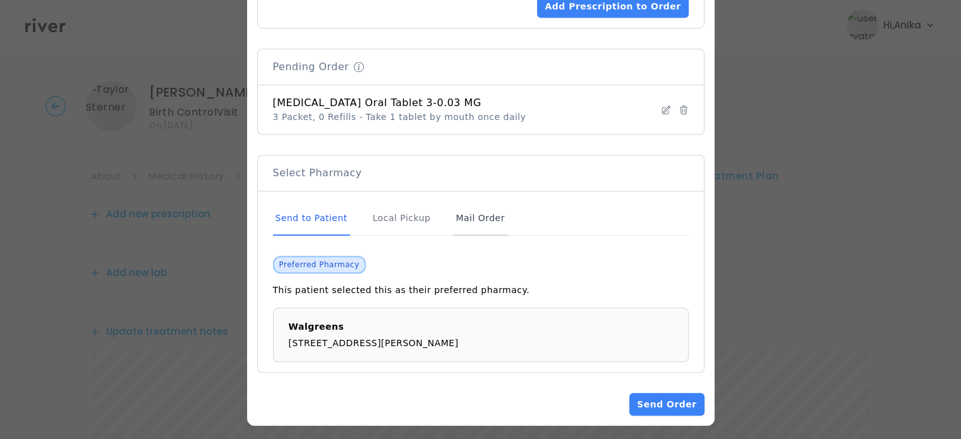
click at [472, 222] on div "Mail Order" at bounding box center [480, 218] width 54 height 34
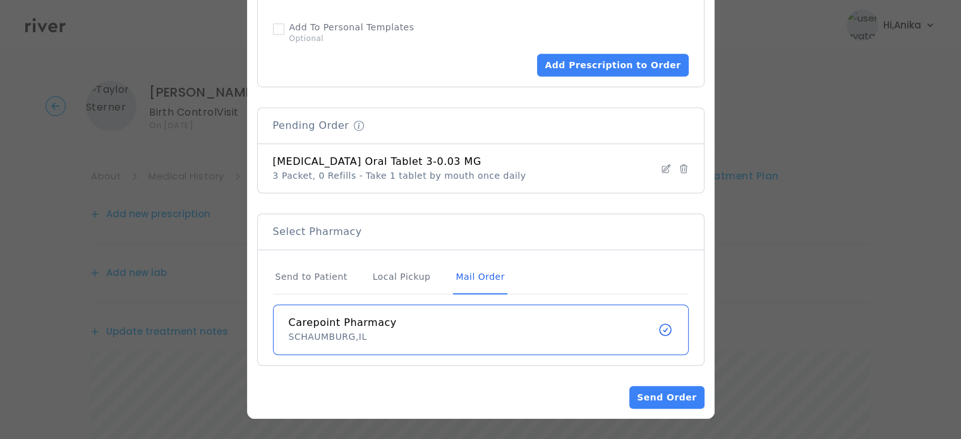
scroll to position [859, 0]
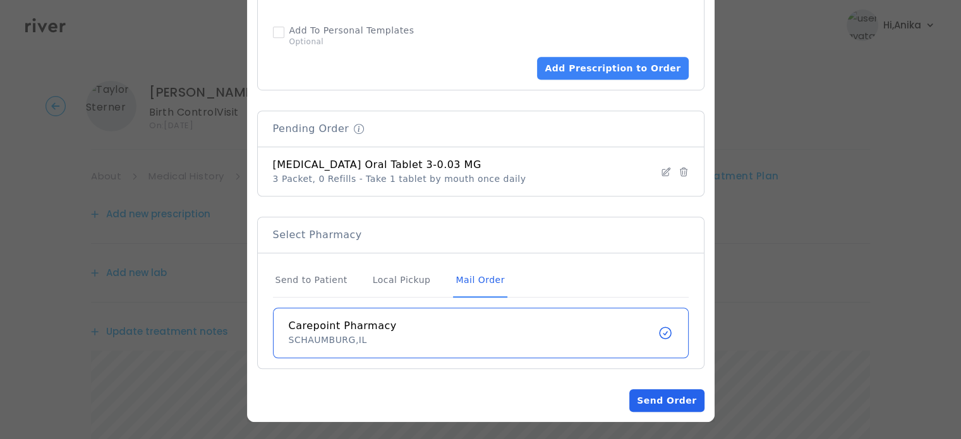
click at [654, 394] on button "Send Order" at bounding box center [666, 400] width 75 height 23
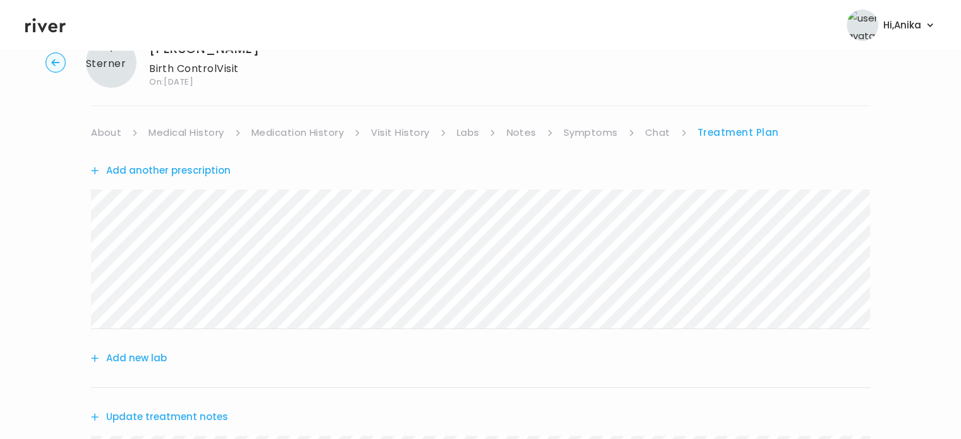
scroll to position [35, 0]
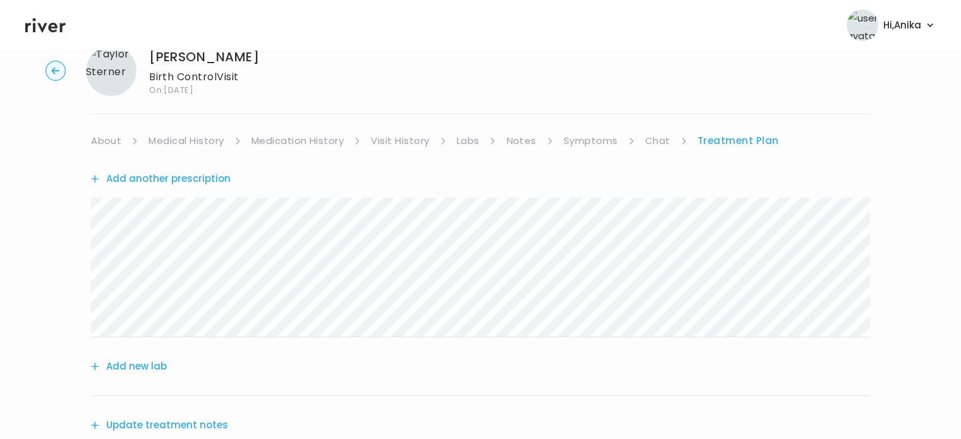
click at [570, 143] on link "Symptoms" at bounding box center [590, 141] width 54 height 18
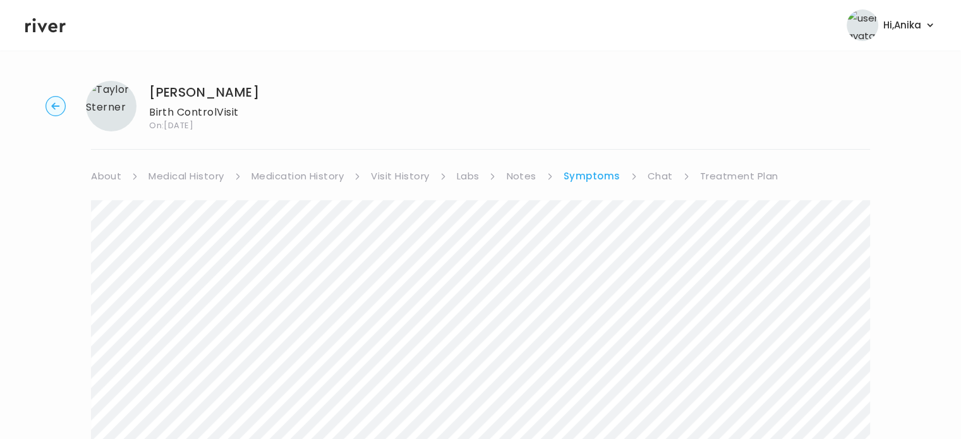
click at [743, 178] on link "Treatment Plan" at bounding box center [739, 176] width 78 height 18
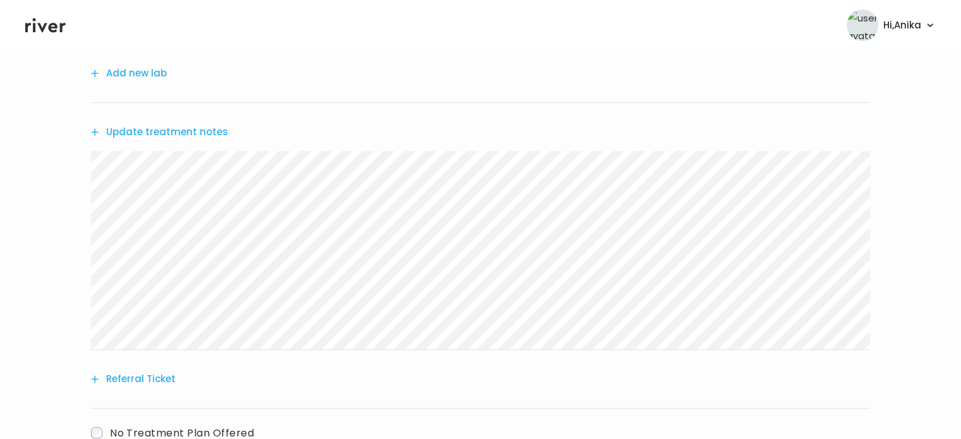
scroll to position [327, 0]
click at [167, 133] on button "Update treatment notes" at bounding box center [159, 133] width 137 height 18
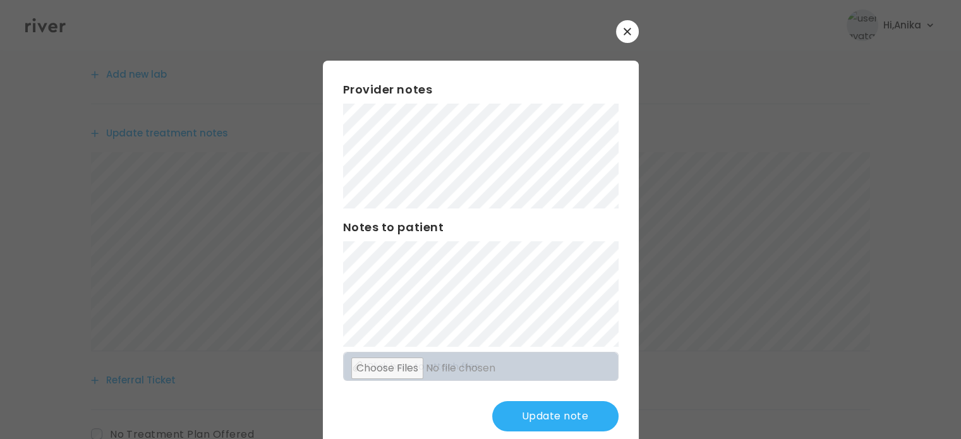
click at [548, 393] on div "Provider notes Notes to patient Click here to attach files Update note" at bounding box center [481, 256] width 316 height 391
click at [548, 402] on button "Update note" at bounding box center [555, 416] width 126 height 30
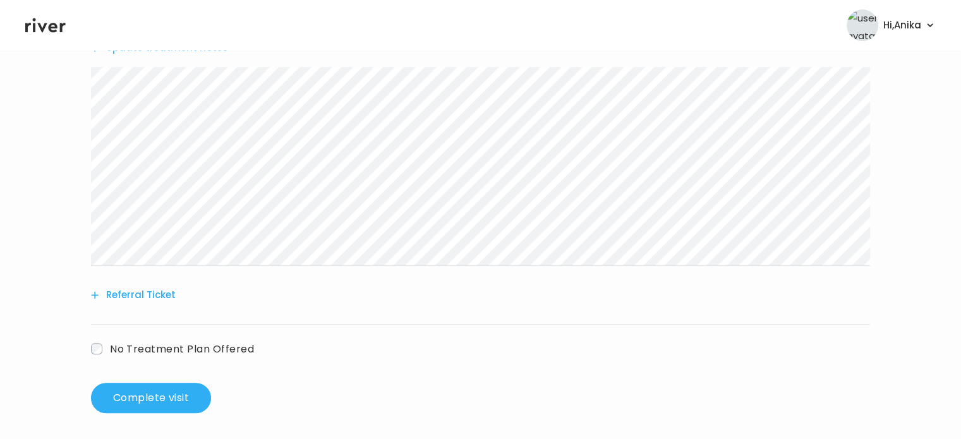
scroll to position [417, 0]
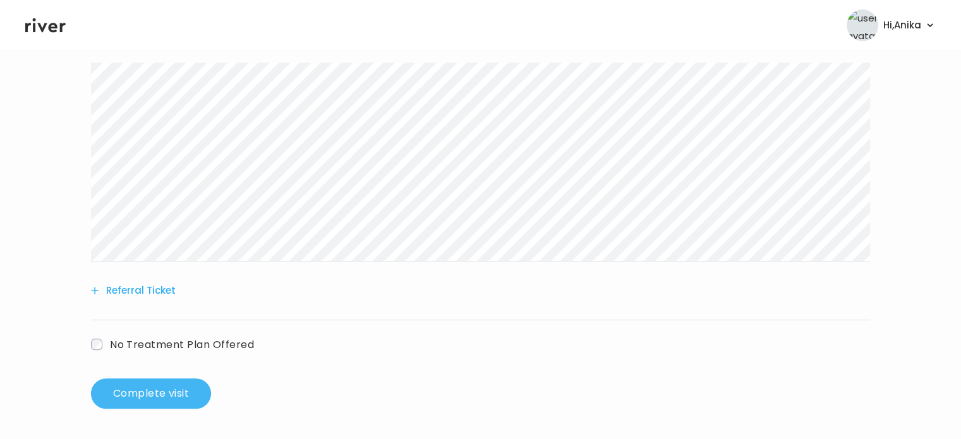
click at [171, 404] on button "Complete visit" at bounding box center [151, 393] width 120 height 30
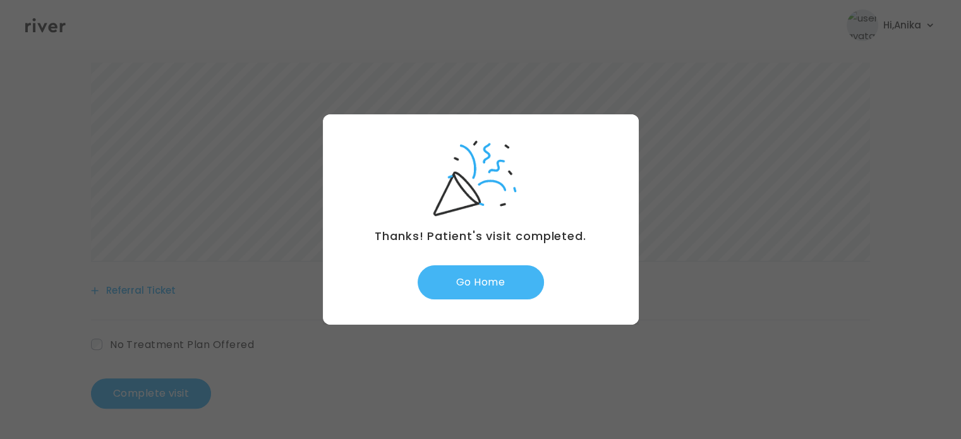
click at [503, 283] on button "Go Home" at bounding box center [480, 282] width 126 height 34
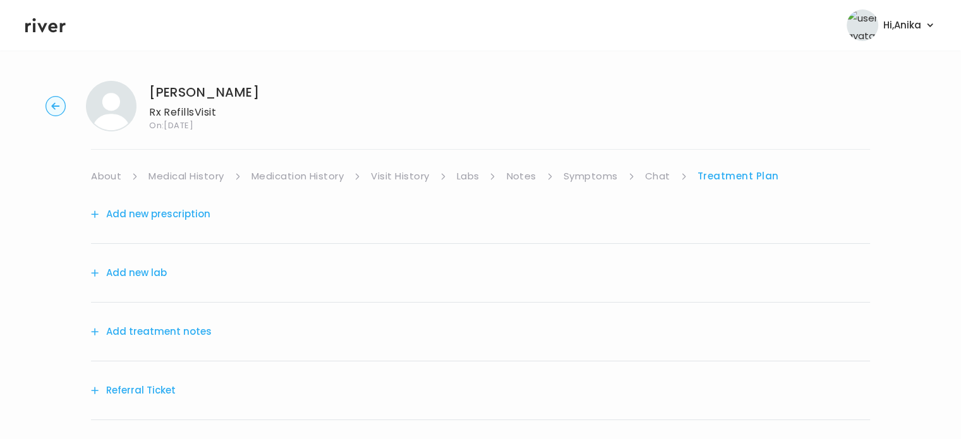
click at [193, 216] on button "Add new prescription" at bounding box center [150, 214] width 119 height 18
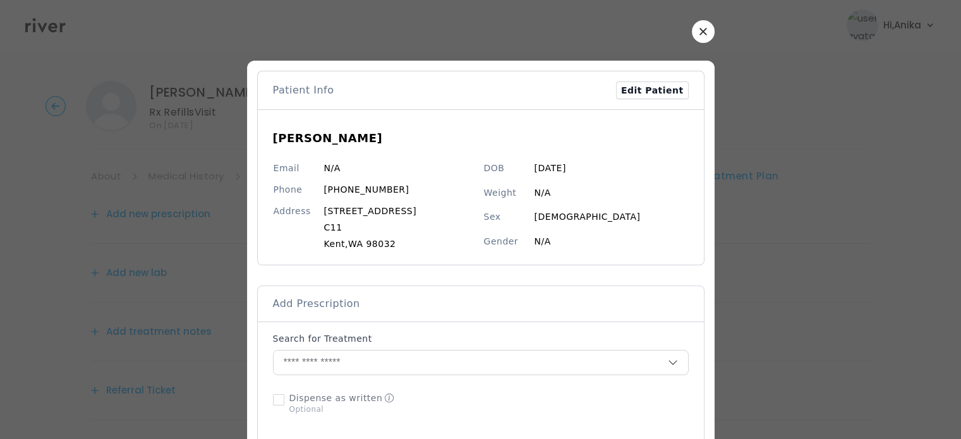
click at [697, 37] on button "button" at bounding box center [703, 31] width 23 height 23
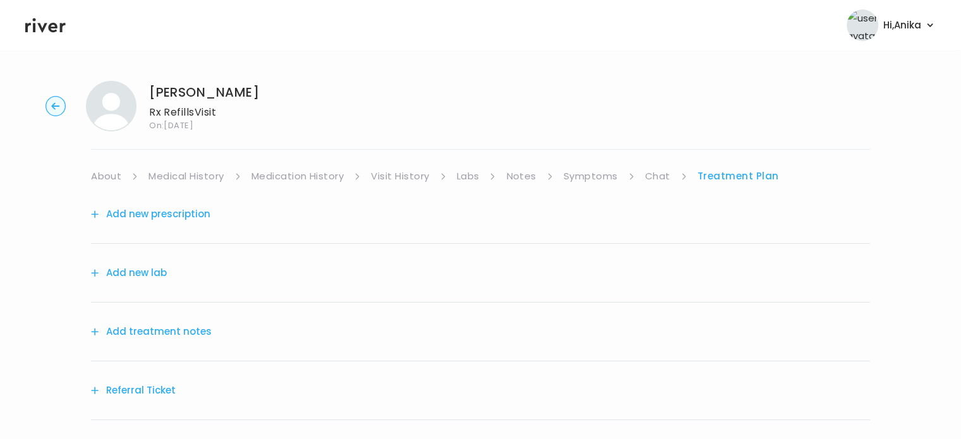
click at [179, 335] on button "Add treatment notes" at bounding box center [151, 332] width 121 height 18
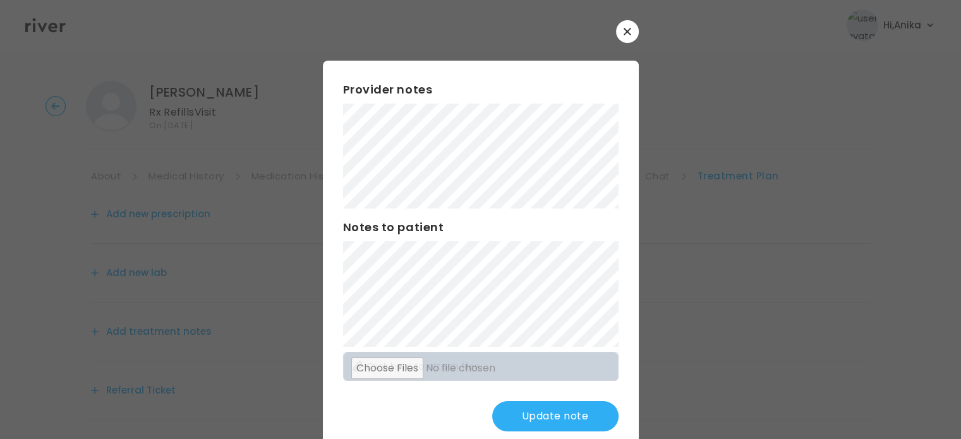
click at [529, 414] on button "Update note" at bounding box center [555, 416] width 126 height 30
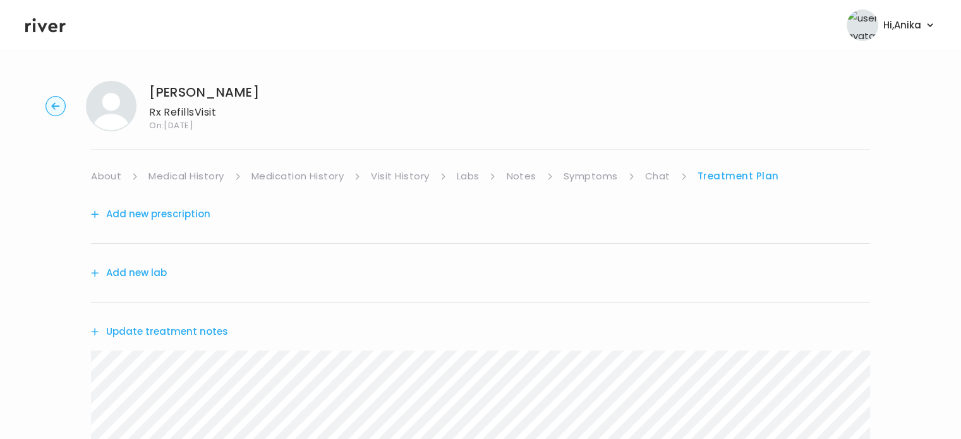
click at [169, 219] on button "Add new prescription" at bounding box center [150, 214] width 119 height 18
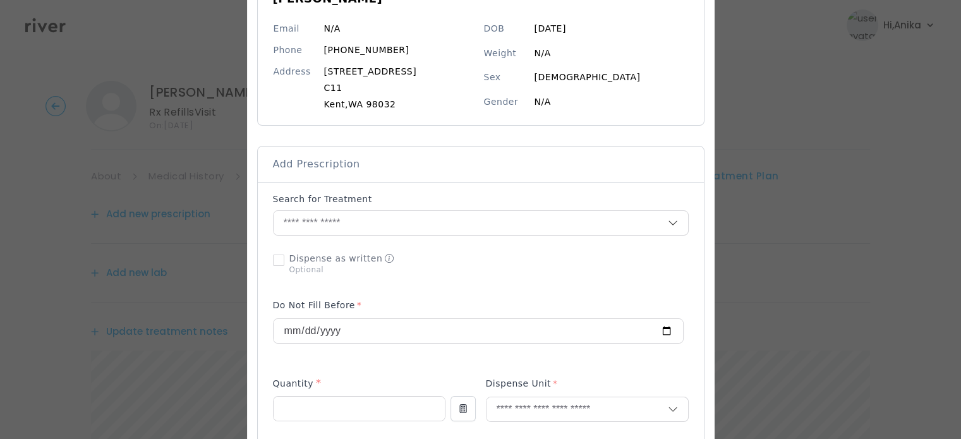
scroll to position [150, 0]
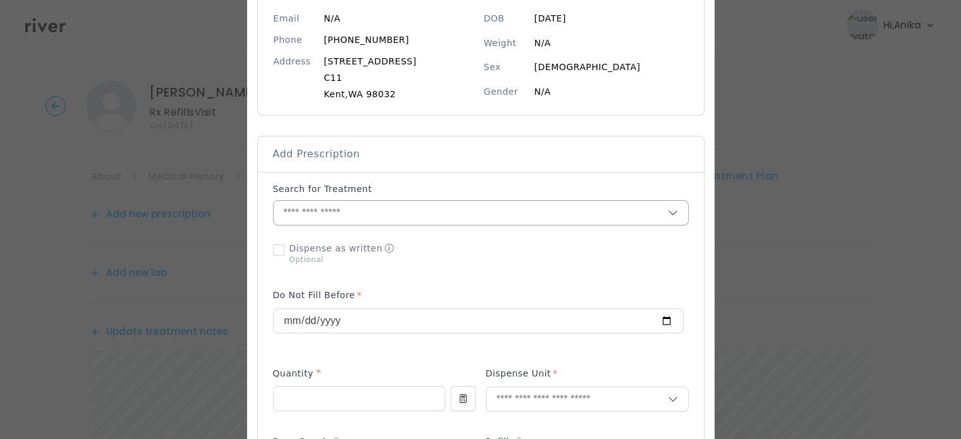
click at [405, 215] on input "text" at bounding box center [470, 213] width 394 height 24
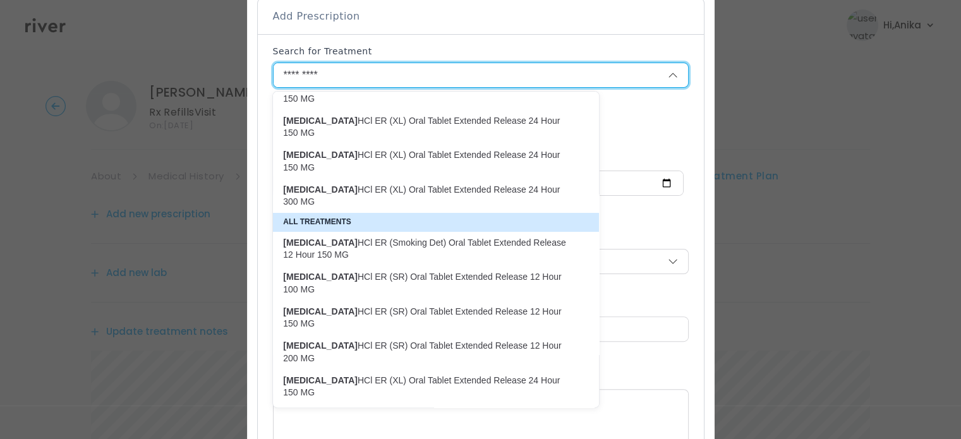
scroll to position [307, 0]
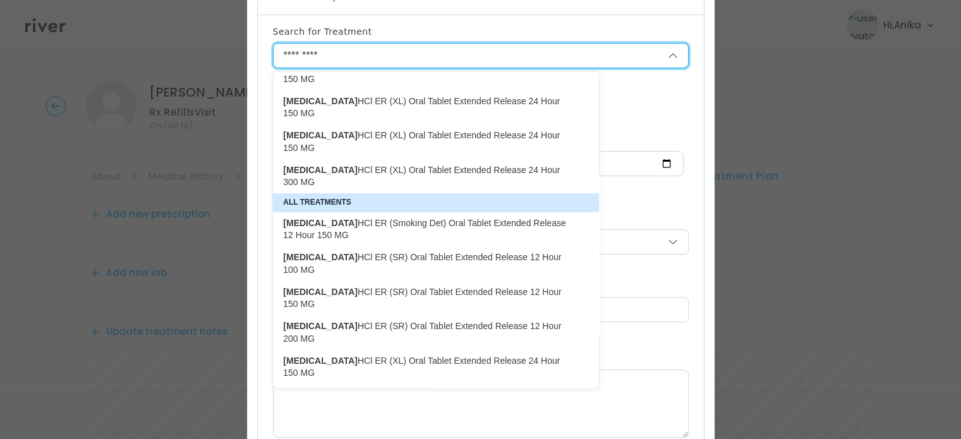
click at [436, 320] on p "[MEDICAL_DATA] HCl ER (SR) Oral Tablet Extended Release 12 Hour 200 MG" at bounding box center [428, 332] width 291 height 25
type input "**********"
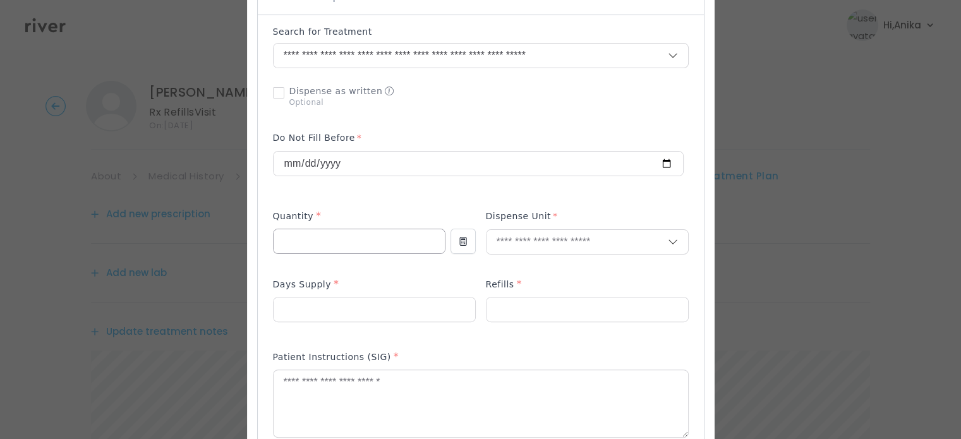
click at [390, 242] on input "number" at bounding box center [358, 241] width 171 height 24
type input "***"
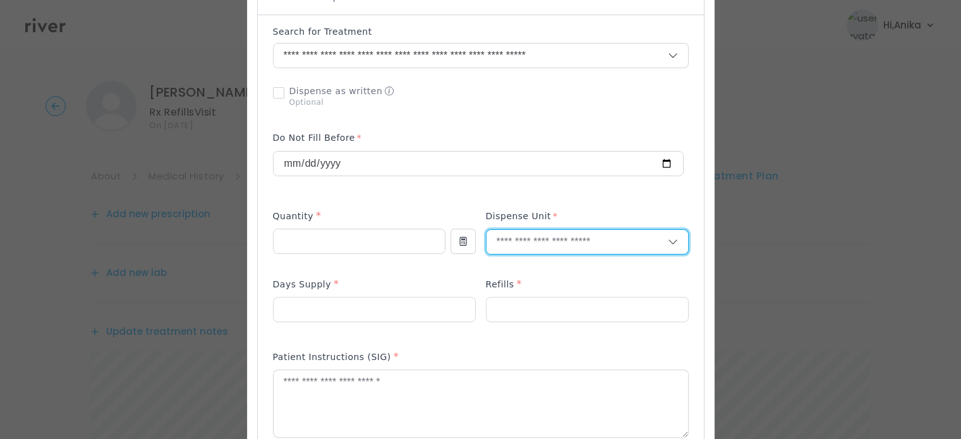
click at [545, 231] on input "text" at bounding box center [576, 242] width 181 height 24
type input "*****"
click at [538, 260] on p "Tablet" at bounding box center [587, 269] width 166 height 18
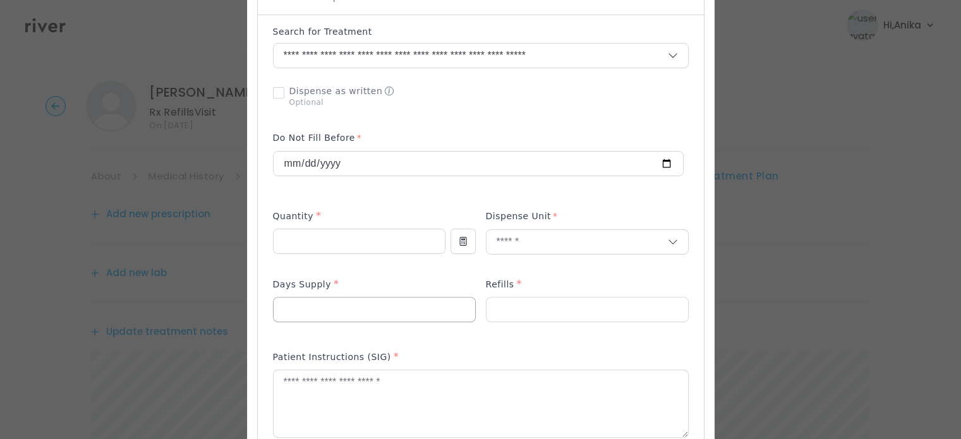
click at [392, 312] on input "number" at bounding box center [373, 309] width 201 height 24
type input "**"
click at [538, 306] on input "number" at bounding box center [586, 309] width 201 height 24
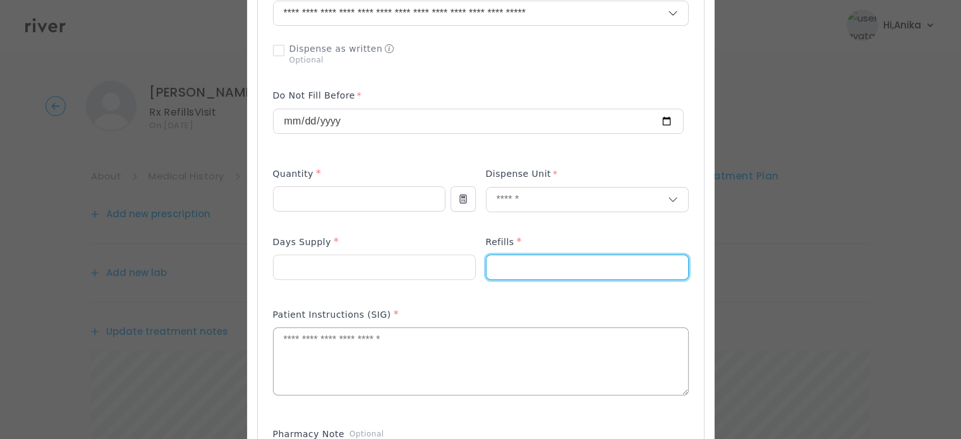
scroll to position [351, 0]
type input "*"
click at [455, 340] on textarea at bounding box center [480, 359] width 414 height 67
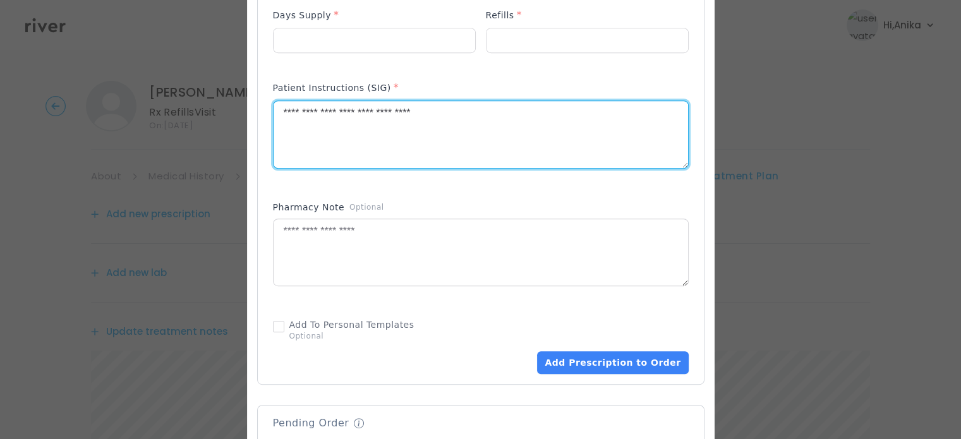
scroll to position [632, 0]
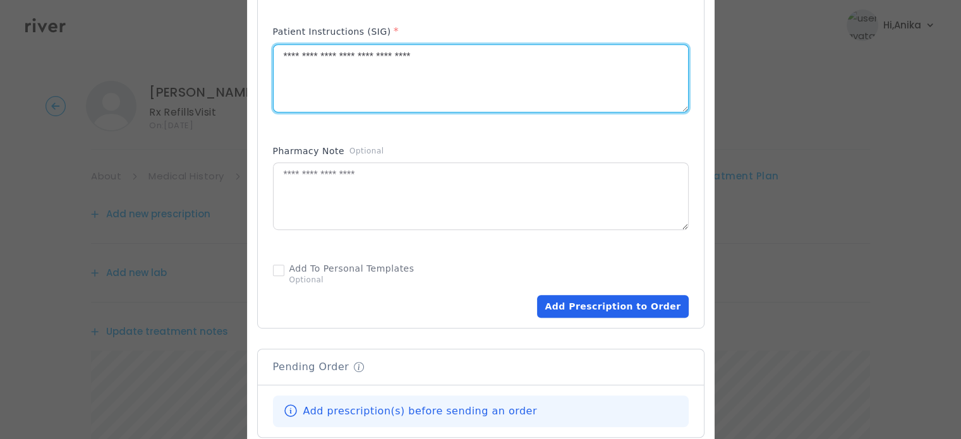
type textarea "**********"
click at [620, 300] on button "Add Prescription to Order" at bounding box center [612, 306] width 151 height 23
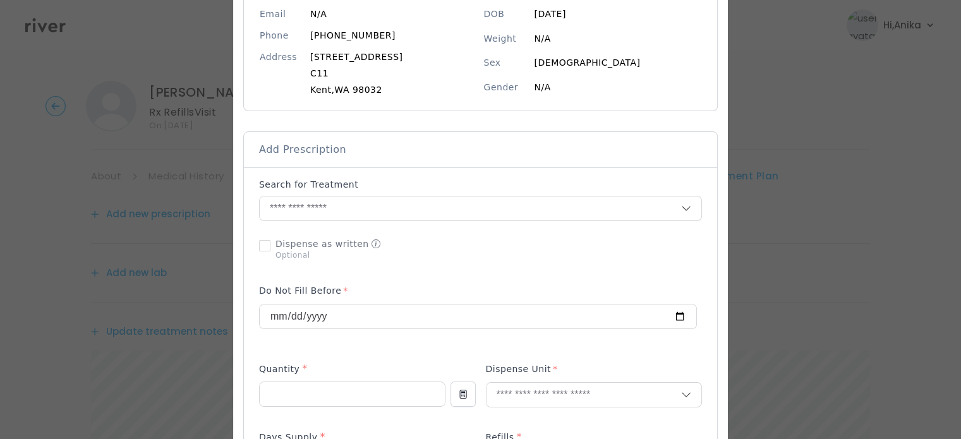
scroll to position [141, 0]
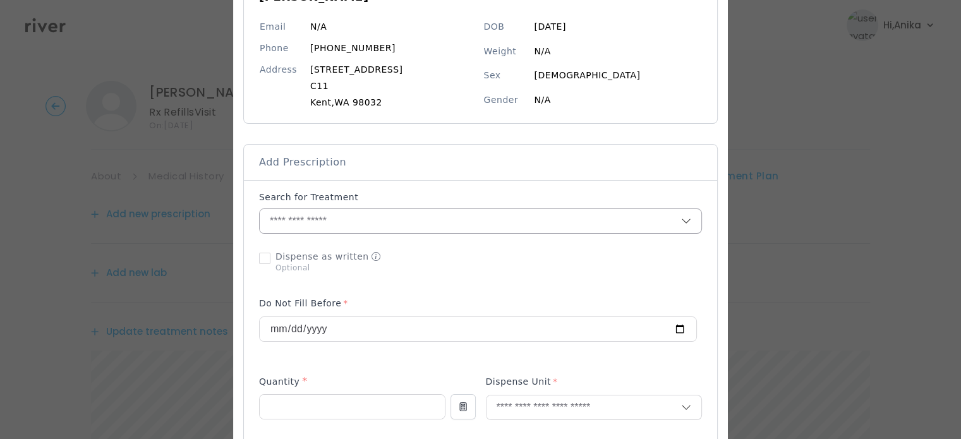
click at [388, 212] on input "text" at bounding box center [470, 221] width 421 height 24
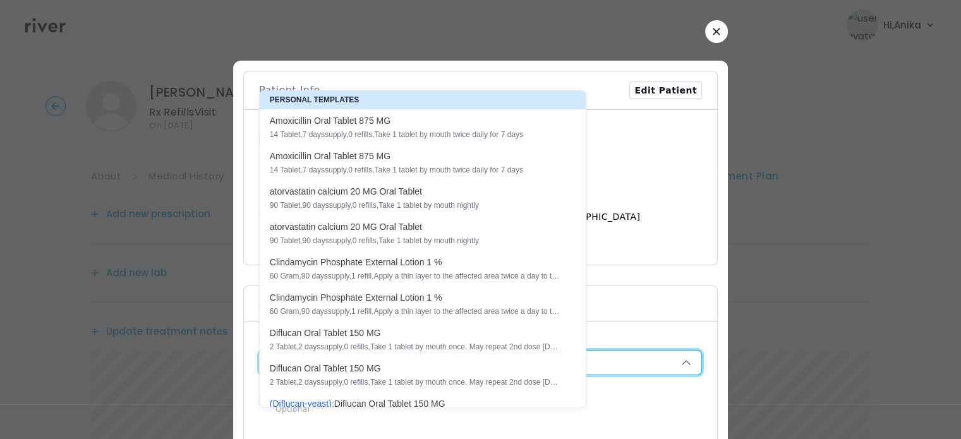
scroll to position [102, 0]
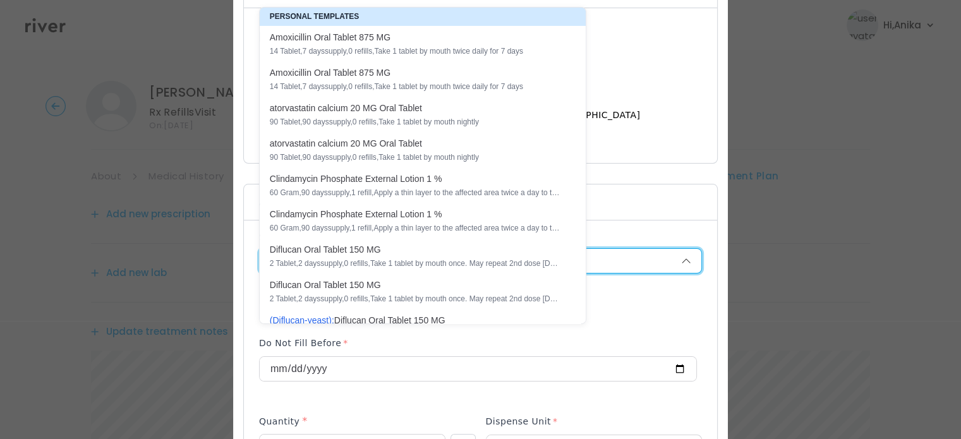
click at [615, 258] on input "text" at bounding box center [470, 261] width 421 height 24
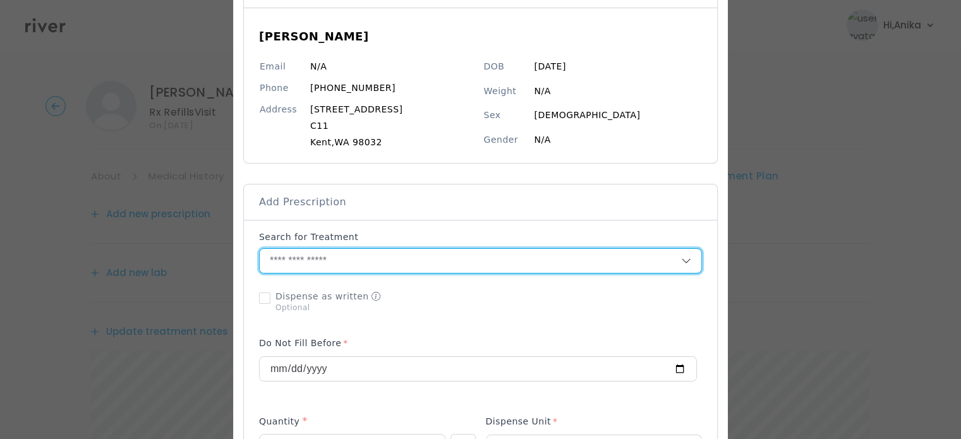
click at [507, 262] on input "text" at bounding box center [470, 261] width 421 height 24
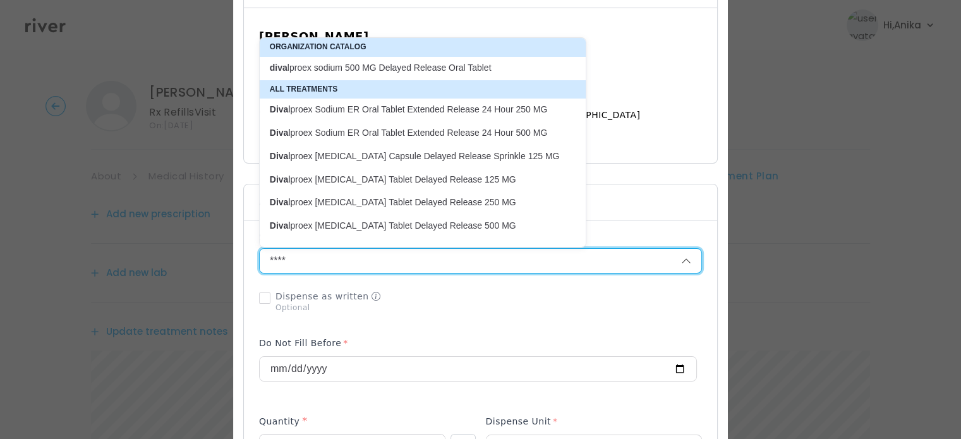
click at [505, 136] on p "Diva lproex Sodium ER Oral Tablet Extended Release 24 Hour 500 MG" at bounding box center [415, 133] width 291 height 12
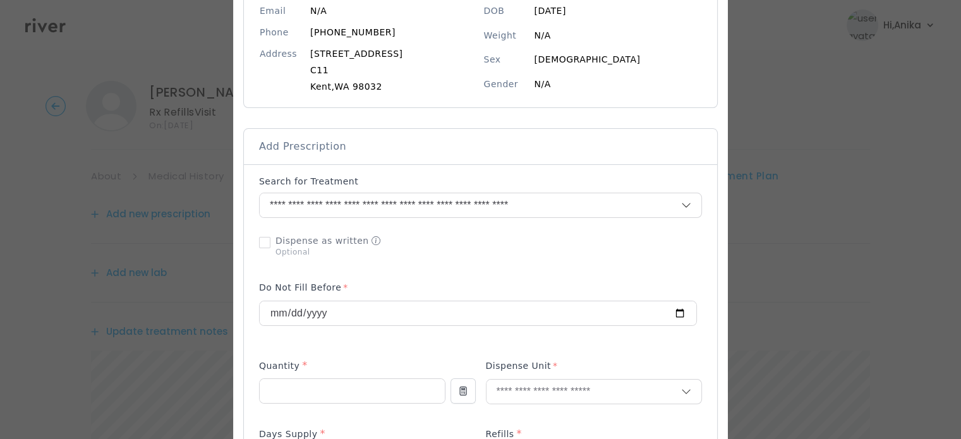
scroll to position [187, 0]
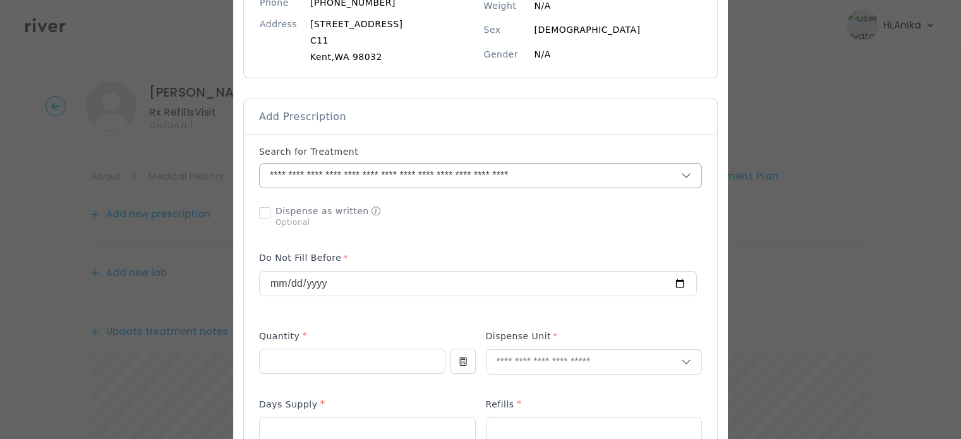
click at [480, 174] on input "**********" at bounding box center [455, 176] width 391 height 24
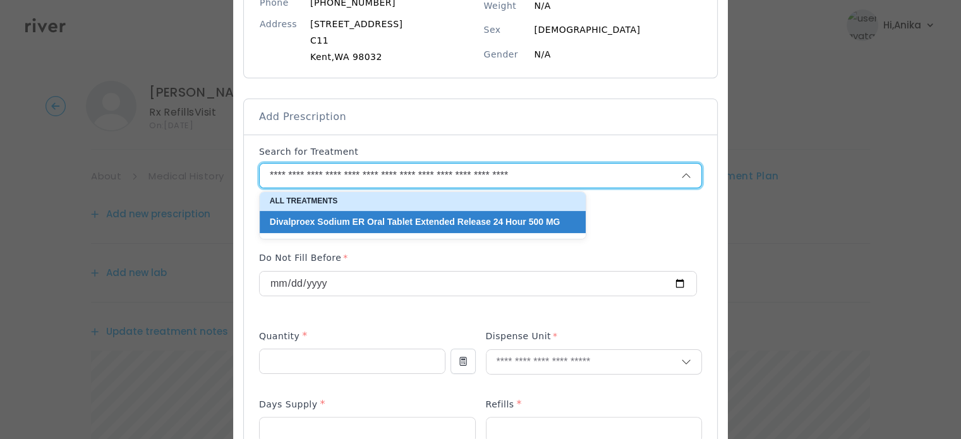
click at [598, 174] on input "**********" at bounding box center [455, 176] width 391 height 24
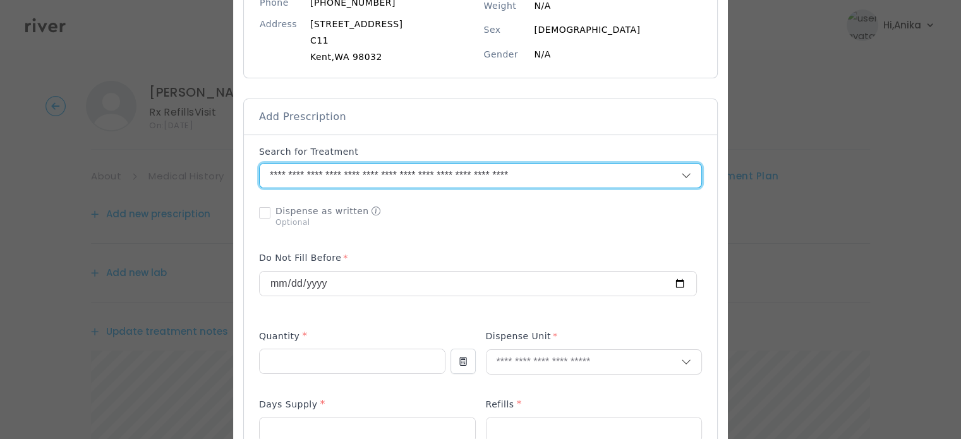
drag, startPoint x: 592, startPoint y: 174, endPoint x: 366, endPoint y: 179, distance: 226.2
click at [366, 179] on input "**********" at bounding box center [455, 176] width 391 height 24
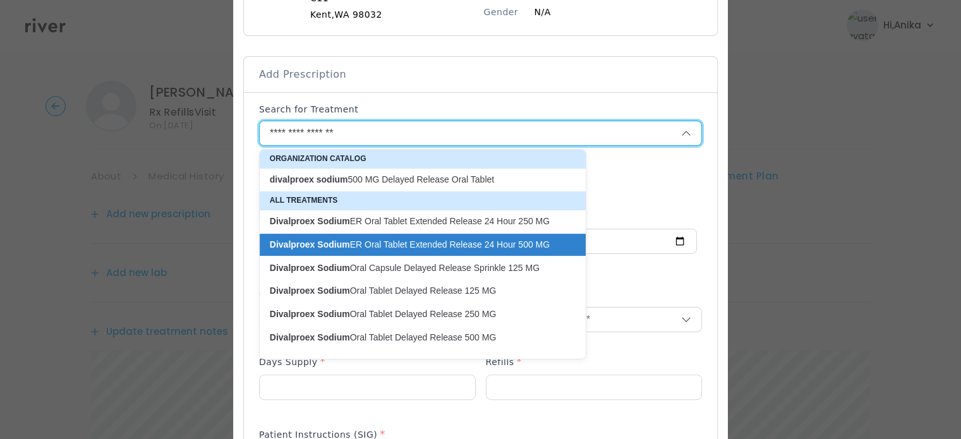
scroll to position [231, 0]
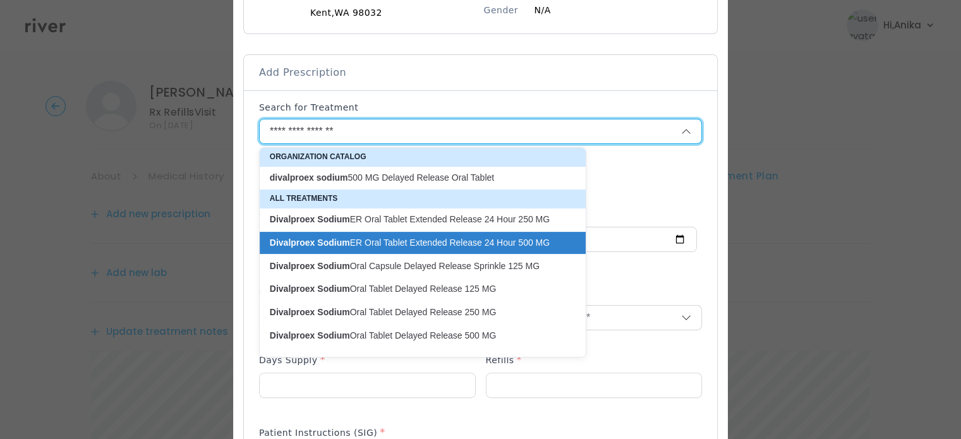
click at [481, 338] on p "Divalproex Sodium Oral Tablet Delayed Release 500 MG" at bounding box center [415, 336] width 291 height 12
type input "**********"
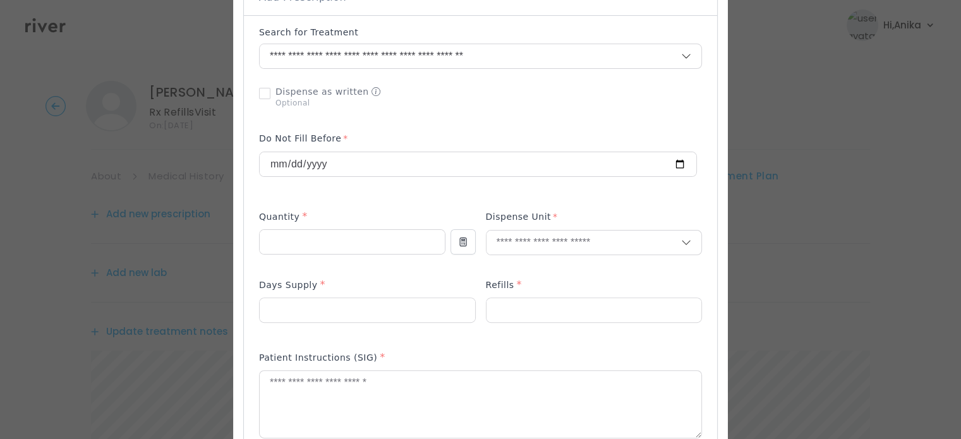
scroll to position [317, 0]
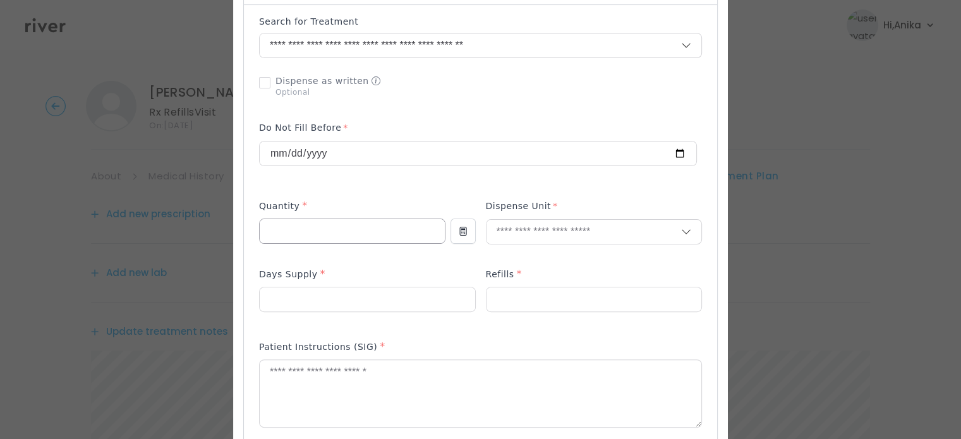
click at [386, 229] on input "number" at bounding box center [352, 231] width 185 height 24
type input "**"
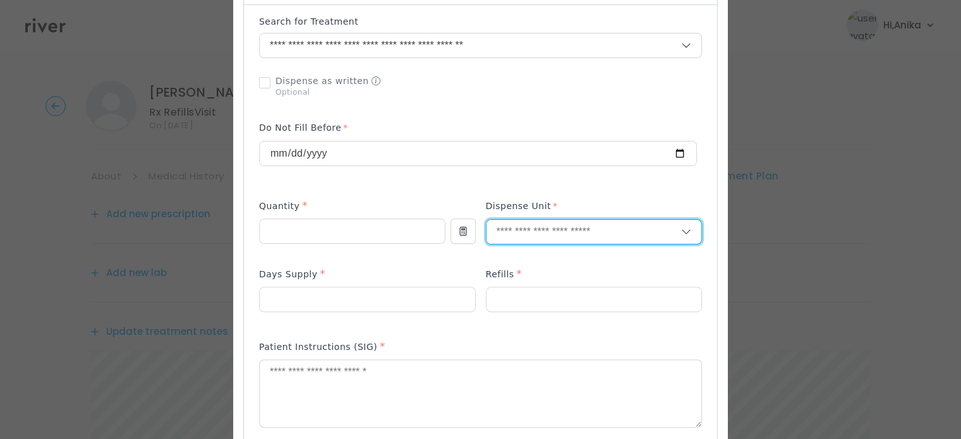
click at [524, 234] on input "text" at bounding box center [583, 232] width 195 height 24
type input "*"
type input "****"
click at [514, 263] on p "Tablet" at bounding box center [573, 258] width 166 height 18
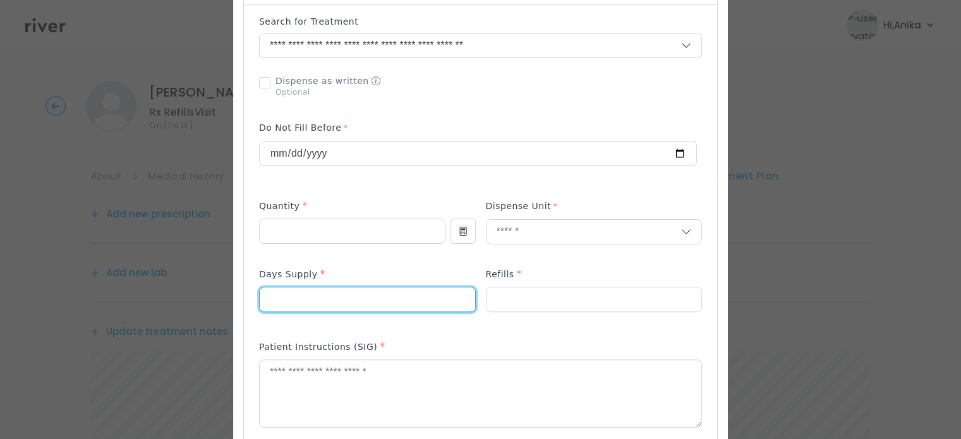
click at [395, 309] on input "number" at bounding box center [367, 299] width 215 height 24
type input "**"
click at [529, 302] on input "number" at bounding box center [593, 299] width 215 height 24
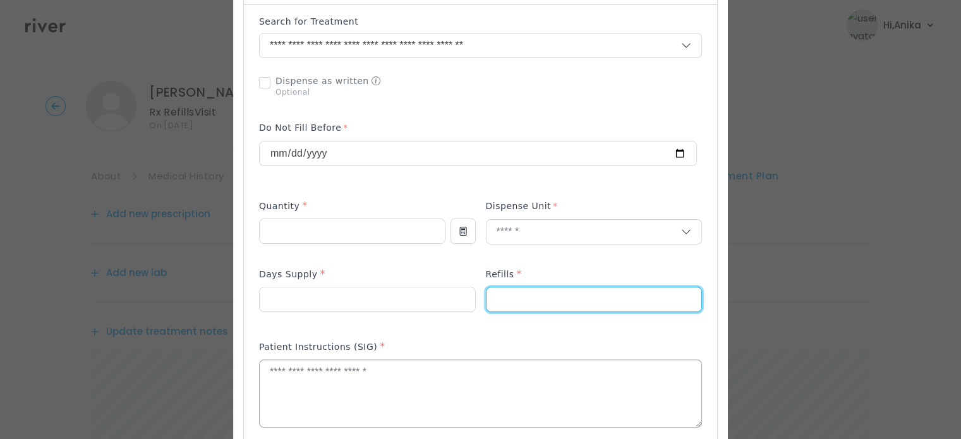
type input "*"
click at [495, 400] on textarea at bounding box center [480, 393] width 441 height 67
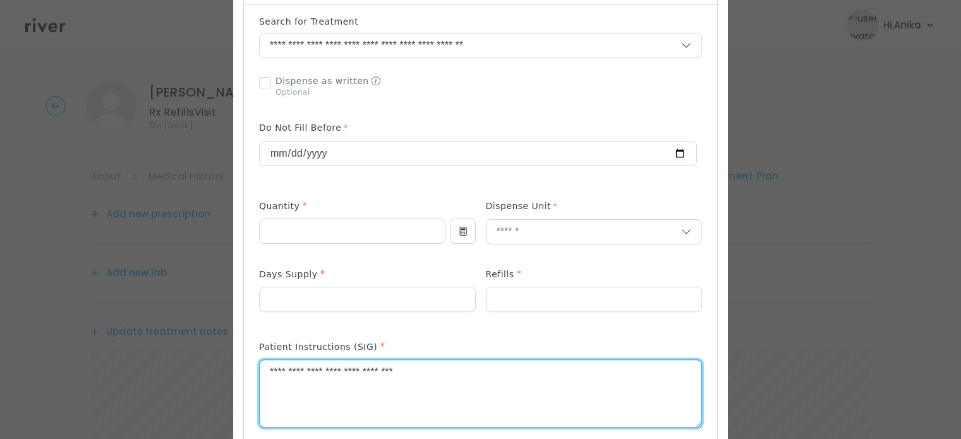
type textarea "**********"
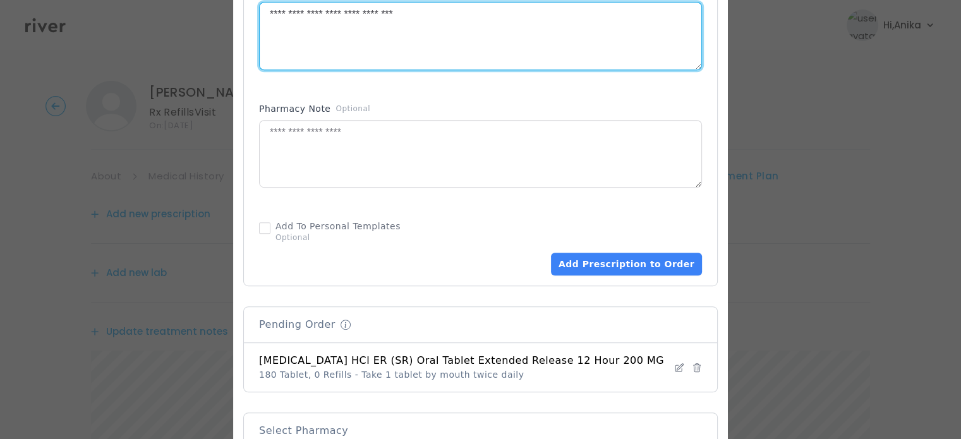
scroll to position [682, 0]
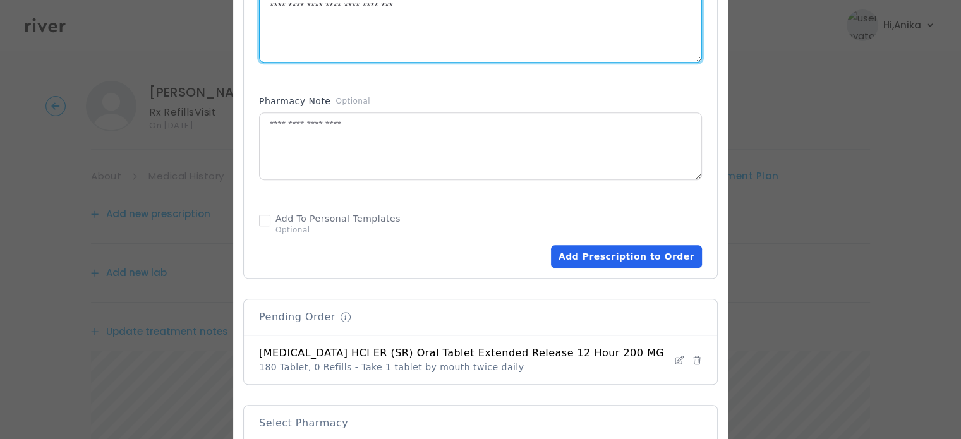
click at [576, 249] on button "Add Prescription to Order" at bounding box center [626, 256] width 151 height 23
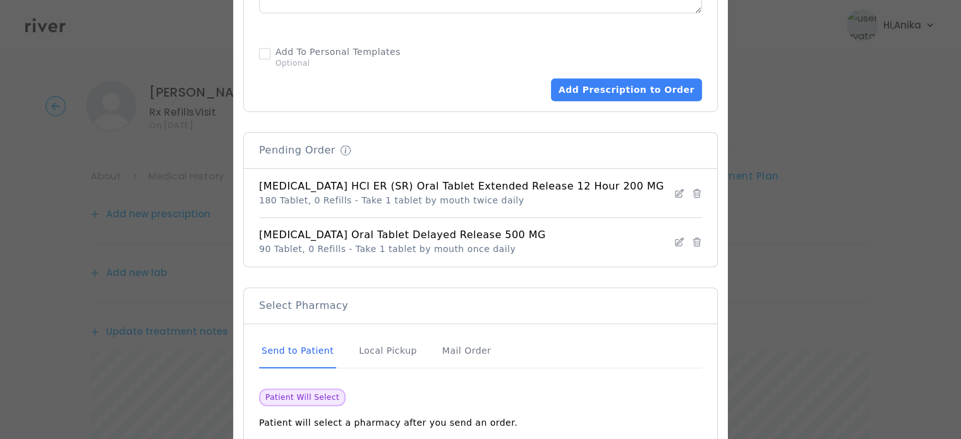
scroll to position [904, 0]
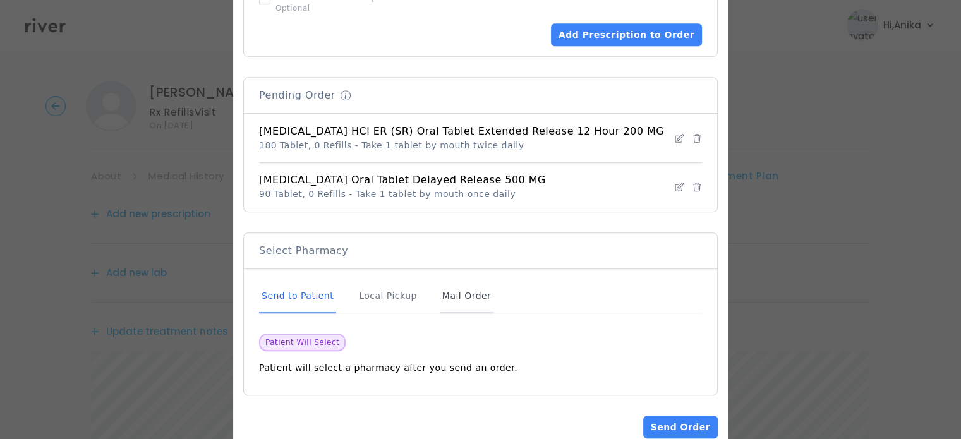
click at [463, 291] on div "Mail Order" at bounding box center [467, 296] width 54 height 34
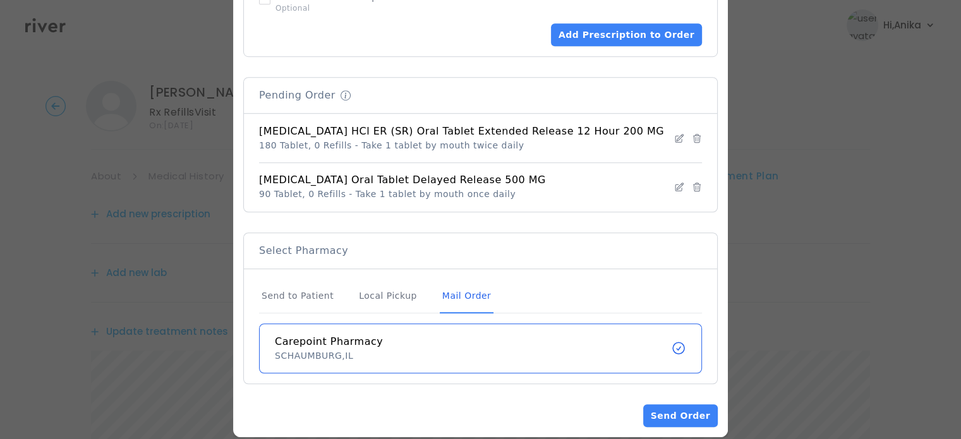
scroll to position [920, 0]
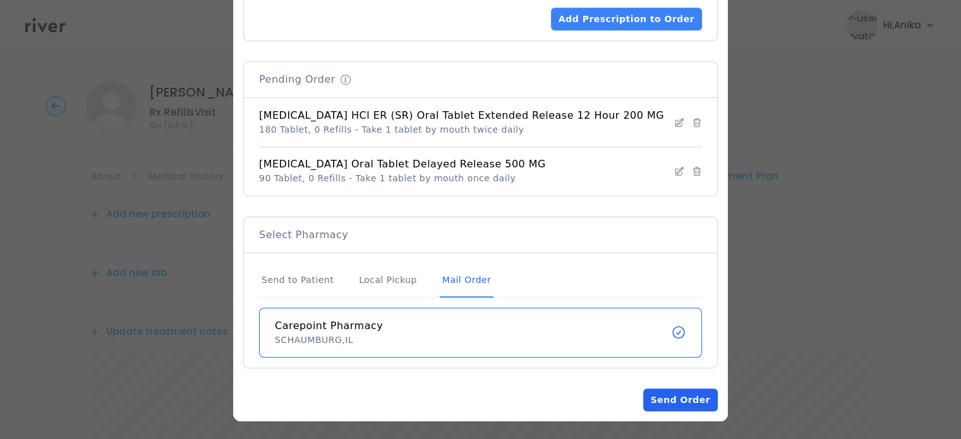
click at [652, 397] on button "Send Order" at bounding box center [680, 399] width 75 height 23
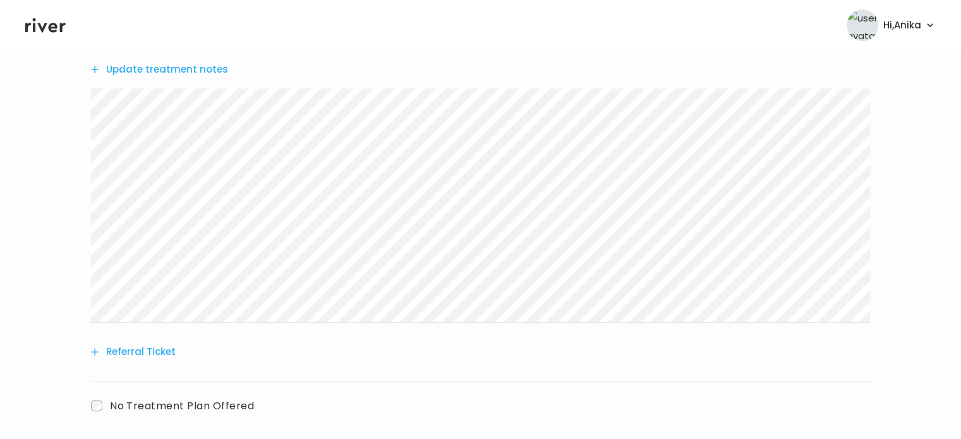
scroll to position [614, 0]
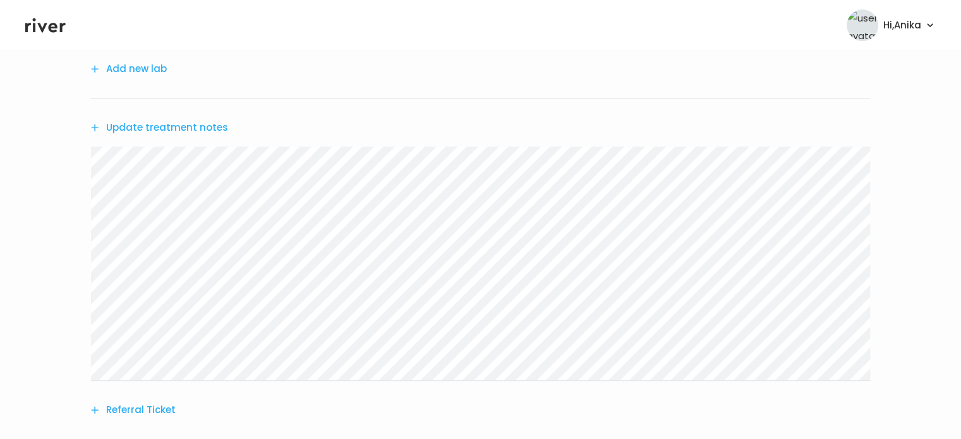
scroll to position [470, 0]
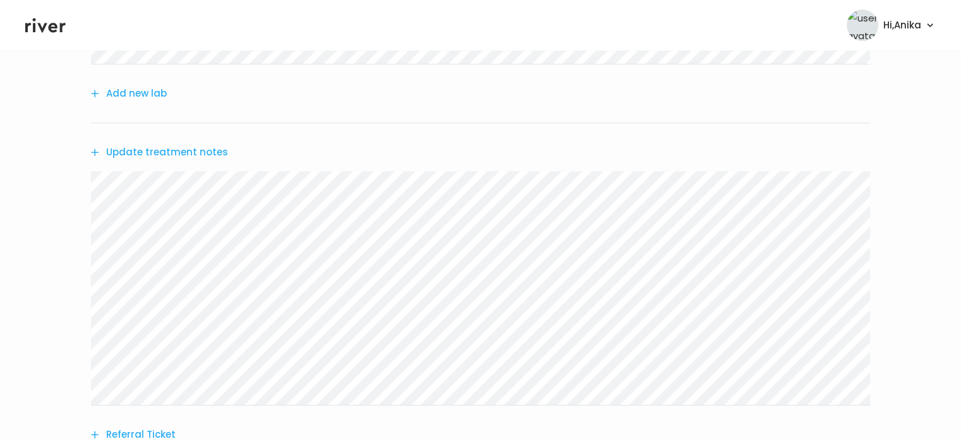
click at [183, 148] on button "Update treatment notes" at bounding box center [159, 152] width 137 height 18
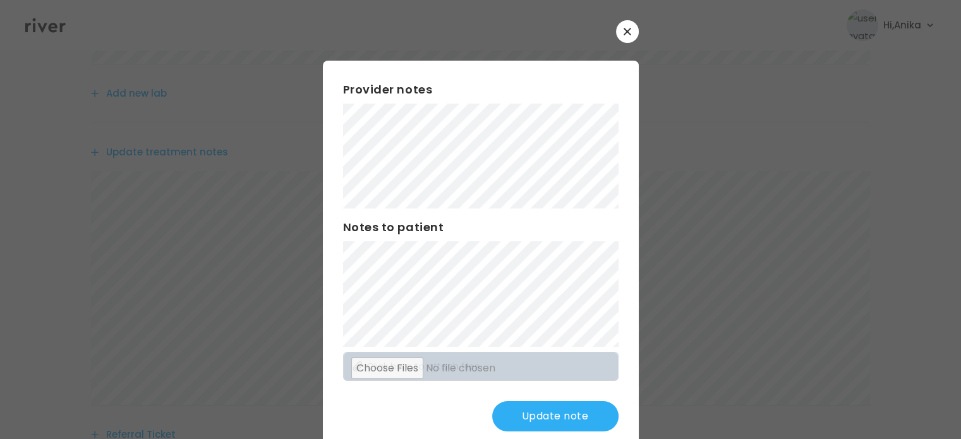
click at [528, 410] on button "Update note" at bounding box center [555, 416] width 126 height 30
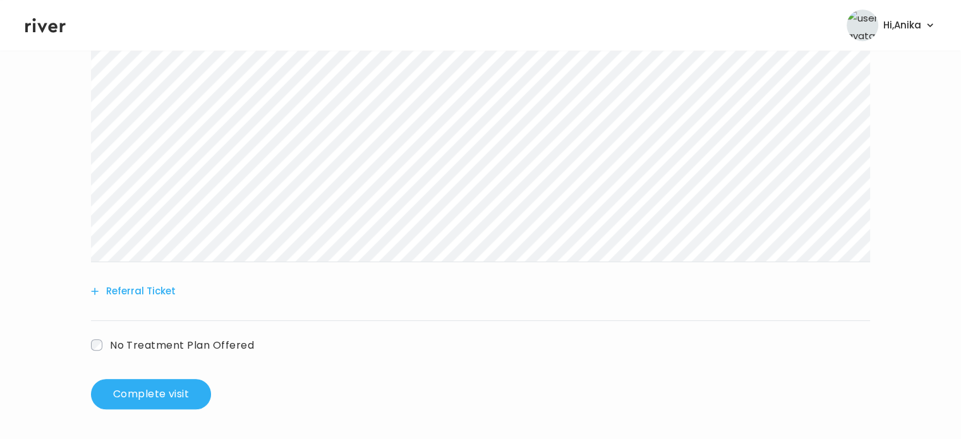
scroll to position [614, 0]
click at [174, 393] on button "Complete visit" at bounding box center [151, 393] width 120 height 30
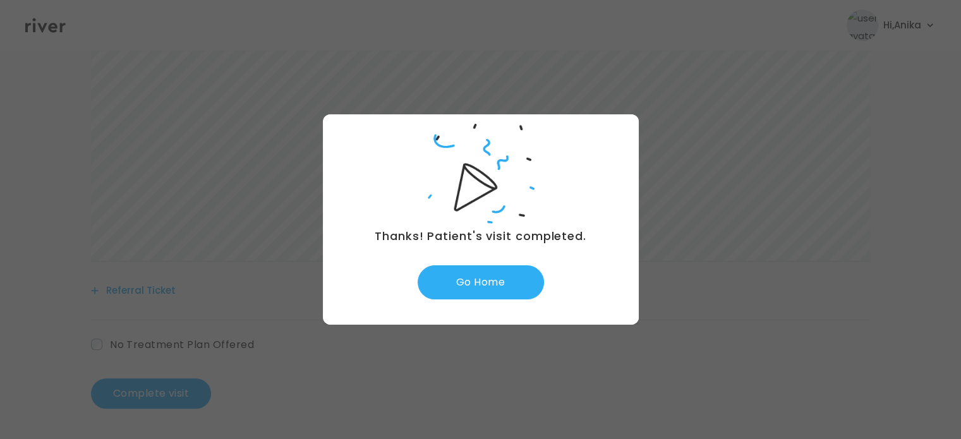
click at [512, 264] on div "Thanks! Patient's visit completed. Go Home" at bounding box center [481, 219] width 316 height 210
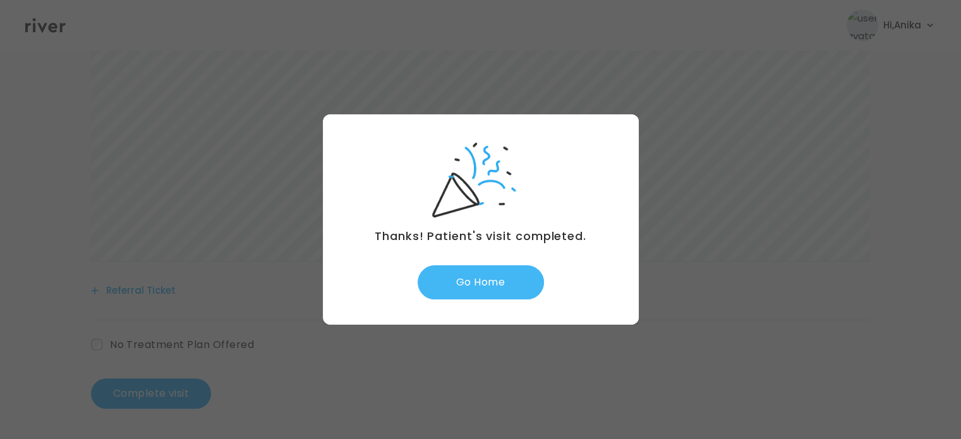
click at [509, 280] on button "Go Home" at bounding box center [480, 282] width 126 height 34
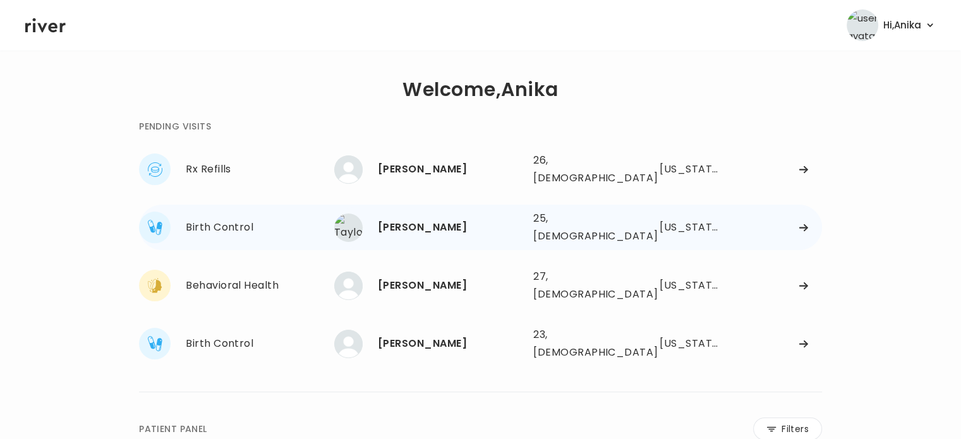
click at [419, 219] on div "[PERSON_NAME]" at bounding box center [450, 228] width 145 height 18
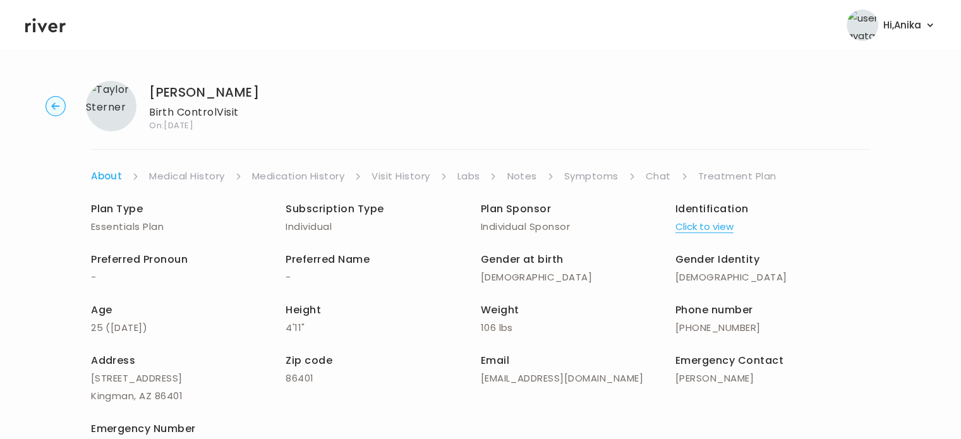
click at [280, 171] on link "Medication History" at bounding box center [298, 176] width 93 height 18
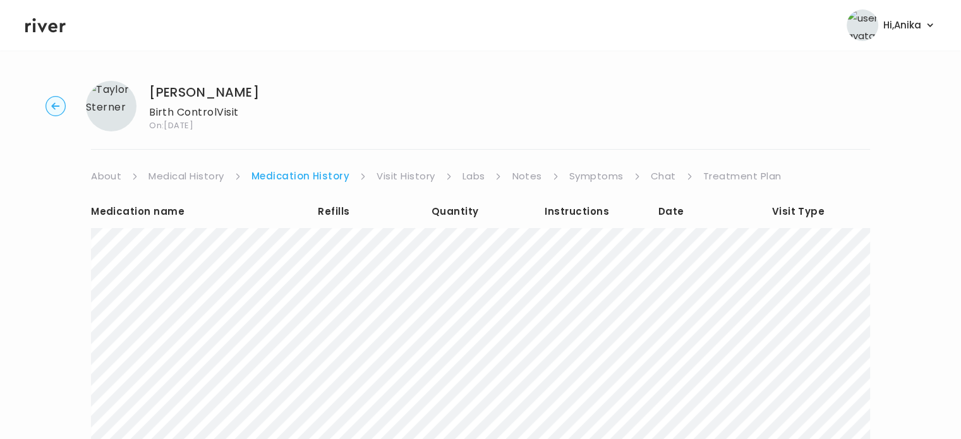
click at [47, 22] on icon at bounding box center [45, 25] width 40 height 19
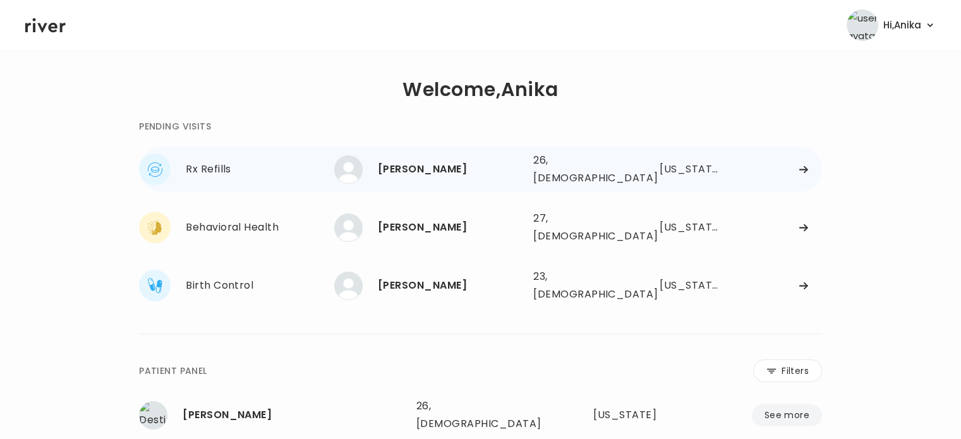
click at [420, 168] on div "[PERSON_NAME]" at bounding box center [450, 169] width 145 height 18
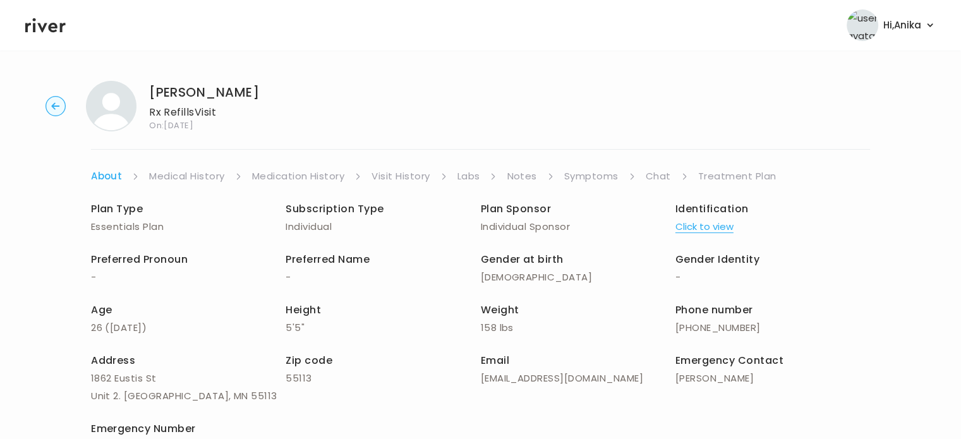
click at [690, 222] on button "Click to view" at bounding box center [704, 227] width 58 height 18
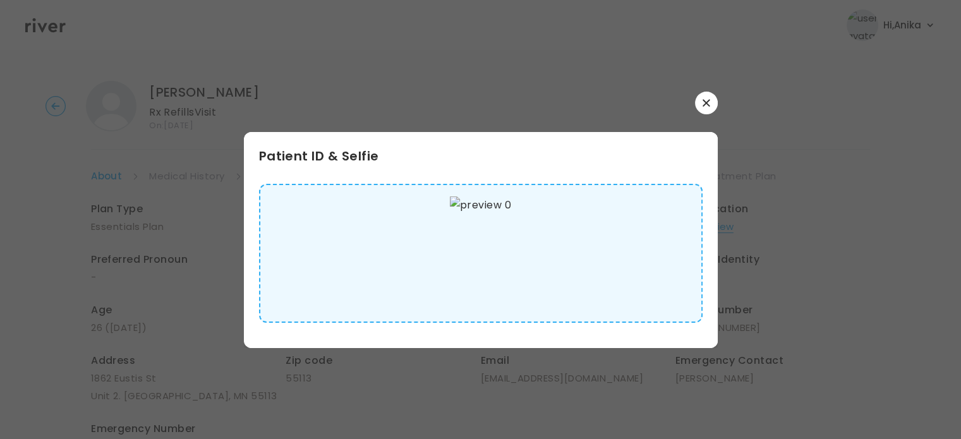
click at [712, 109] on button "button" at bounding box center [706, 103] width 23 height 23
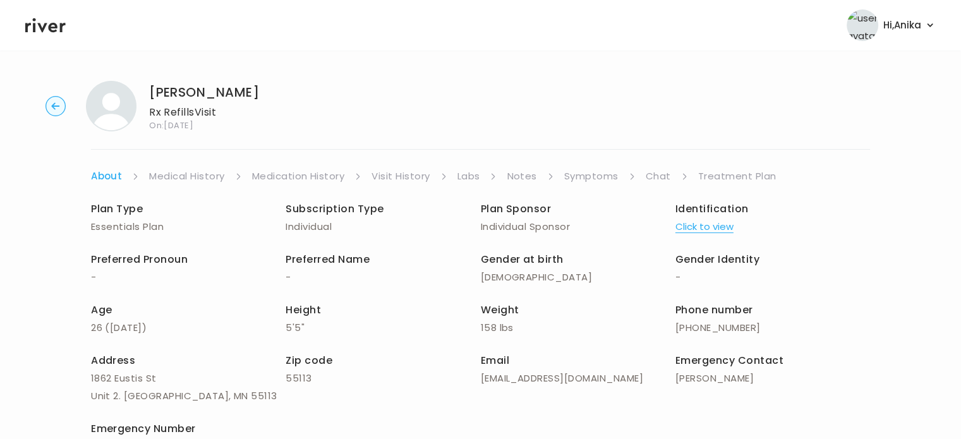
click at [200, 169] on link "Medical History" at bounding box center [186, 176] width 75 height 18
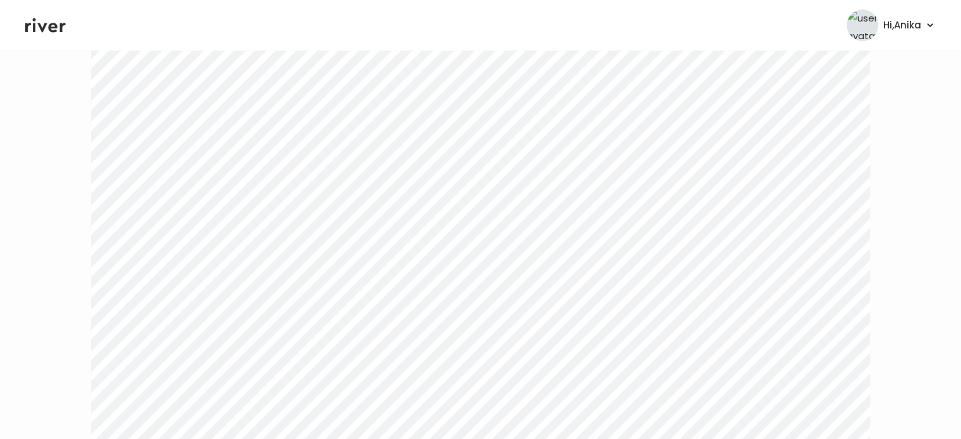
scroll to position [85, 0]
click at [285, 101] on div "Next" at bounding box center [480, 401] width 779 height 602
click at [288, 88] on link "Medication History" at bounding box center [302, 92] width 93 height 18
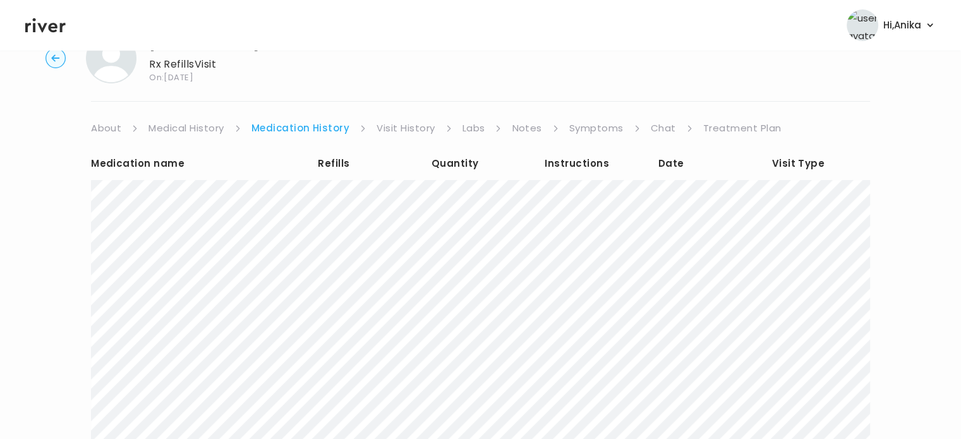
scroll to position [20, 0]
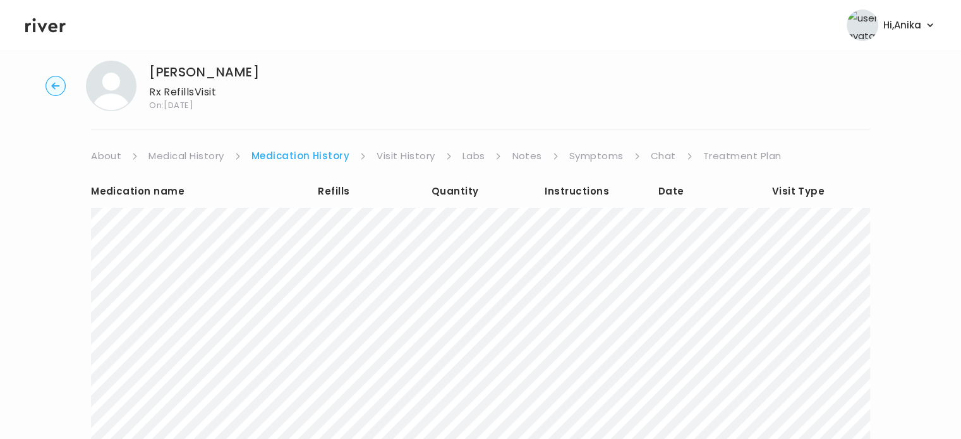
click at [393, 153] on link "Visit History" at bounding box center [405, 156] width 58 height 18
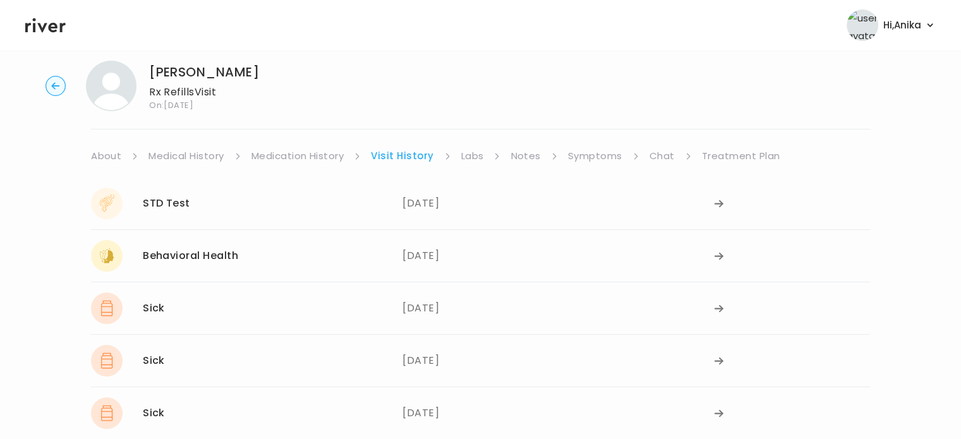
click at [475, 157] on link "Labs" at bounding box center [472, 156] width 23 height 18
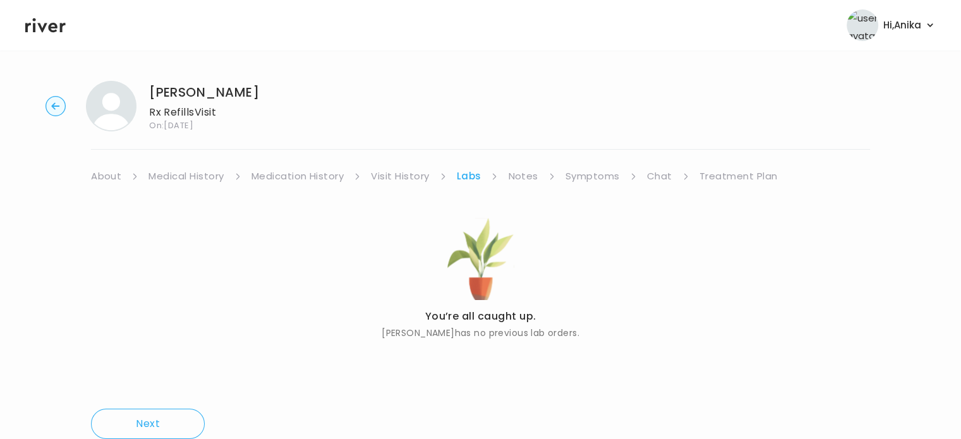
click at [517, 176] on link "Notes" at bounding box center [523, 176] width 30 height 18
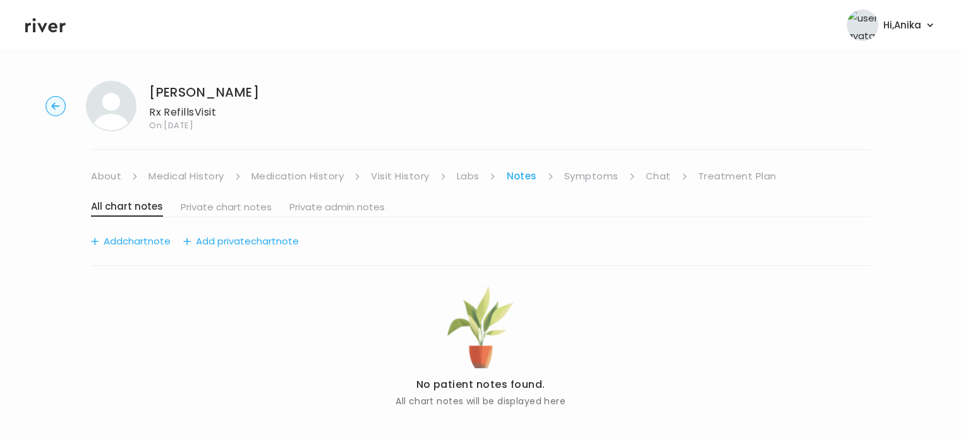
click at [593, 176] on link "Symptoms" at bounding box center [591, 176] width 54 height 18
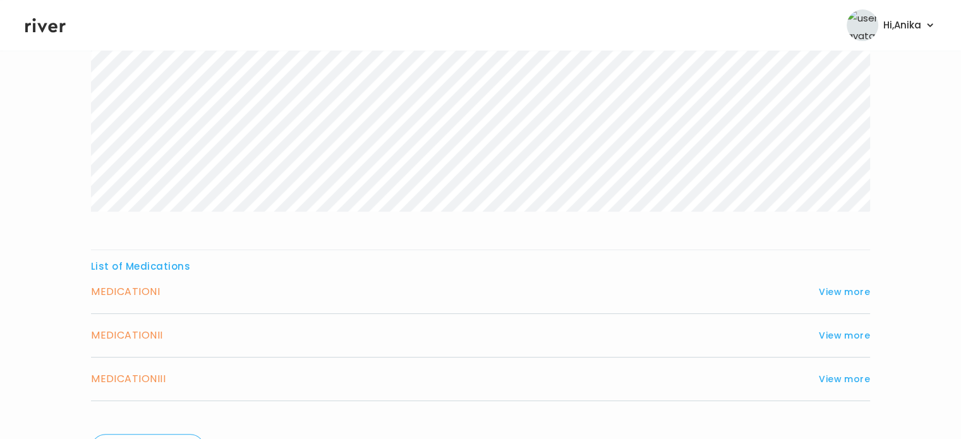
scroll to position [249, 0]
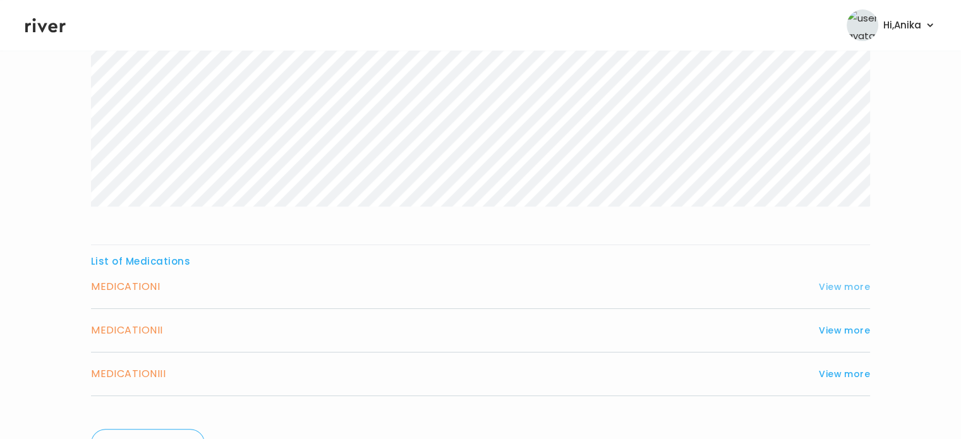
click at [837, 289] on button "View more" at bounding box center [843, 286] width 51 height 15
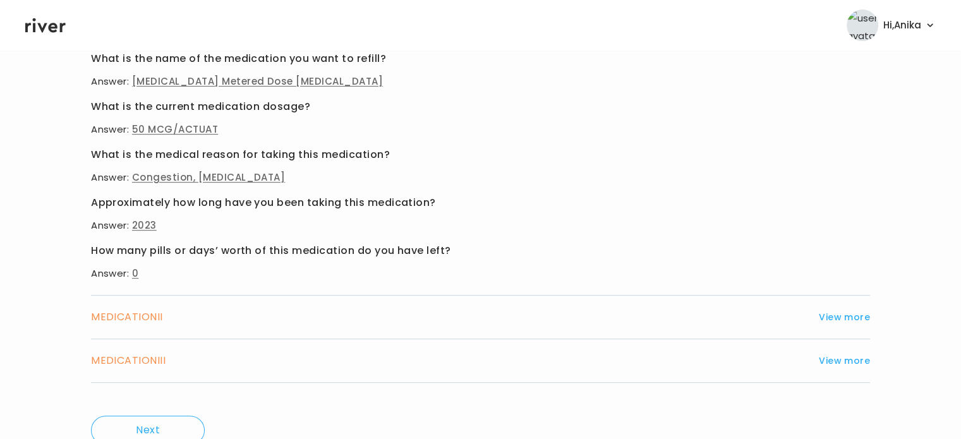
scroll to position [600, 0]
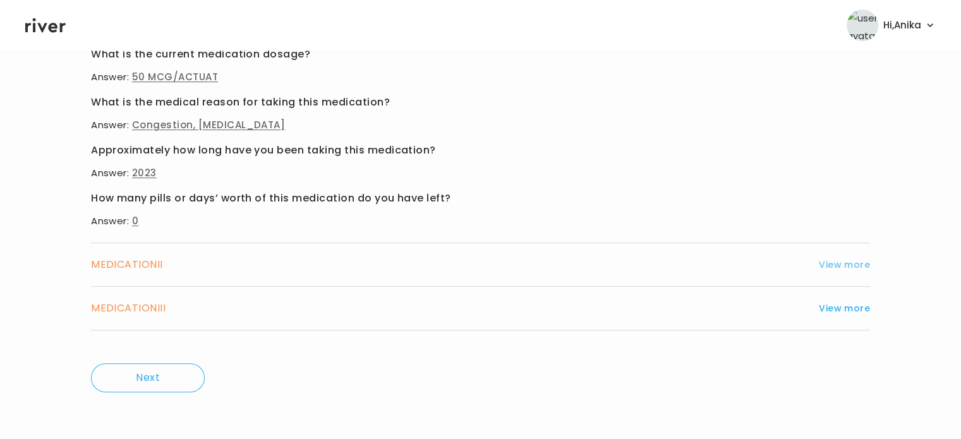
click at [849, 264] on button "View more" at bounding box center [843, 264] width 51 height 15
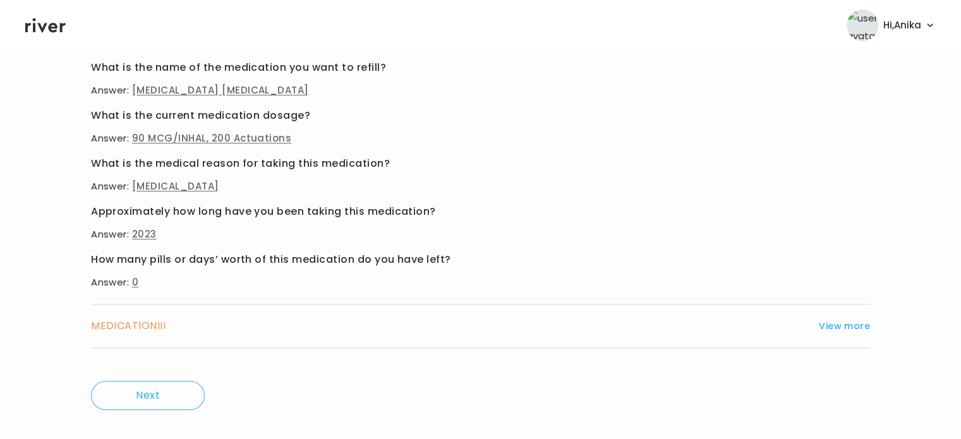
scroll to position [599, 0]
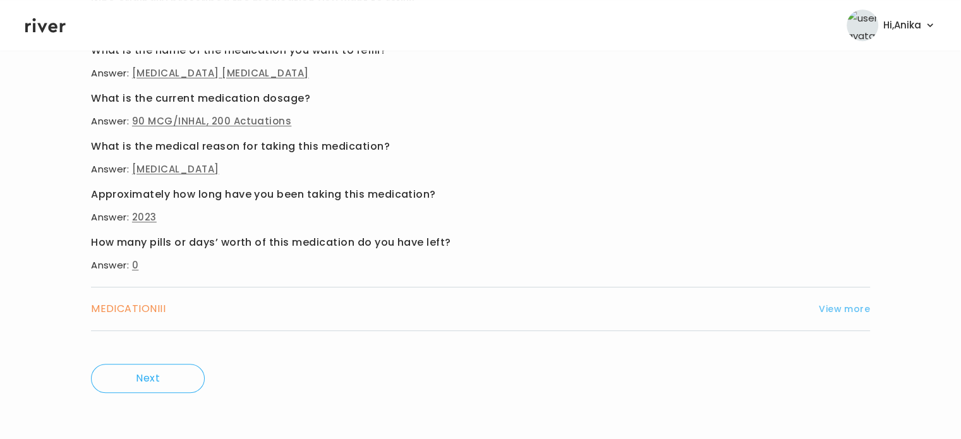
click at [839, 309] on button "View more" at bounding box center [843, 308] width 51 height 15
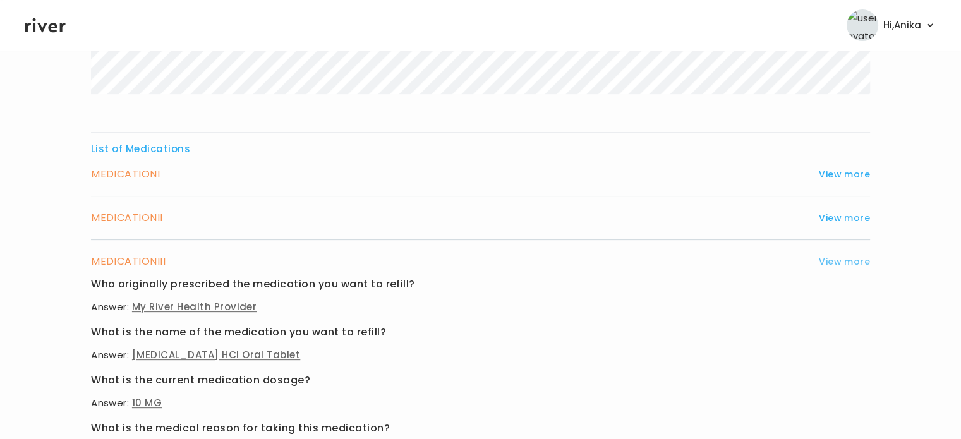
click at [844, 265] on button "View more" at bounding box center [843, 261] width 51 height 15
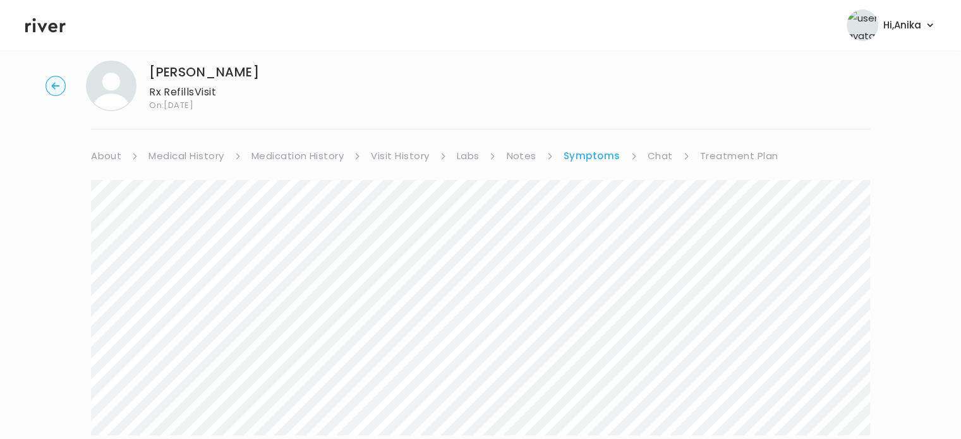
scroll to position [0, 0]
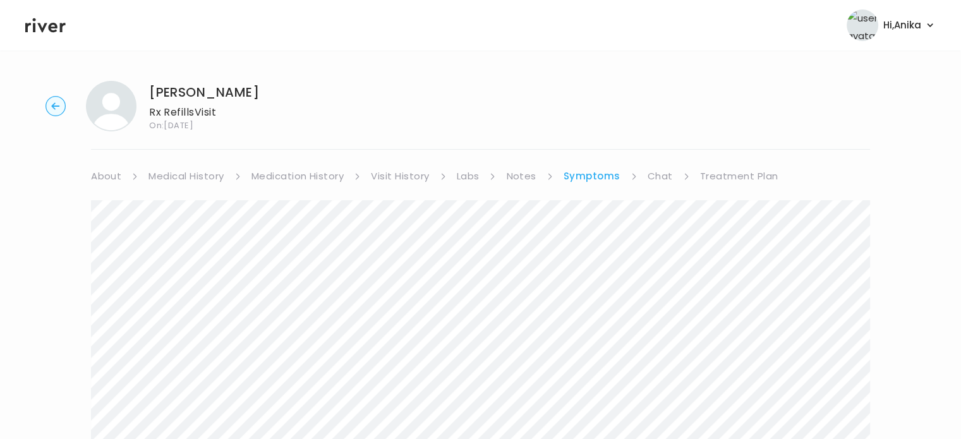
click at [56, 105] on circle "button" at bounding box center [56, 107] width 20 height 20
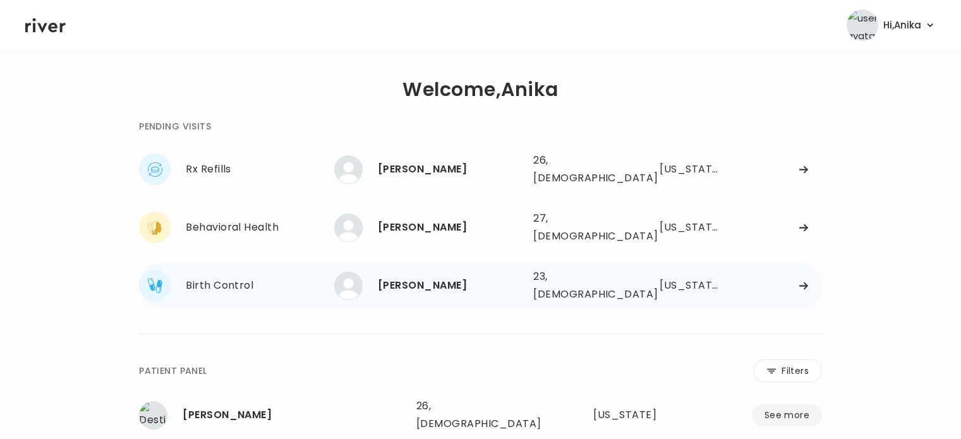
click at [407, 277] on div "AJLA BEGIC" at bounding box center [450, 286] width 145 height 18
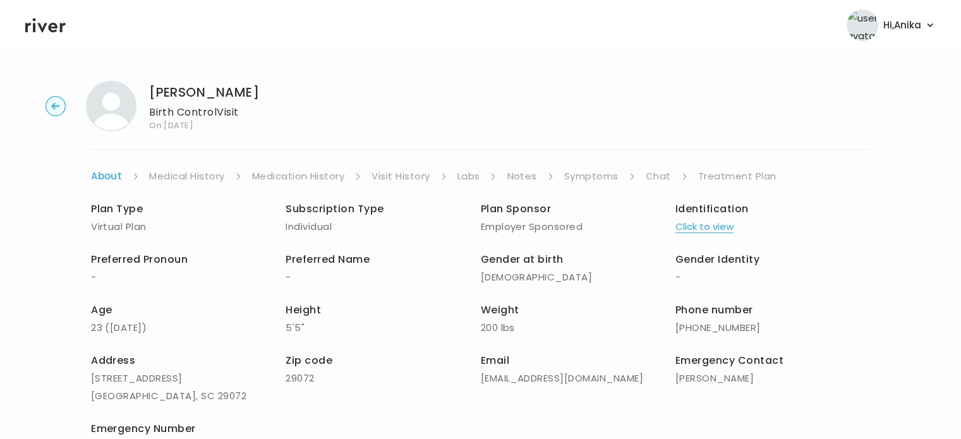
click at [707, 174] on link "Treatment Plan" at bounding box center [737, 176] width 78 height 18
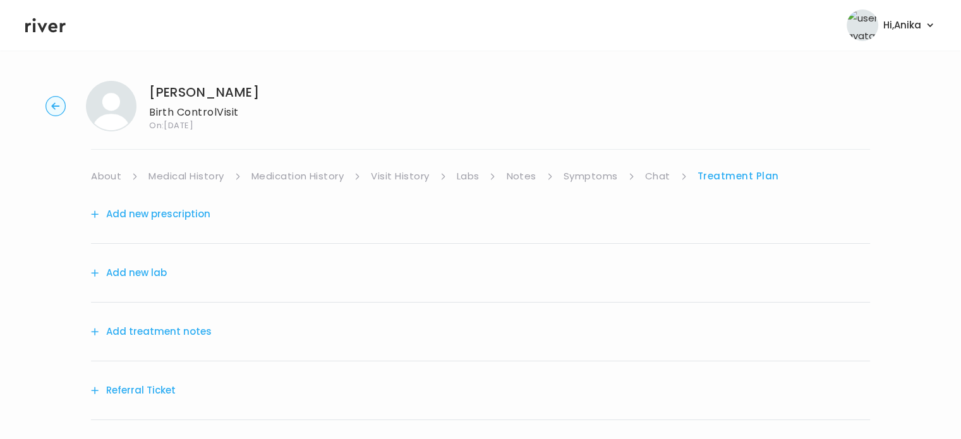
click at [177, 333] on button "Add treatment notes" at bounding box center [151, 332] width 121 height 18
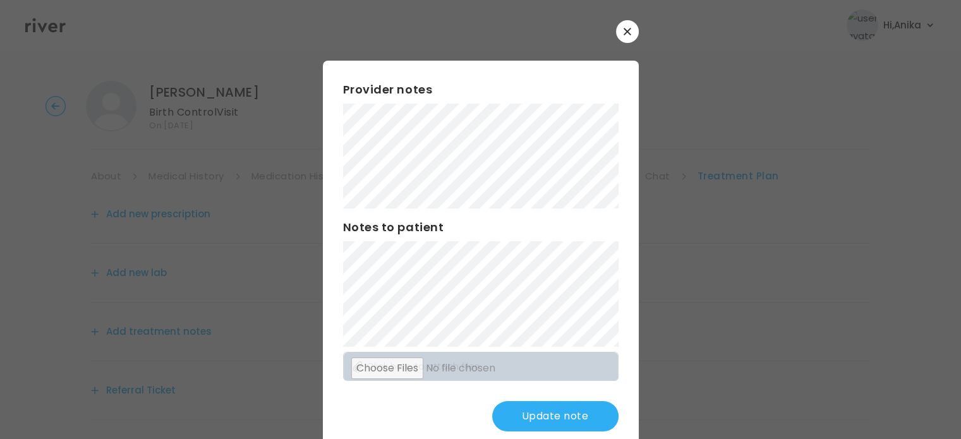
click at [518, 419] on button "Update note" at bounding box center [555, 416] width 126 height 30
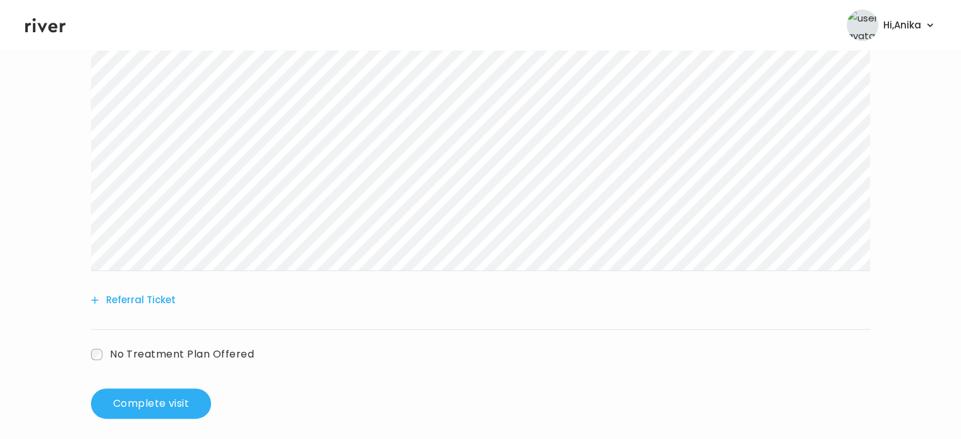
scroll to position [323, 0]
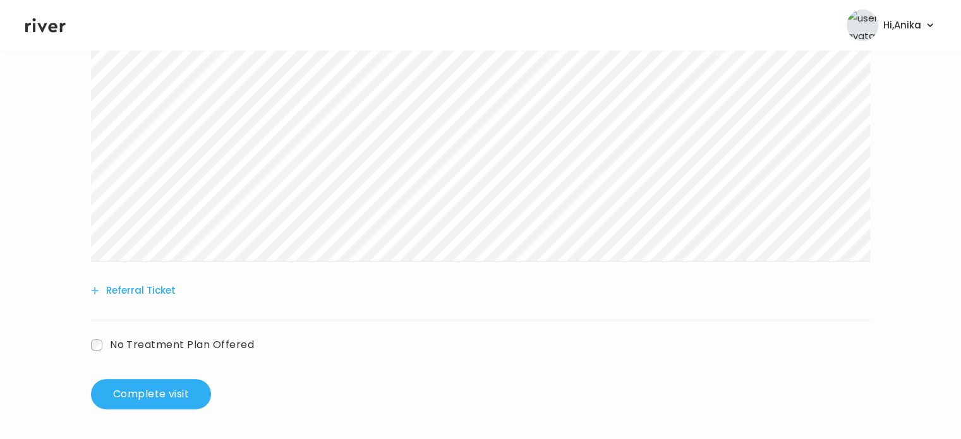
click at [200, 335] on label "No Treatment Plan Offered" at bounding box center [172, 344] width 163 height 18
click at [213, 376] on h3 "Patient unresponsive" at bounding box center [402, 381] width 596 height 18
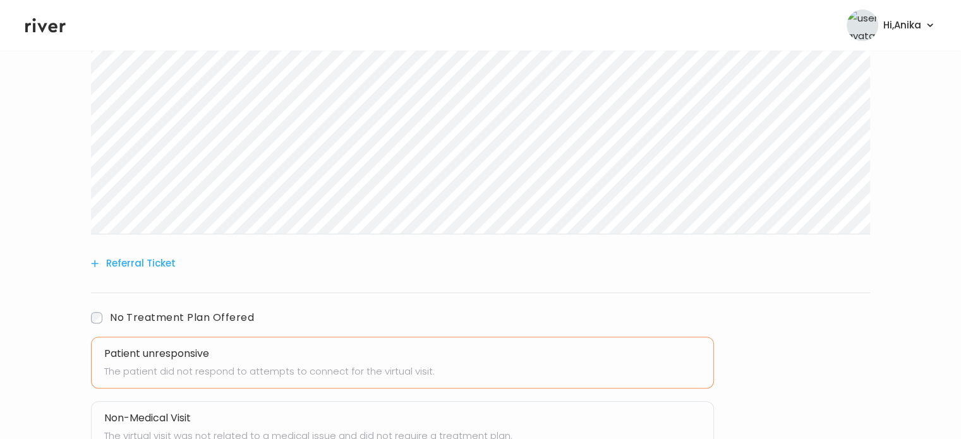
scroll to position [449, 0]
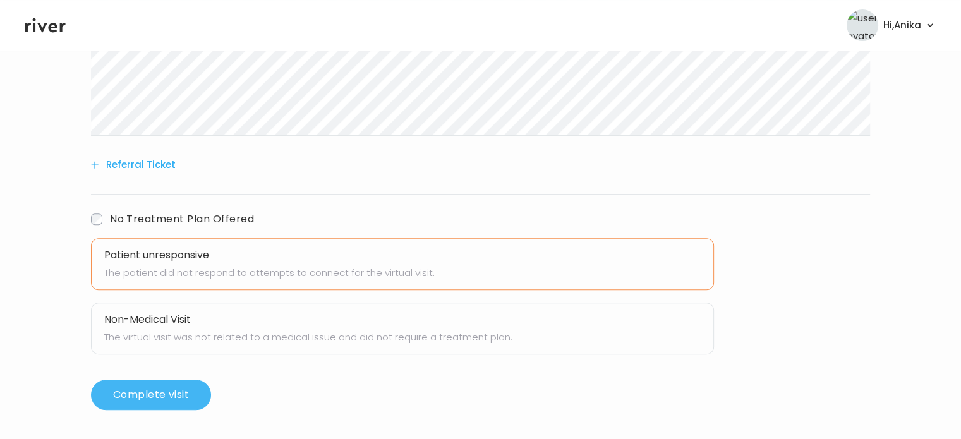
click at [172, 399] on button "Complete visit" at bounding box center [151, 395] width 120 height 30
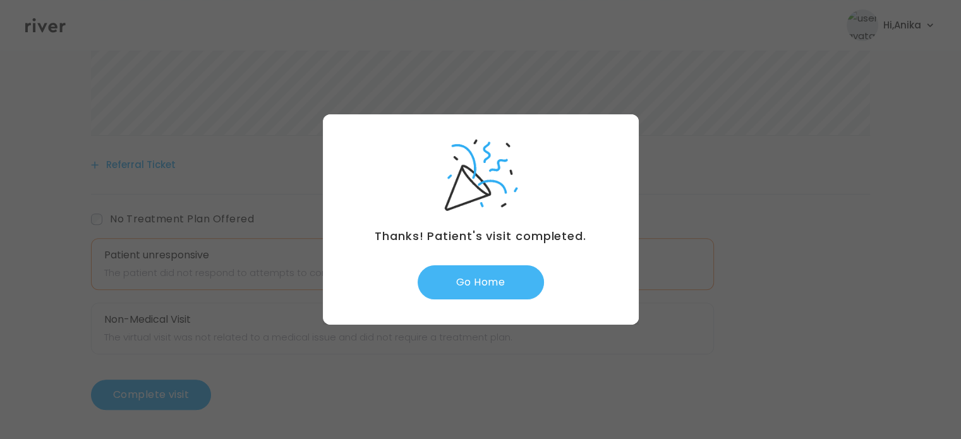
click at [518, 285] on button "Go Home" at bounding box center [480, 282] width 126 height 34
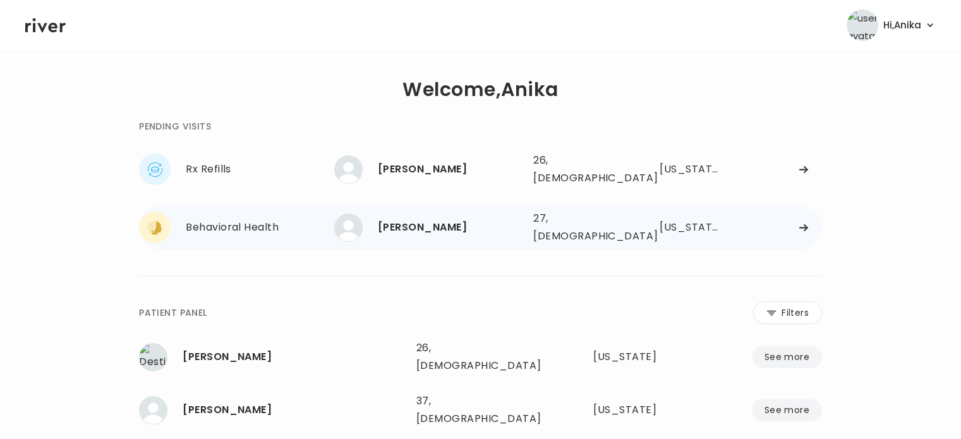
click at [455, 219] on div "[PERSON_NAME]" at bounding box center [450, 228] width 145 height 18
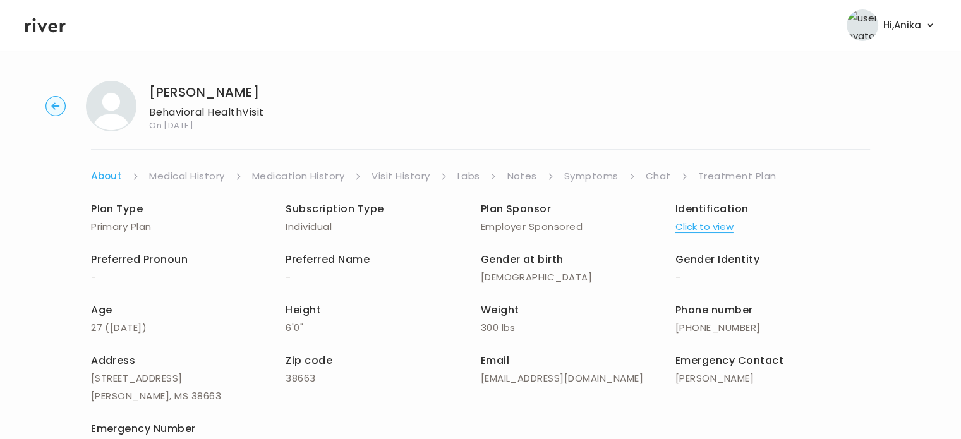
click at [701, 172] on link "Treatment Plan" at bounding box center [737, 176] width 78 height 18
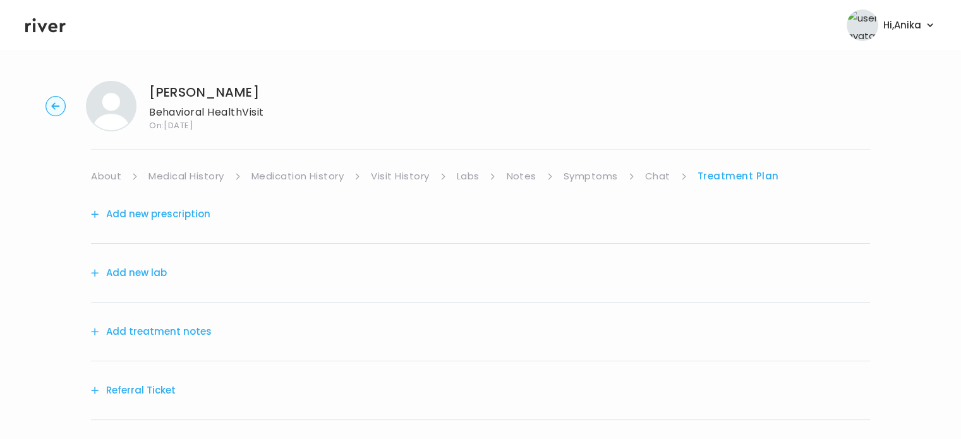
click at [164, 329] on button "Add treatment notes" at bounding box center [151, 332] width 121 height 18
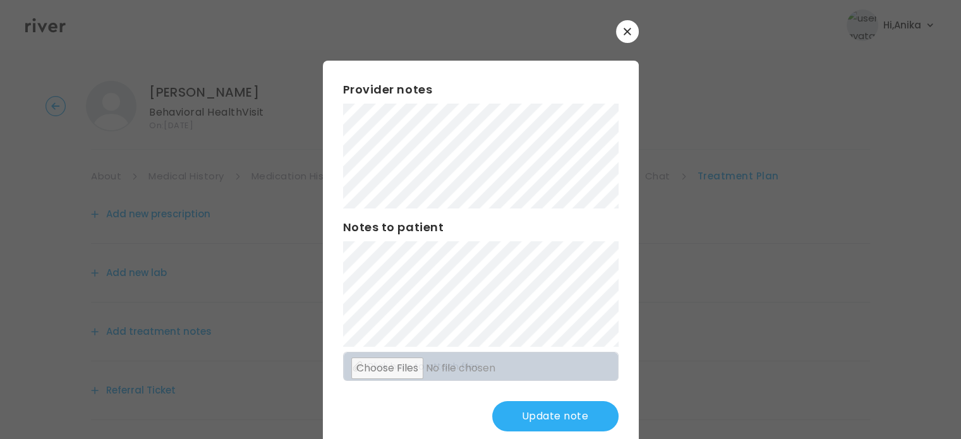
click at [524, 409] on button "Update note" at bounding box center [555, 416] width 126 height 30
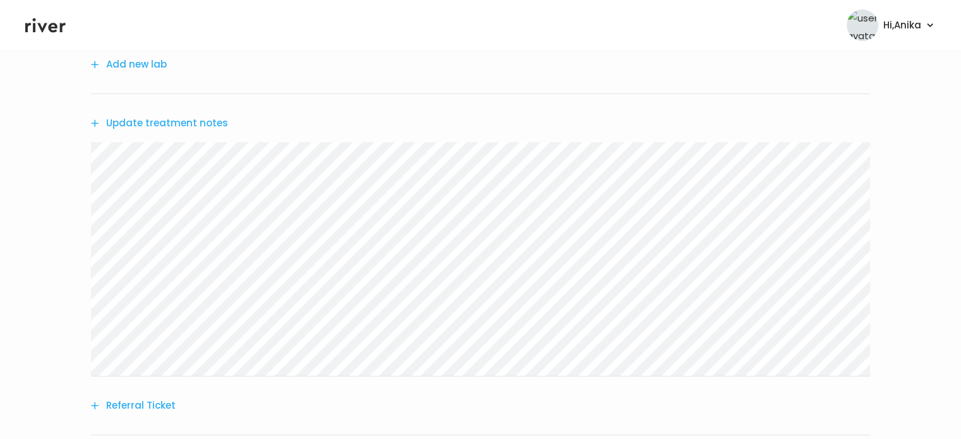
scroll to position [323, 0]
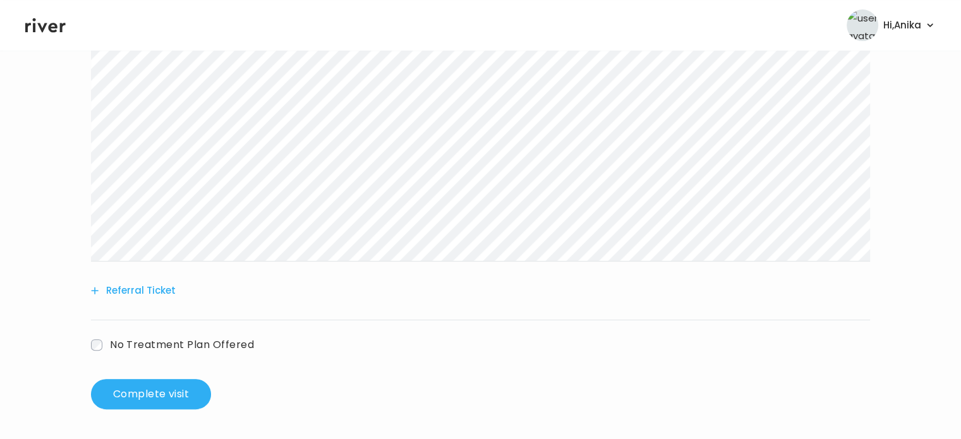
click at [112, 333] on div "No Treatment Plan Offered" at bounding box center [480, 336] width 779 height 33
click at [107, 341] on label "No Treatment Plan Offered" at bounding box center [172, 344] width 163 height 18
click at [165, 380] on h3 "Patient unresponsive" at bounding box center [402, 381] width 596 height 18
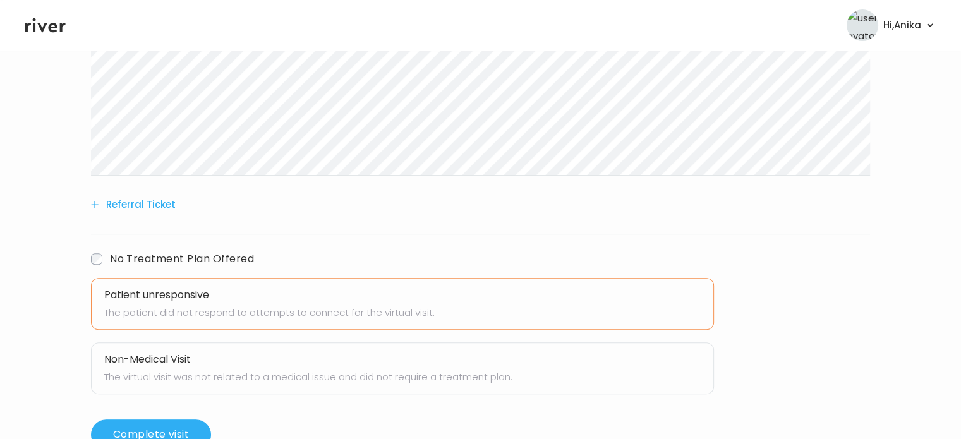
scroll to position [449, 0]
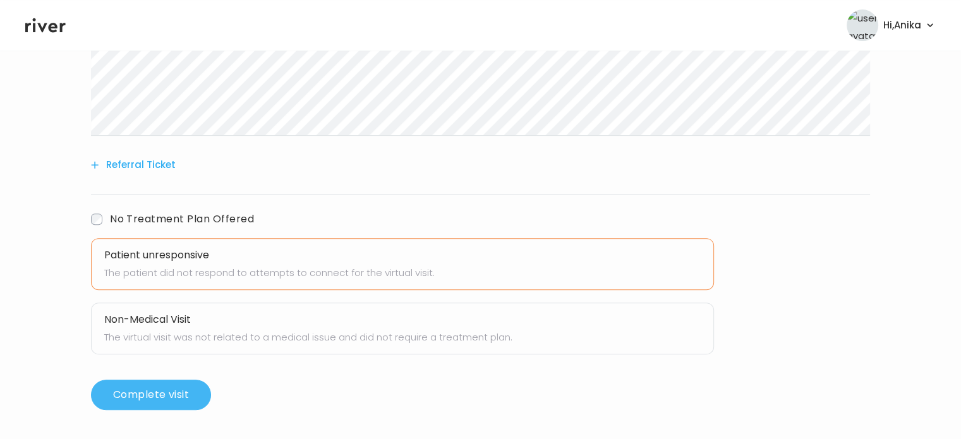
click at [154, 388] on button "Complete visit" at bounding box center [151, 395] width 120 height 30
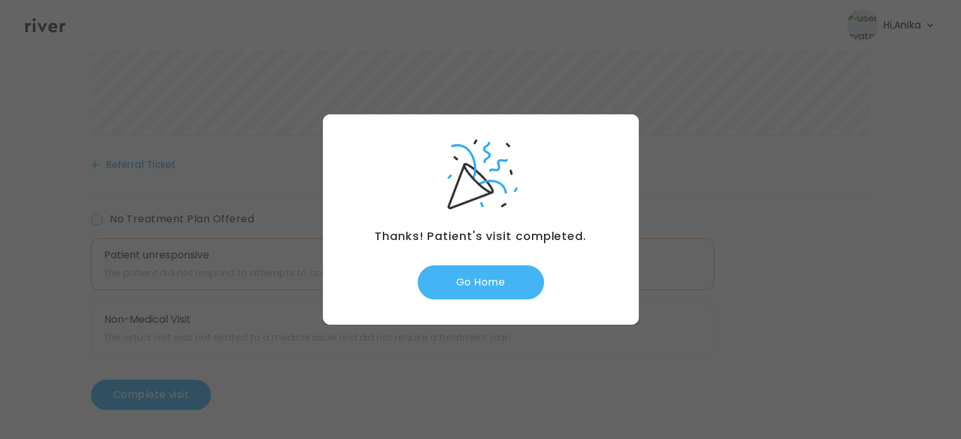
click at [477, 277] on button "Go Home" at bounding box center [480, 282] width 126 height 34
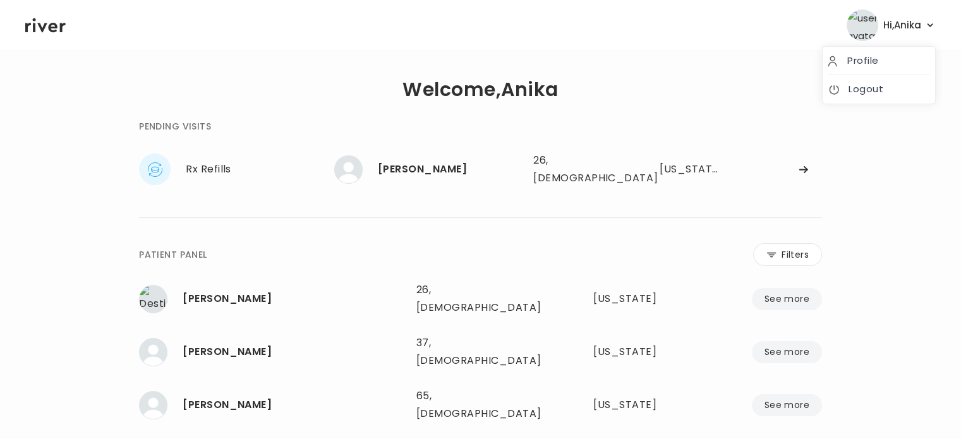
click at [901, 23] on span "Hi, [PERSON_NAME]" at bounding box center [902, 25] width 38 height 18
click at [864, 81] on link "Logout" at bounding box center [878, 89] width 102 height 18
